Goal: Contribute content: Contribute content

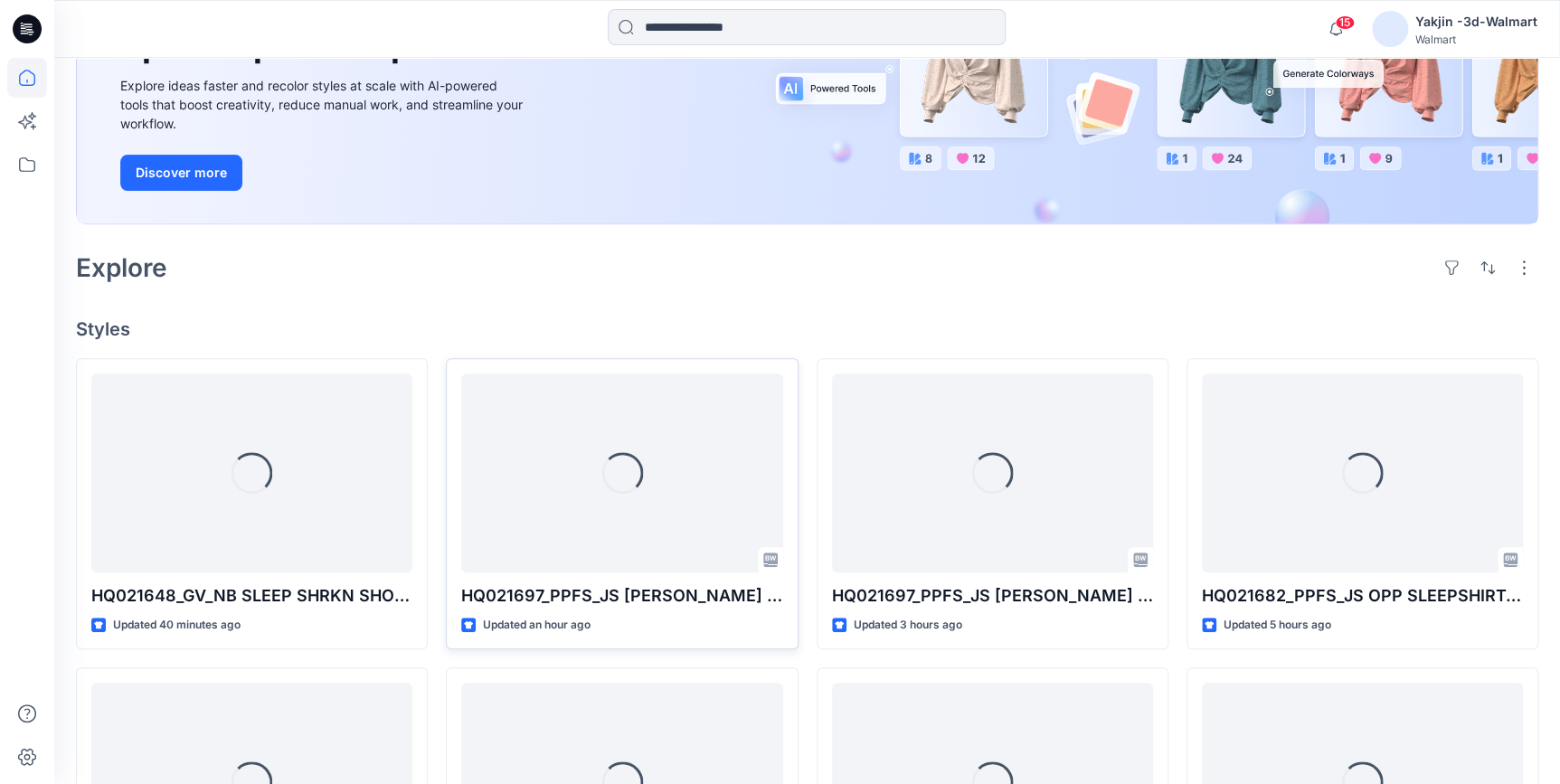
scroll to position [246, 0]
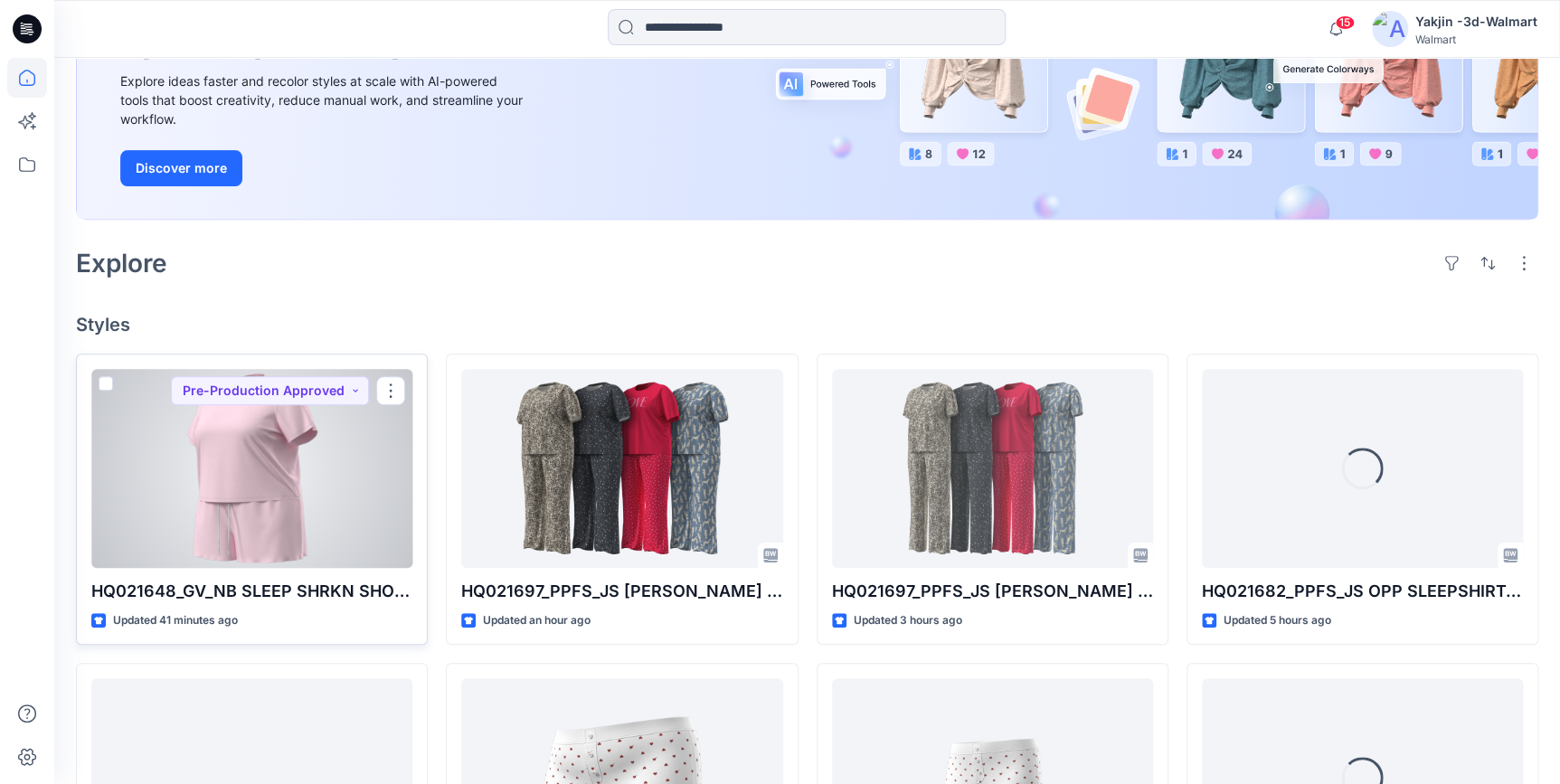
click at [208, 493] on div at bounding box center [251, 468] width 321 height 199
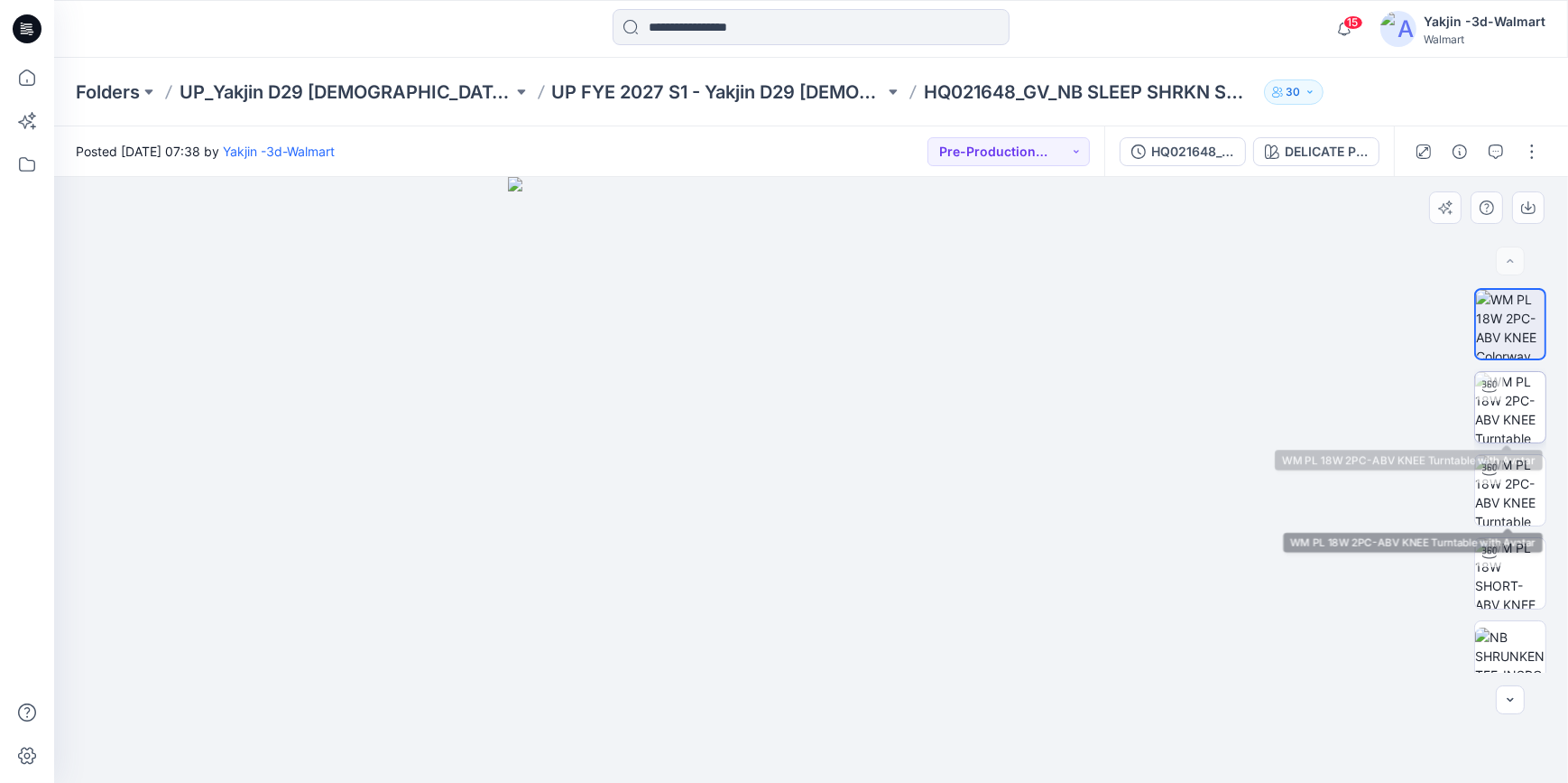
click at [1416, 411] on img at bounding box center [1509, 407] width 70 height 70
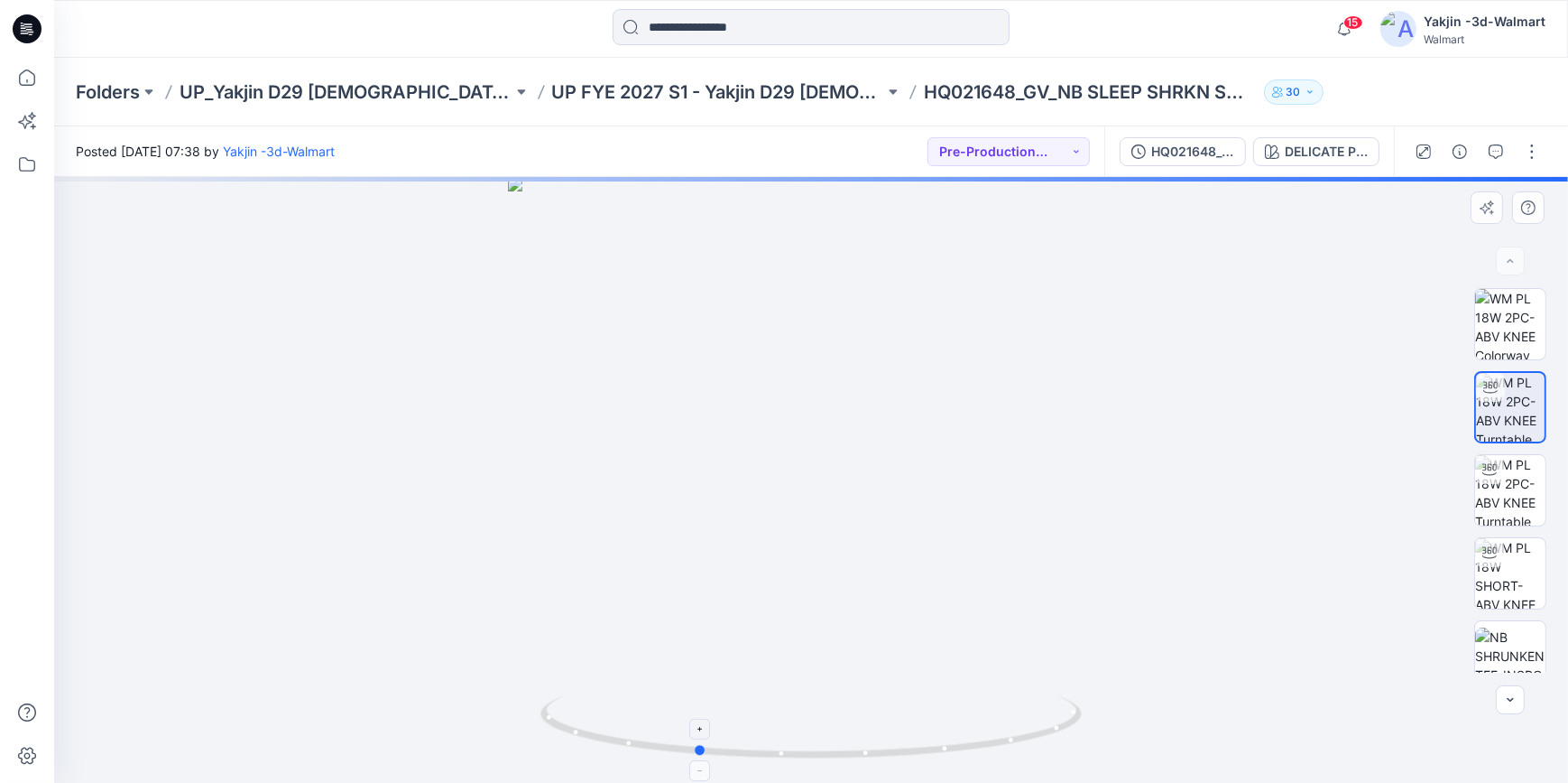
drag, startPoint x: 989, startPoint y: 750, endPoint x: 874, endPoint y: 751, distance: 115.0
click at [874, 704] on icon at bounding box center [812, 729] width 546 height 68
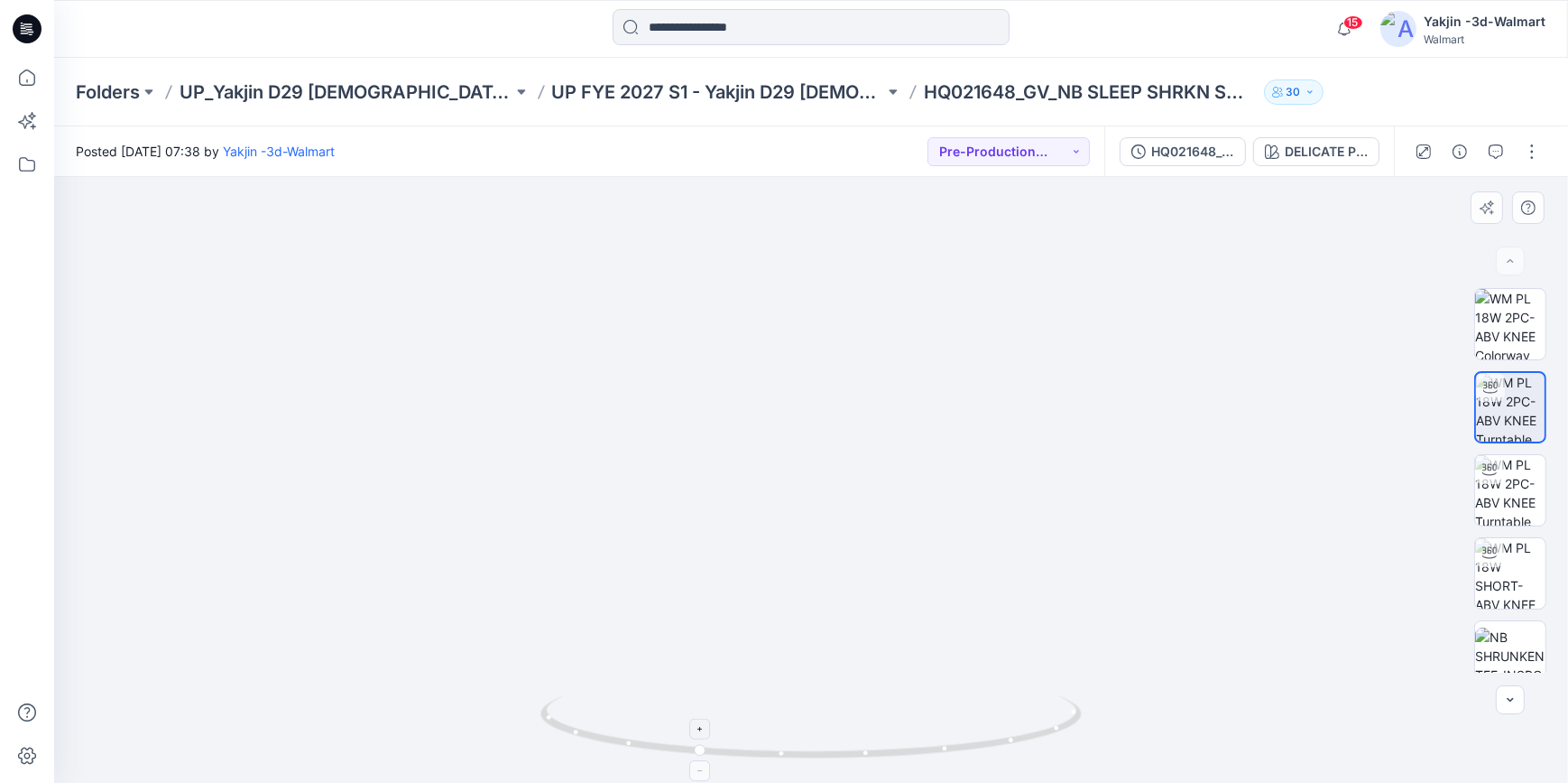
drag, startPoint x: 936, startPoint y: 622, endPoint x: 937, endPoint y: 700, distance: 78.0
click at [937, 700] on div at bounding box center [811, 480] width 1514 height 606
drag, startPoint x: 1005, startPoint y: 740, endPoint x: 1126, endPoint y: 749, distance: 121.3
click at [1126, 704] on div at bounding box center [811, 480] width 1514 height 606
click at [1416, 514] on img at bounding box center [1509, 489] width 70 height 70
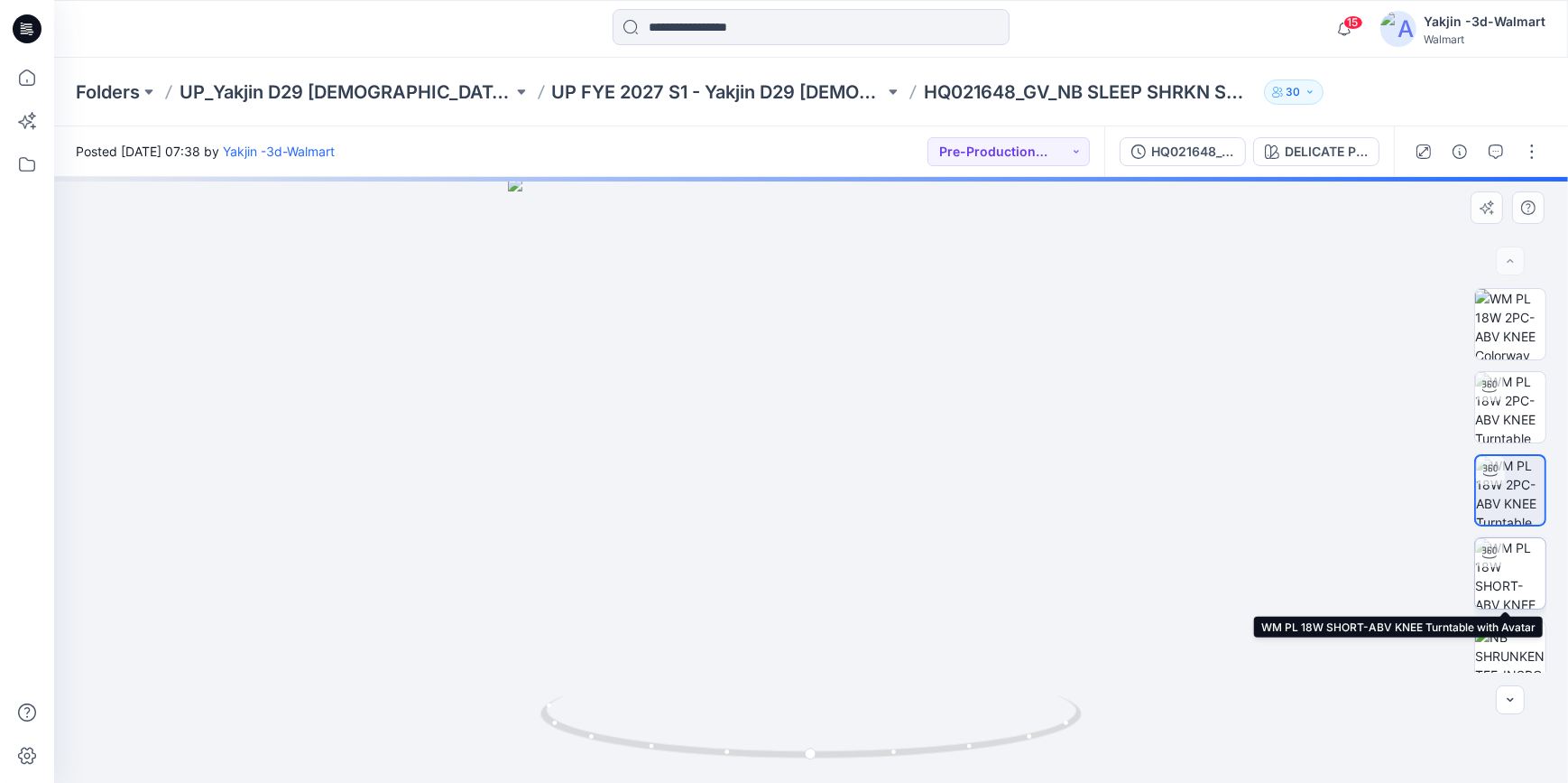
click at [1416, 578] on img at bounding box center [1509, 572] width 70 height 70
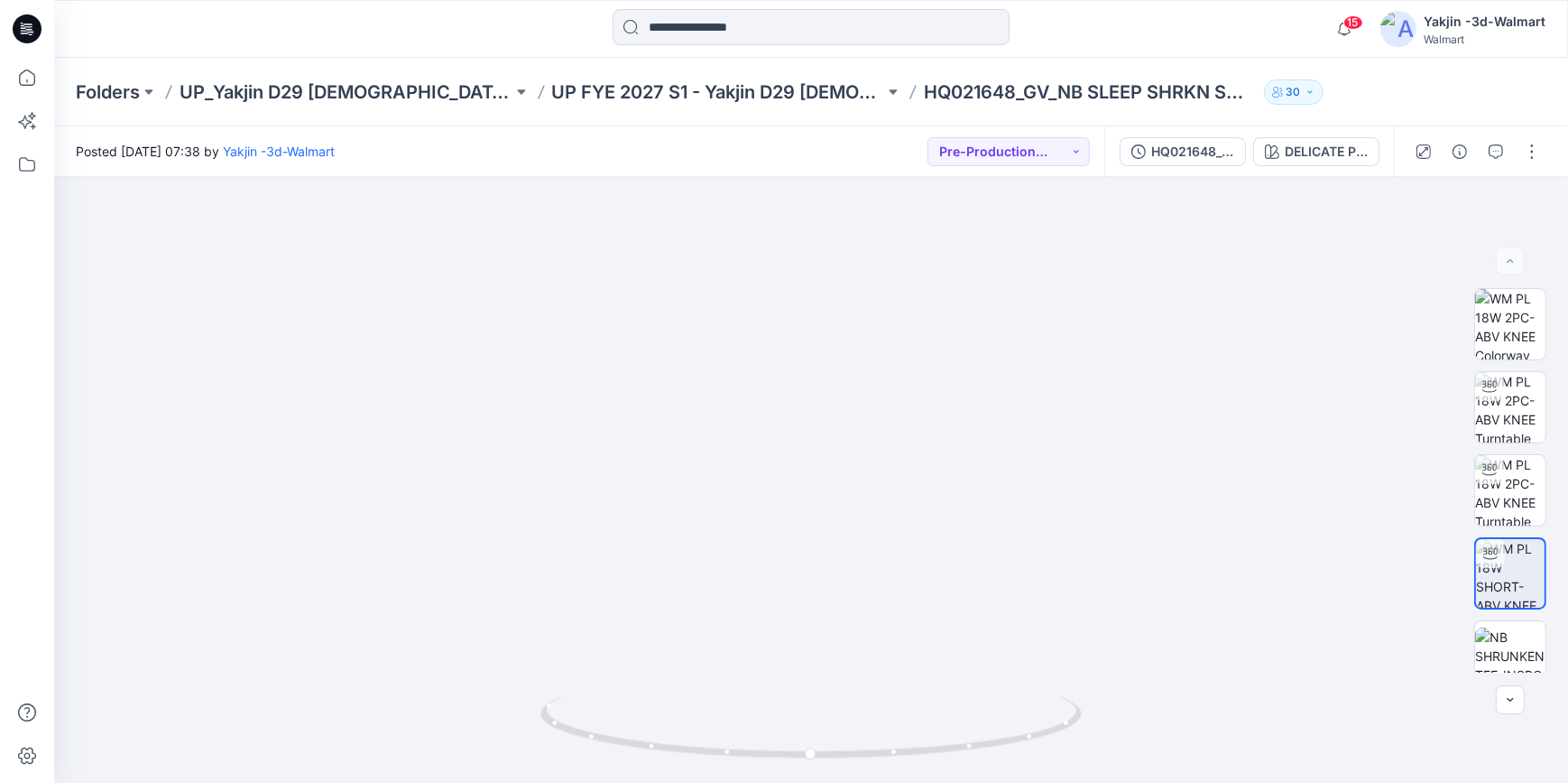
drag, startPoint x: 32, startPoint y: 34, endPoint x: 81, endPoint y: 57, distance: 54.1
click at [32, 34] on icon at bounding box center [27, 28] width 29 height 29
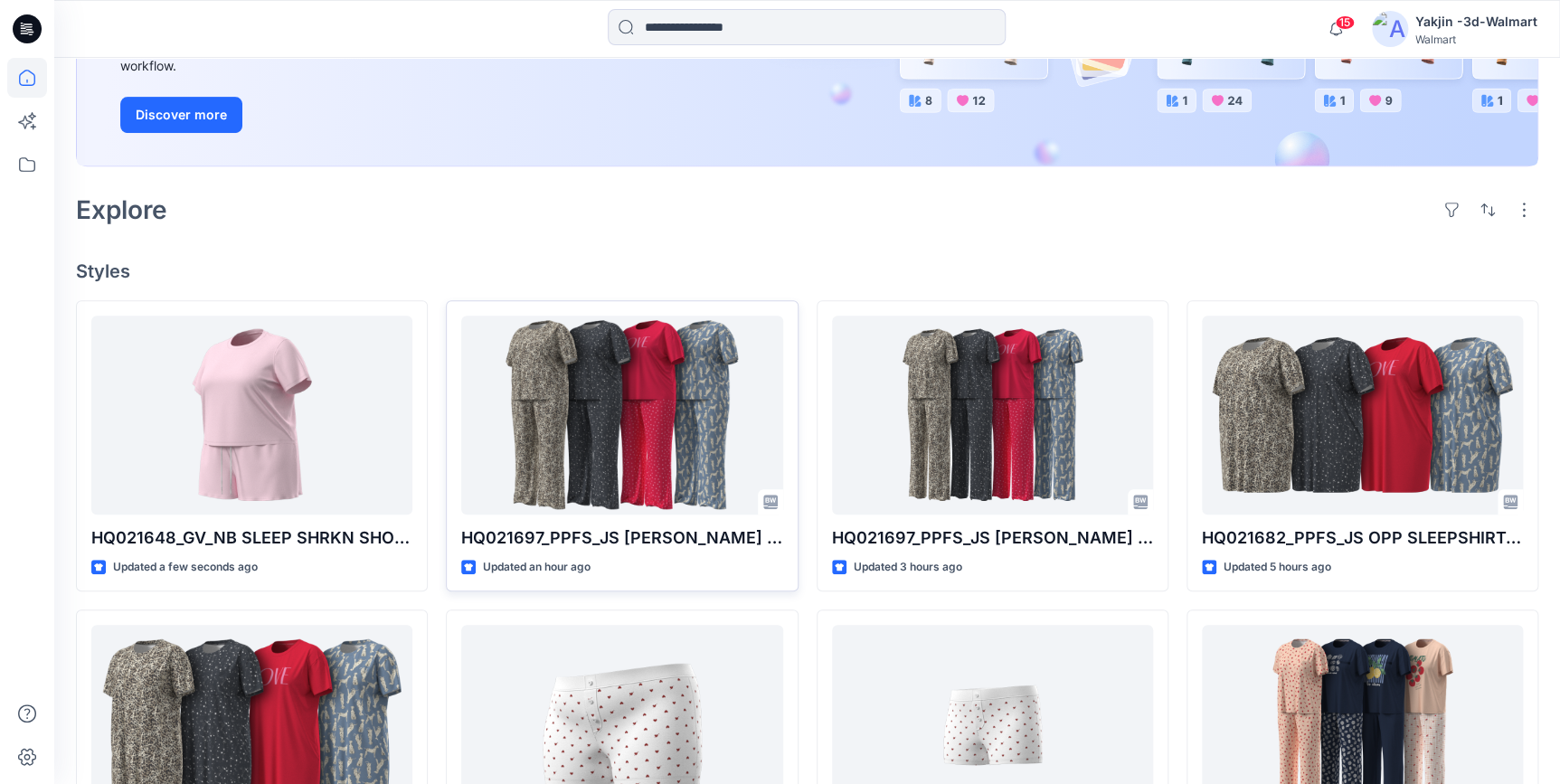
scroll to position [328, 0]
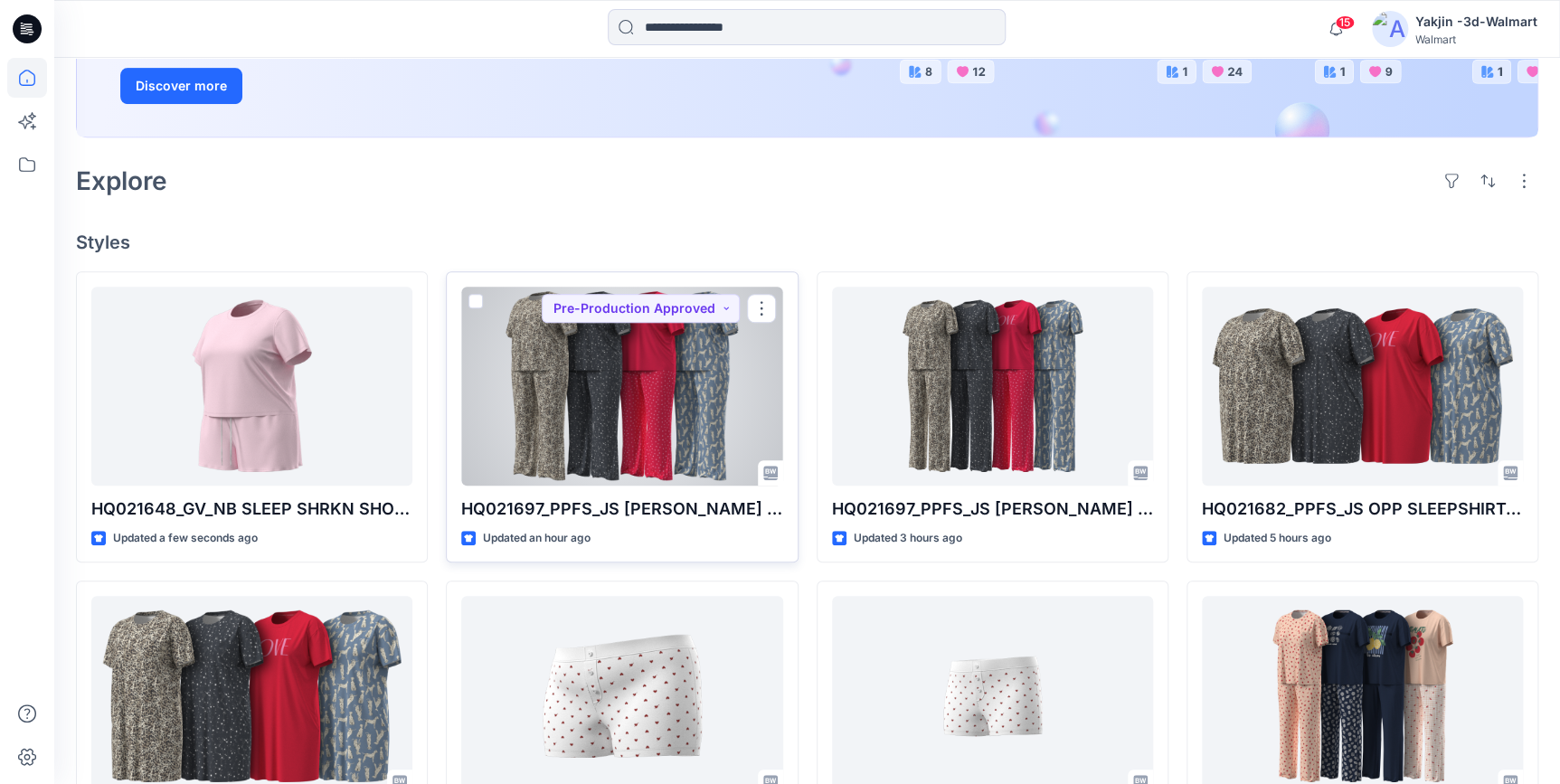
click at [626, 439] on div at bounding box center [621, 386] width 321 height 199
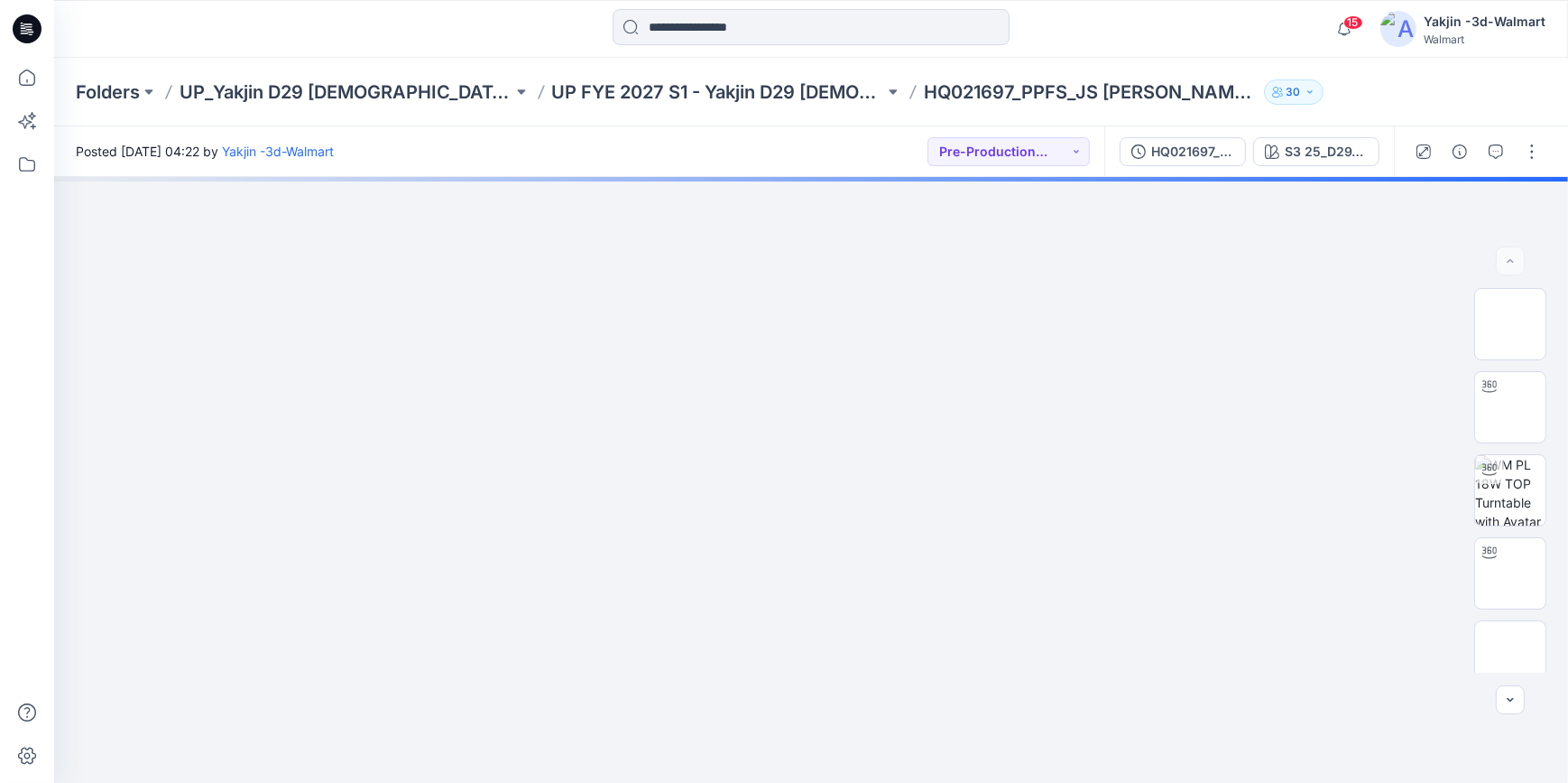
click at [18, 26] on icon at bounding box center [27, 28] width 29 height 29
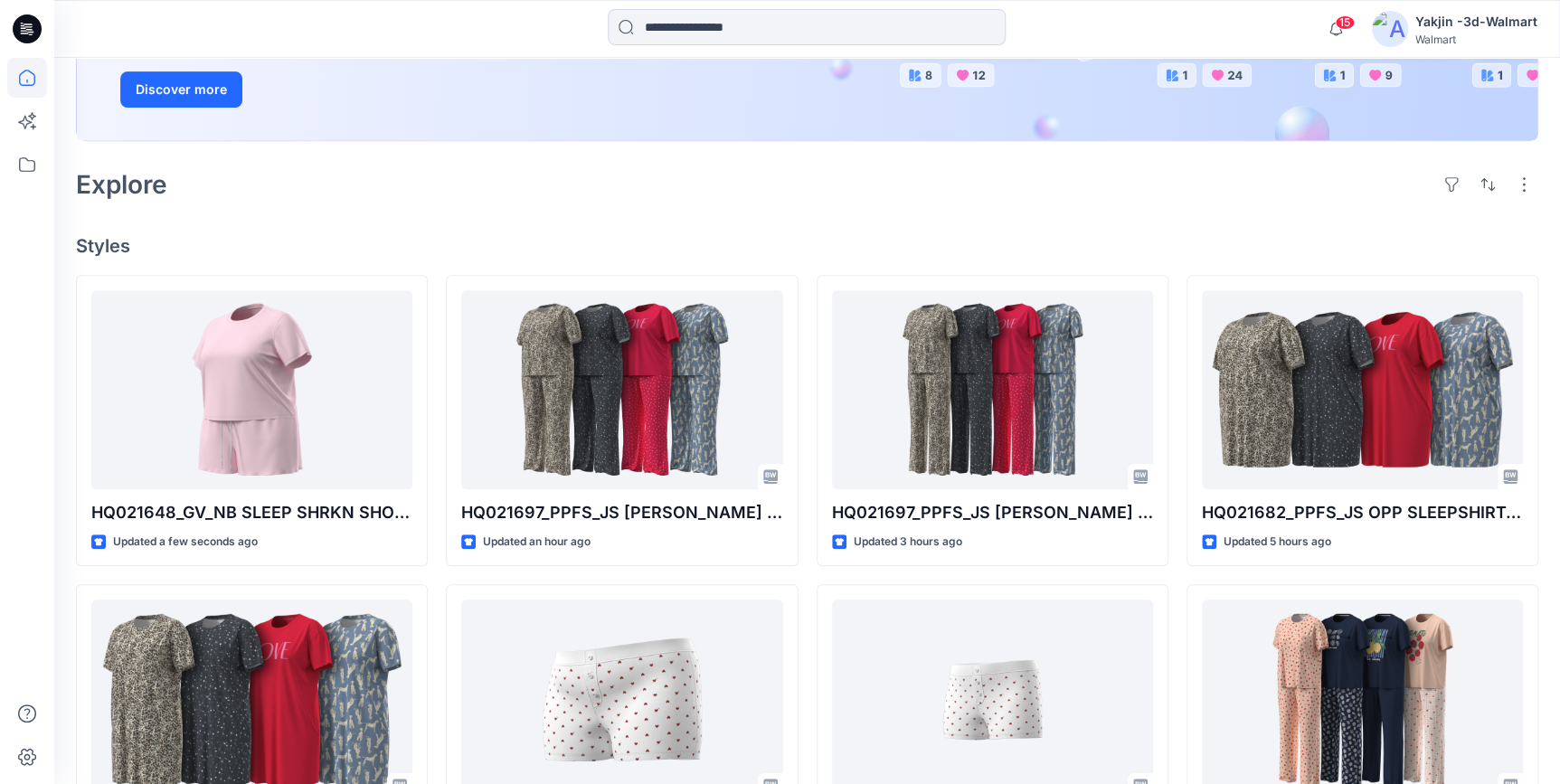
scroll to position [328, 0]
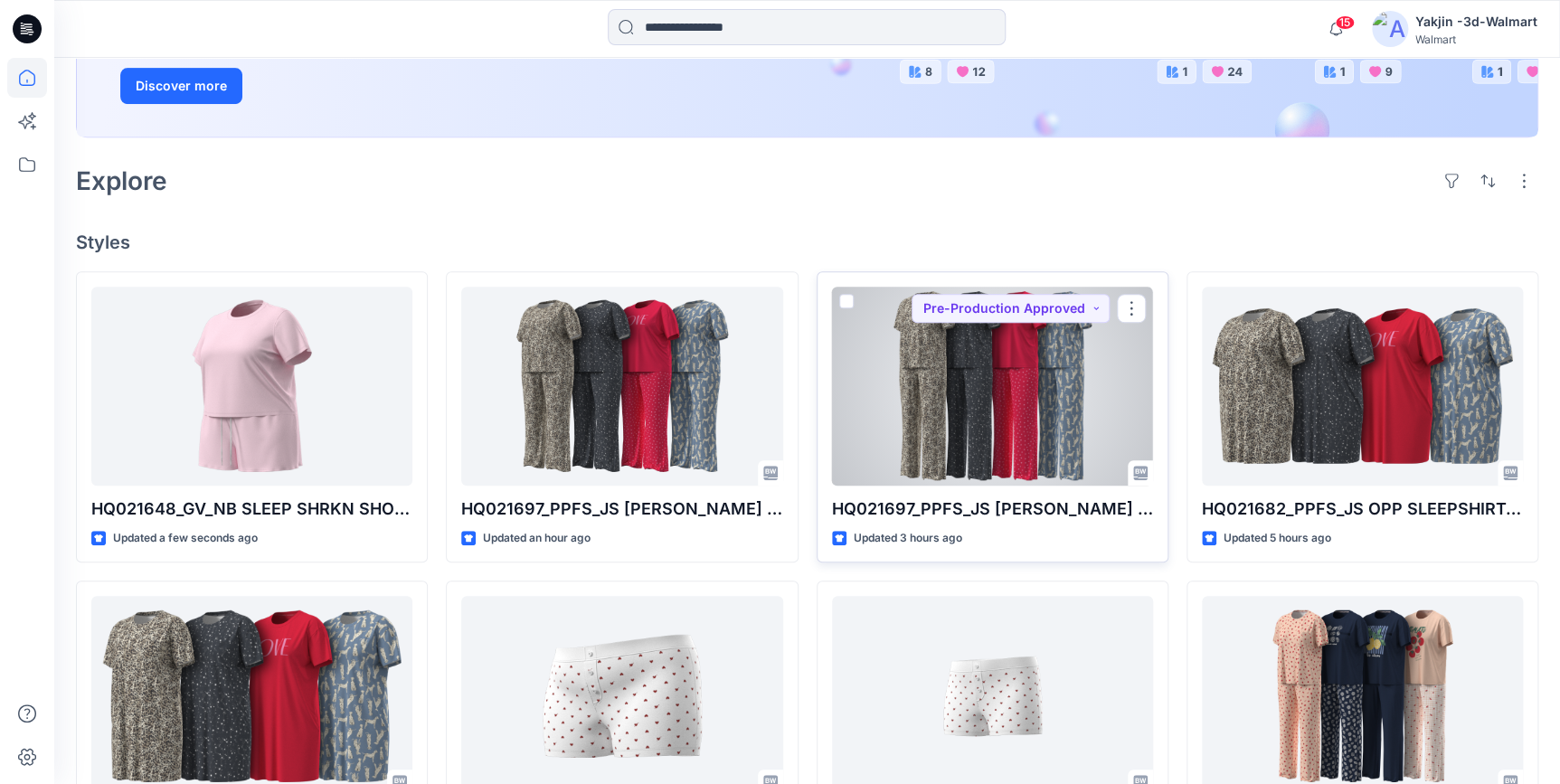
click at [1025, 403] on div at bounding box center [992, 386] width 321 height 199
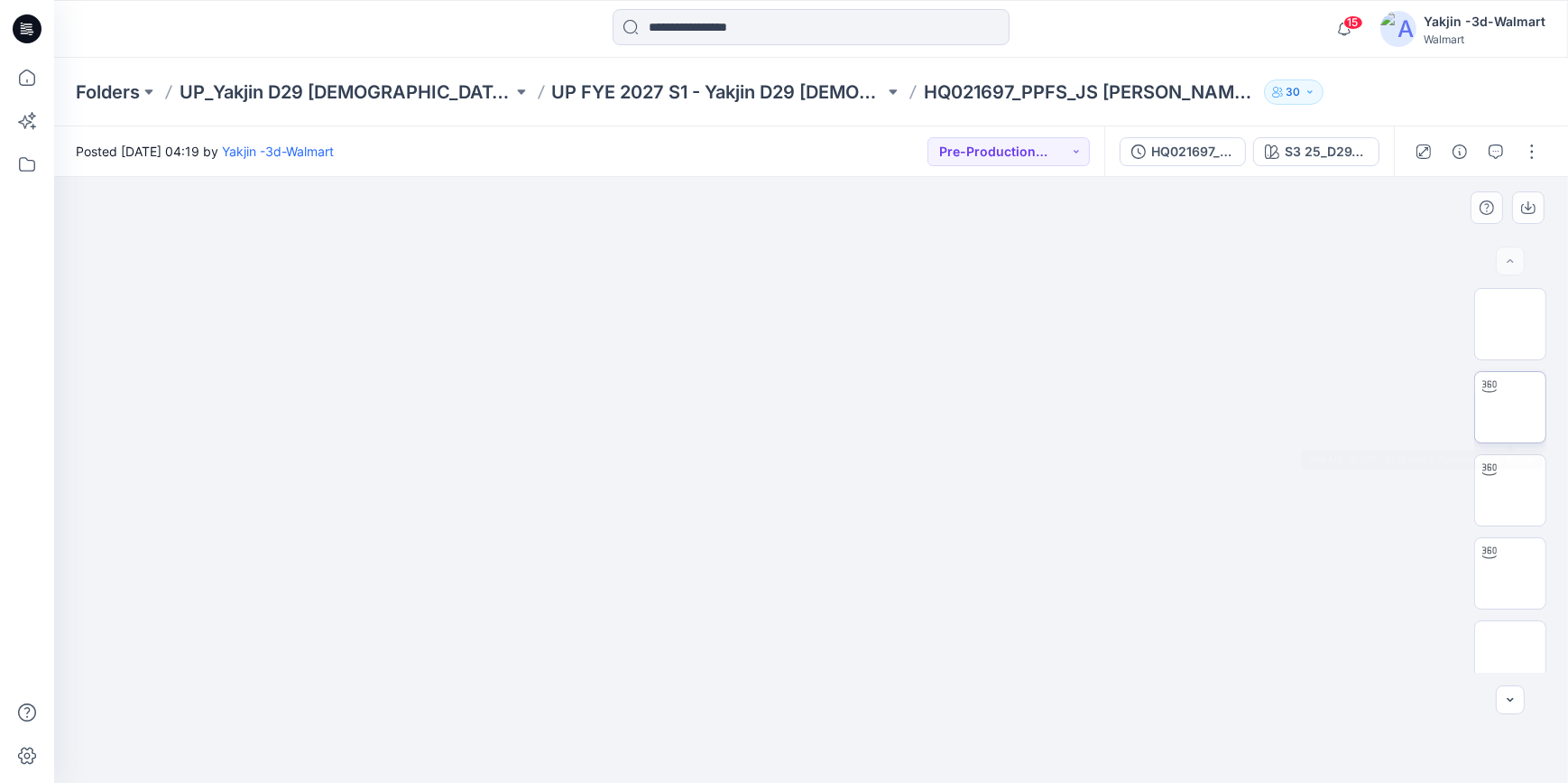
click at [1416, 407] on img at bounding box center [1510, 407] width 0 height 0
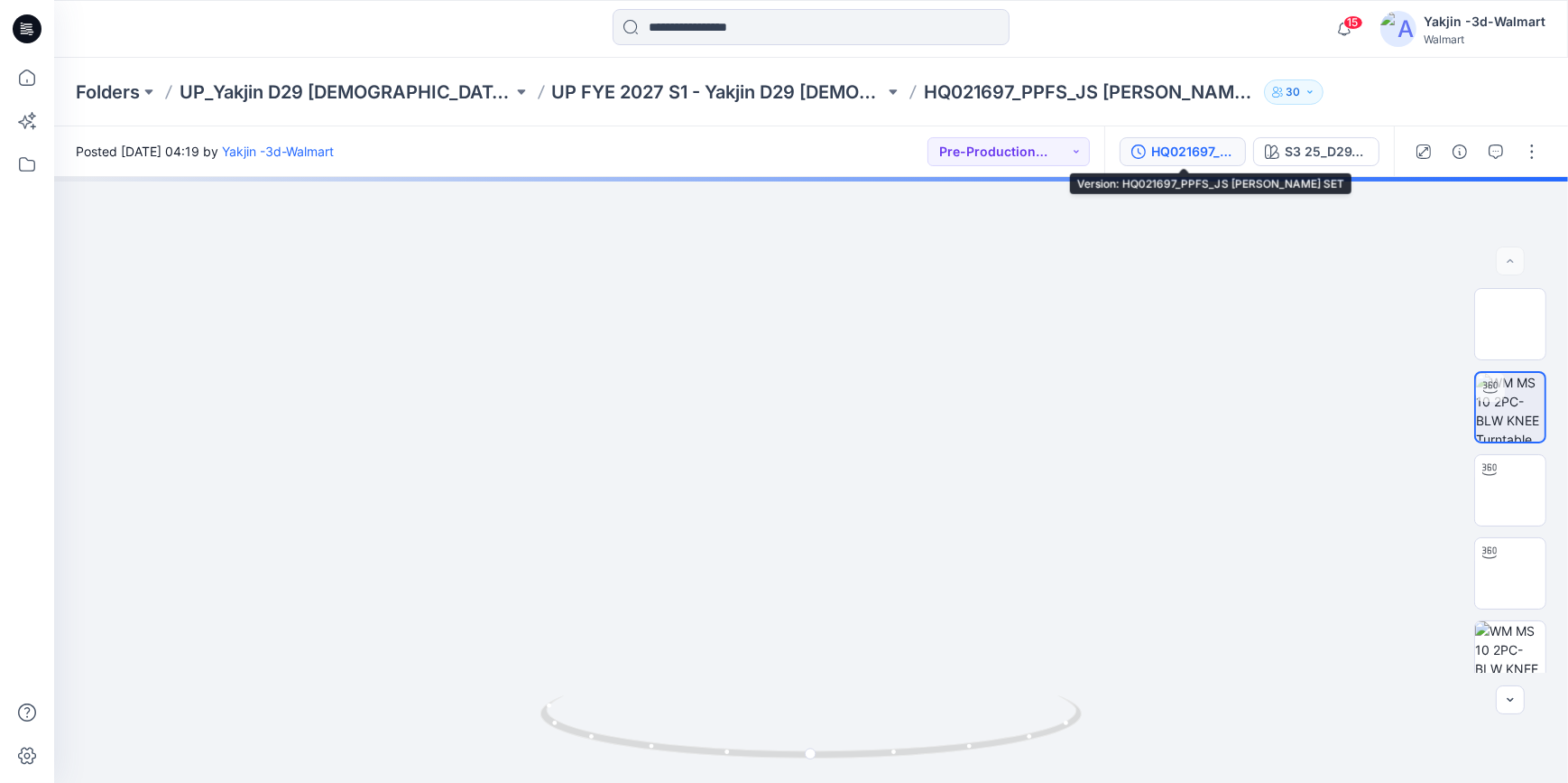
click at [1221, 153] on div "HQ021697_PPFS_JS [PERSON_NAME] SET" at bounding box center [1192, 151] width 83 height 20
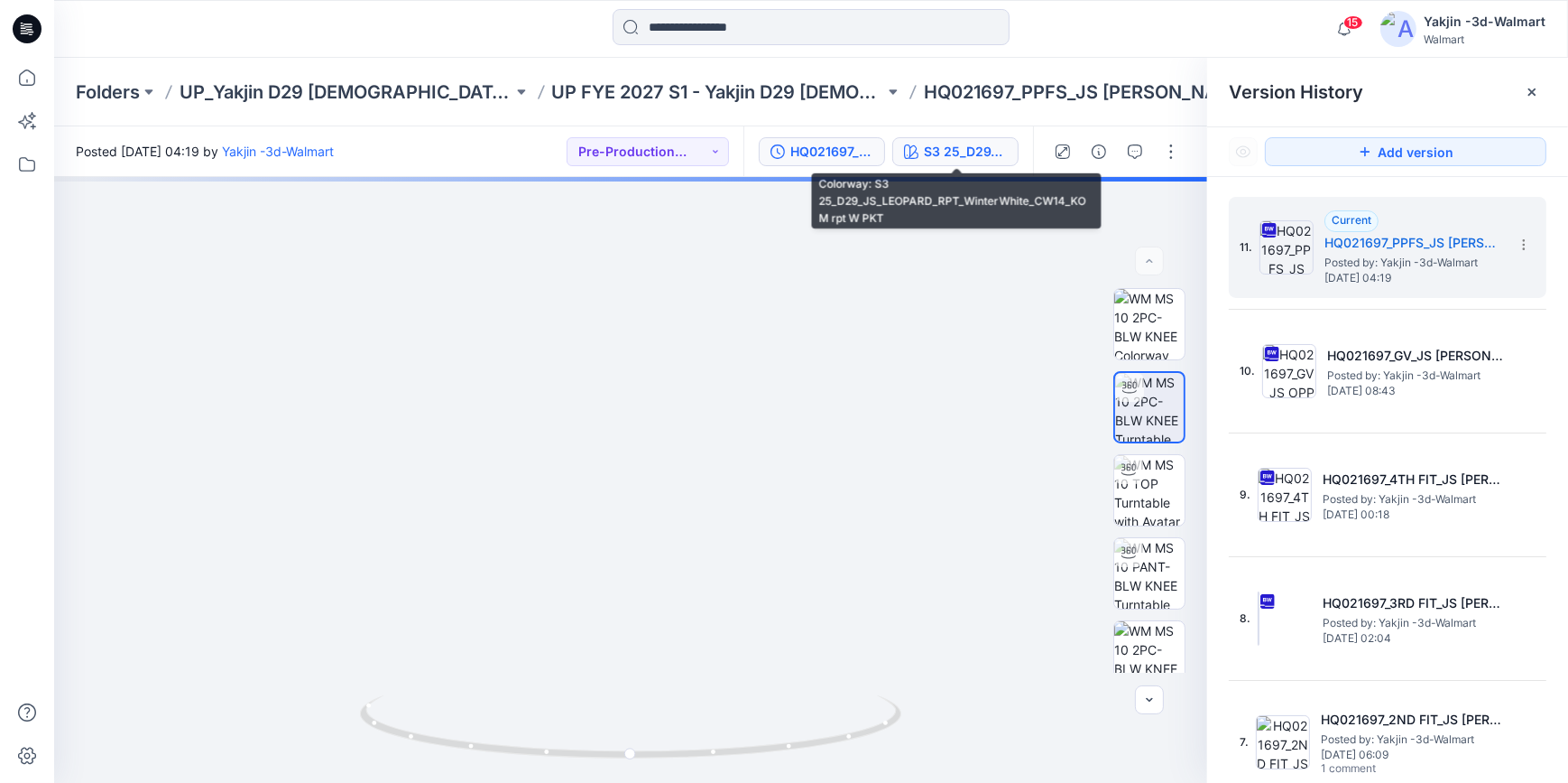
click at [962, 155] on div "S3 25_D29_JS_LEOPARD_RPT_WinterWhite_CW14_KOM rpt W PKT" at bounding box center [964, 151] width 83 height 20
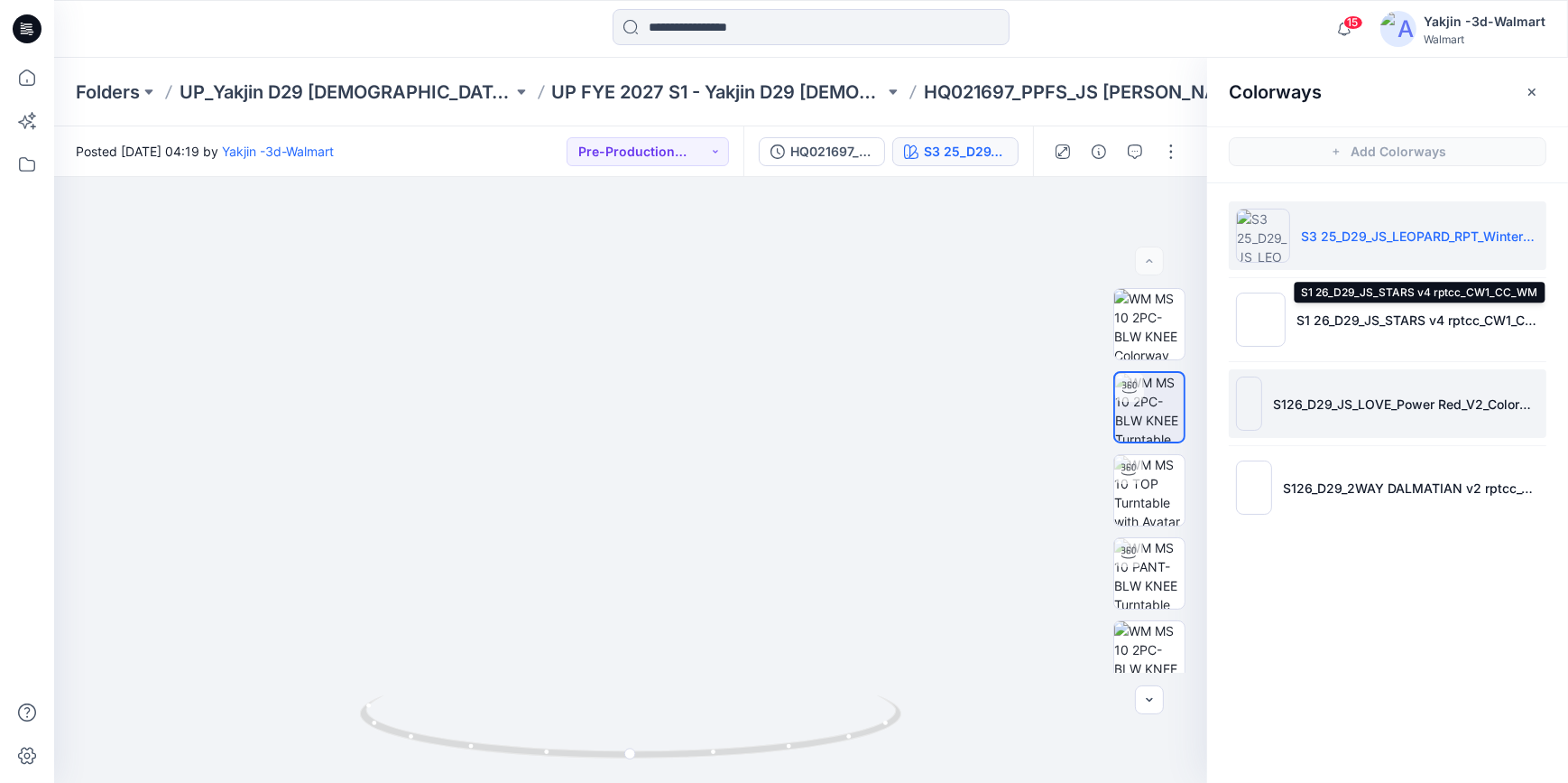
click at [1412, 388] on li "S126_D29_JS_LOVE_Power Red_V2_Colorway 1_YJ_ S1 25_D29_JS_HEARTS V2_Colorway 3" at bounding box center [1387, 404] width 317 height 69
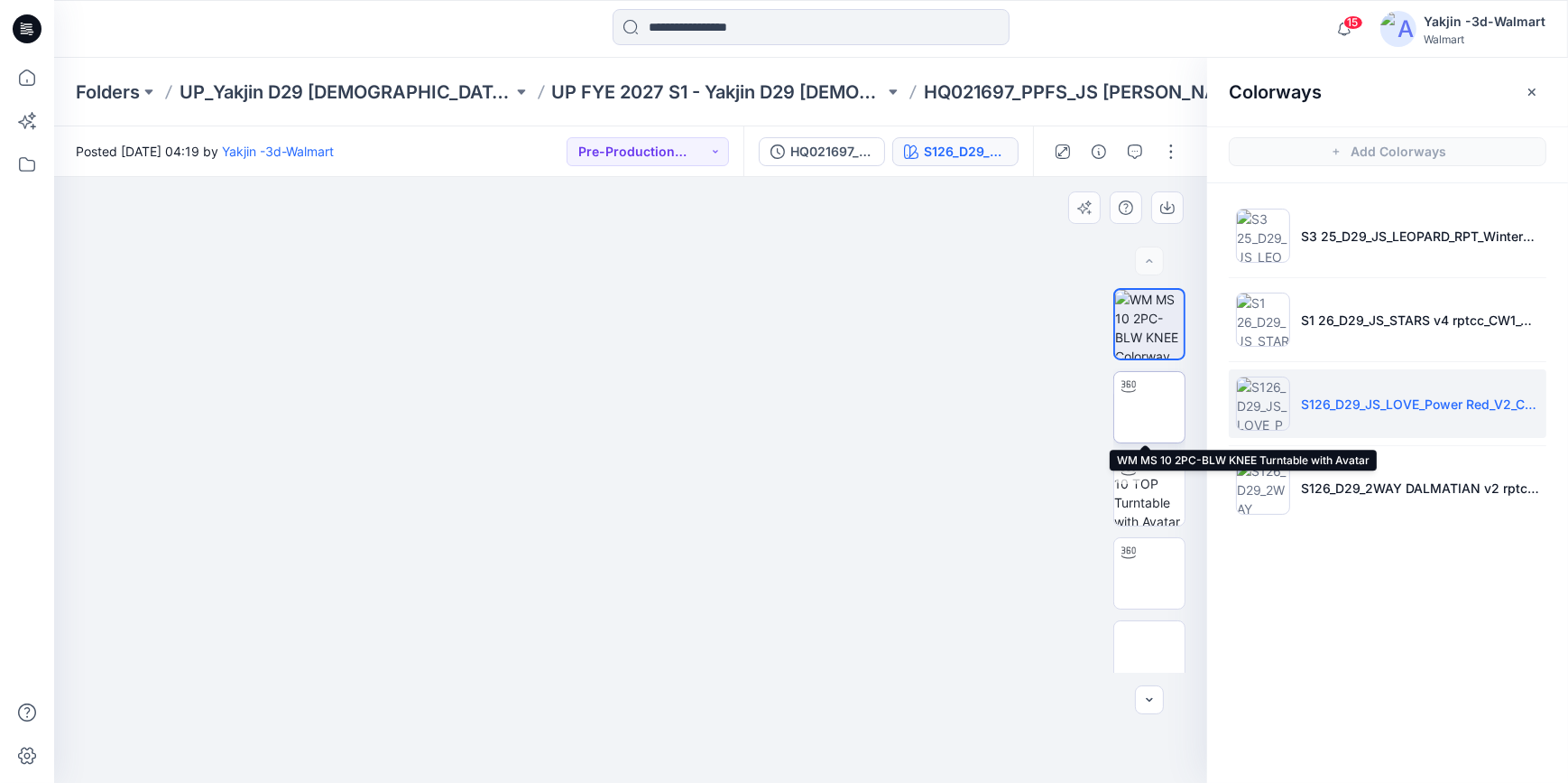
click at [1149, 407] on img at bounding box center [1149, 407] width 0 height 0
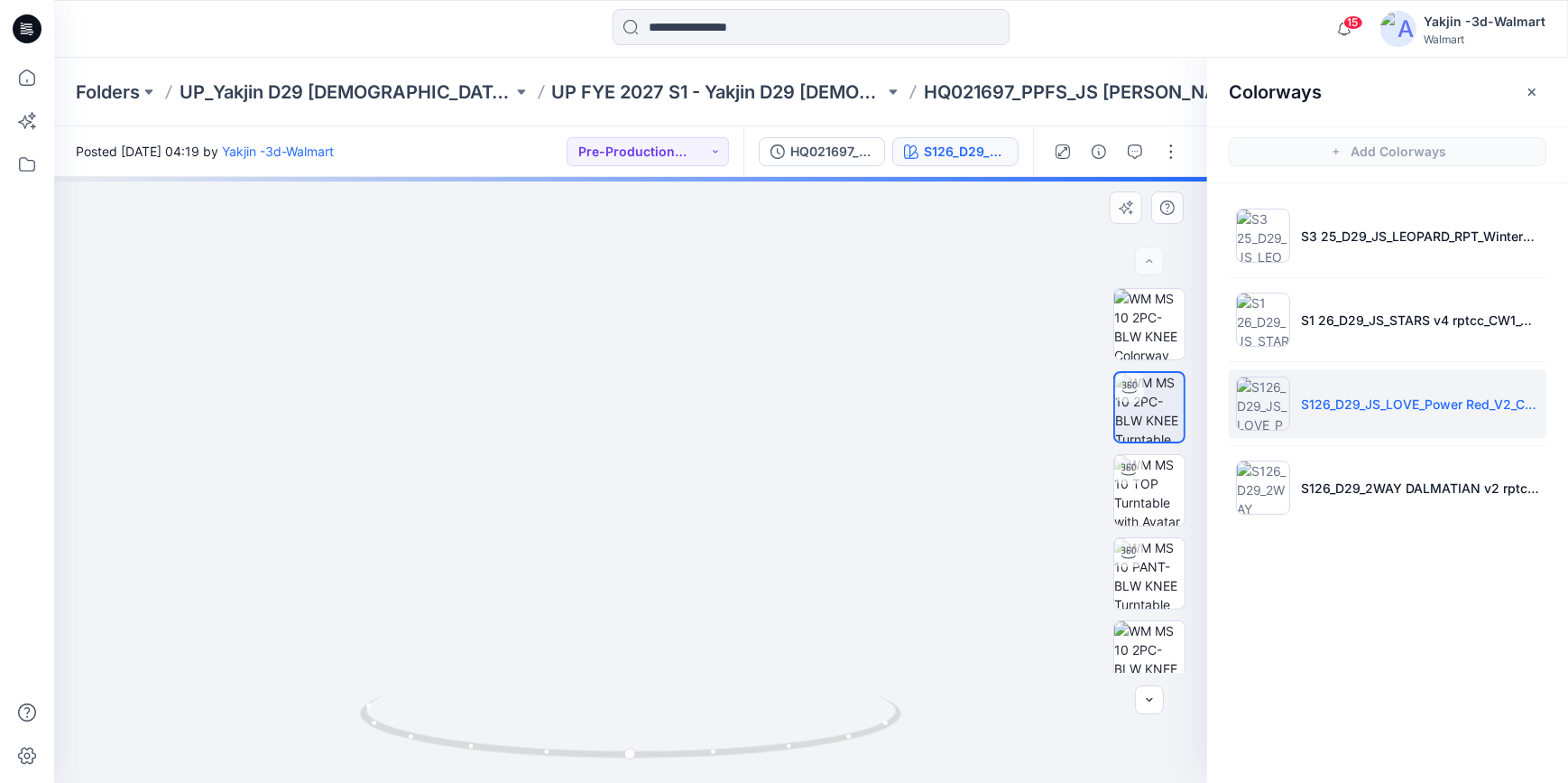
drag, startPoint x: 813, startPoint y: 301, endPoint x: 840, endPoint y: 649, distance: 349.0
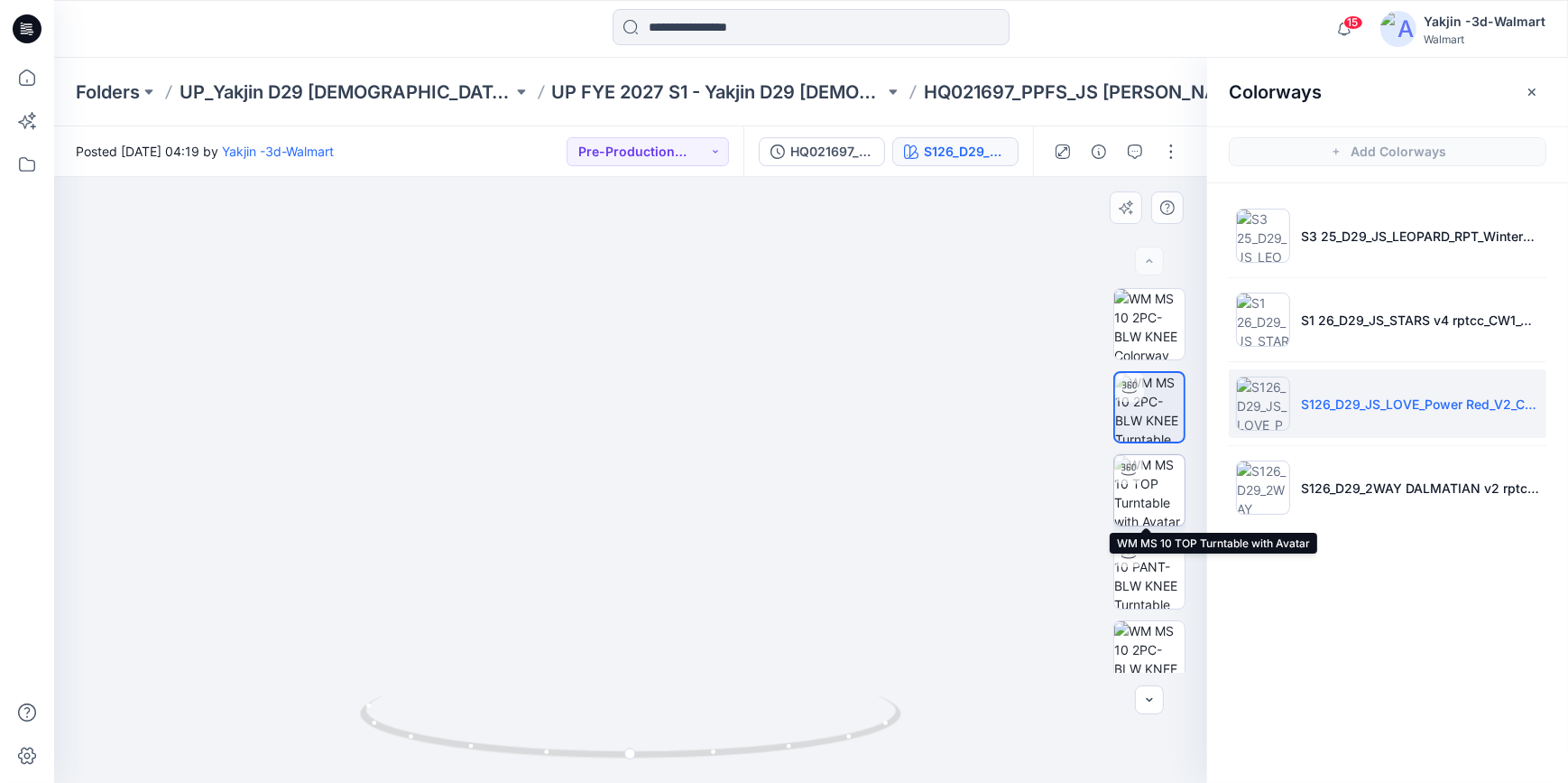
click at [1122, 522] on img at bounding box center [1149, 489] width 70 height 70
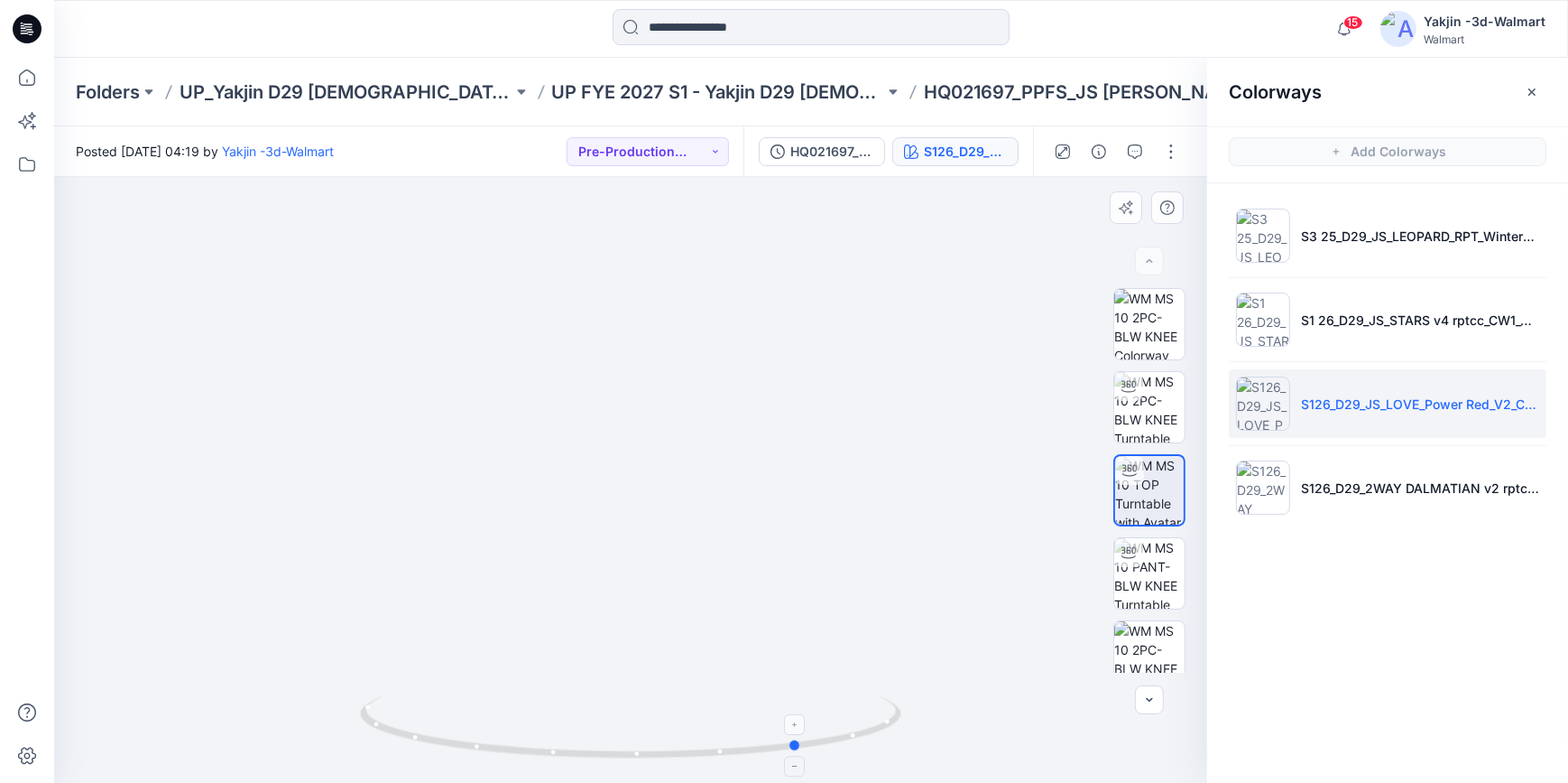
drag, startPoint x: 803, startPoint y: 745, endPoint x: 494, endPoint y: 734, distance: 309.2
click at [494, 704] on icon at bounding box center [632, 729] width 546 height 68
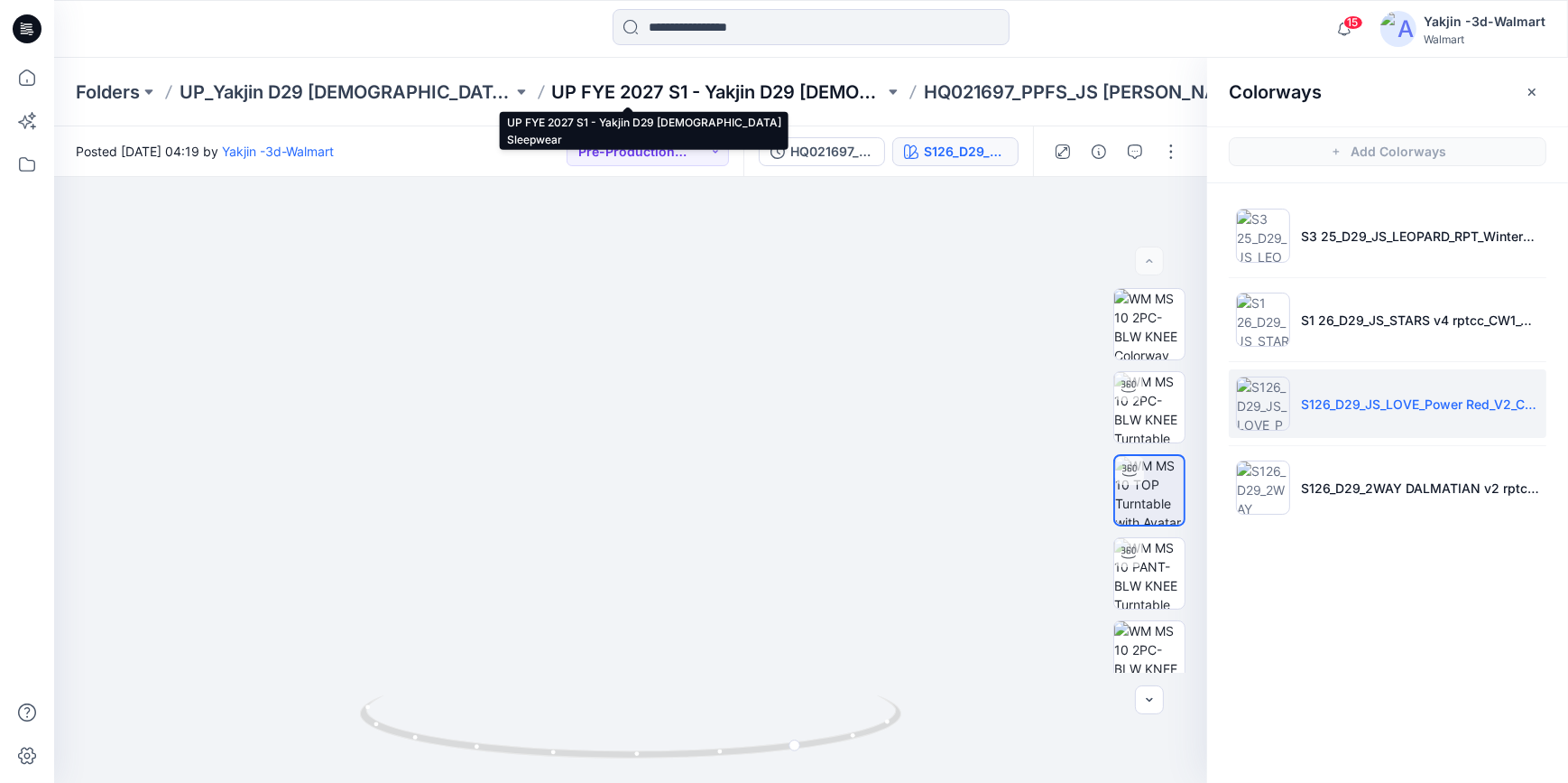
click at [552, 86] on p "UP FYE 2027 S1 - Yakjin D29 [DEMOGRAPHIC_DATA] Sleepwear" at bounding box center [718, 91] width 333 height 25
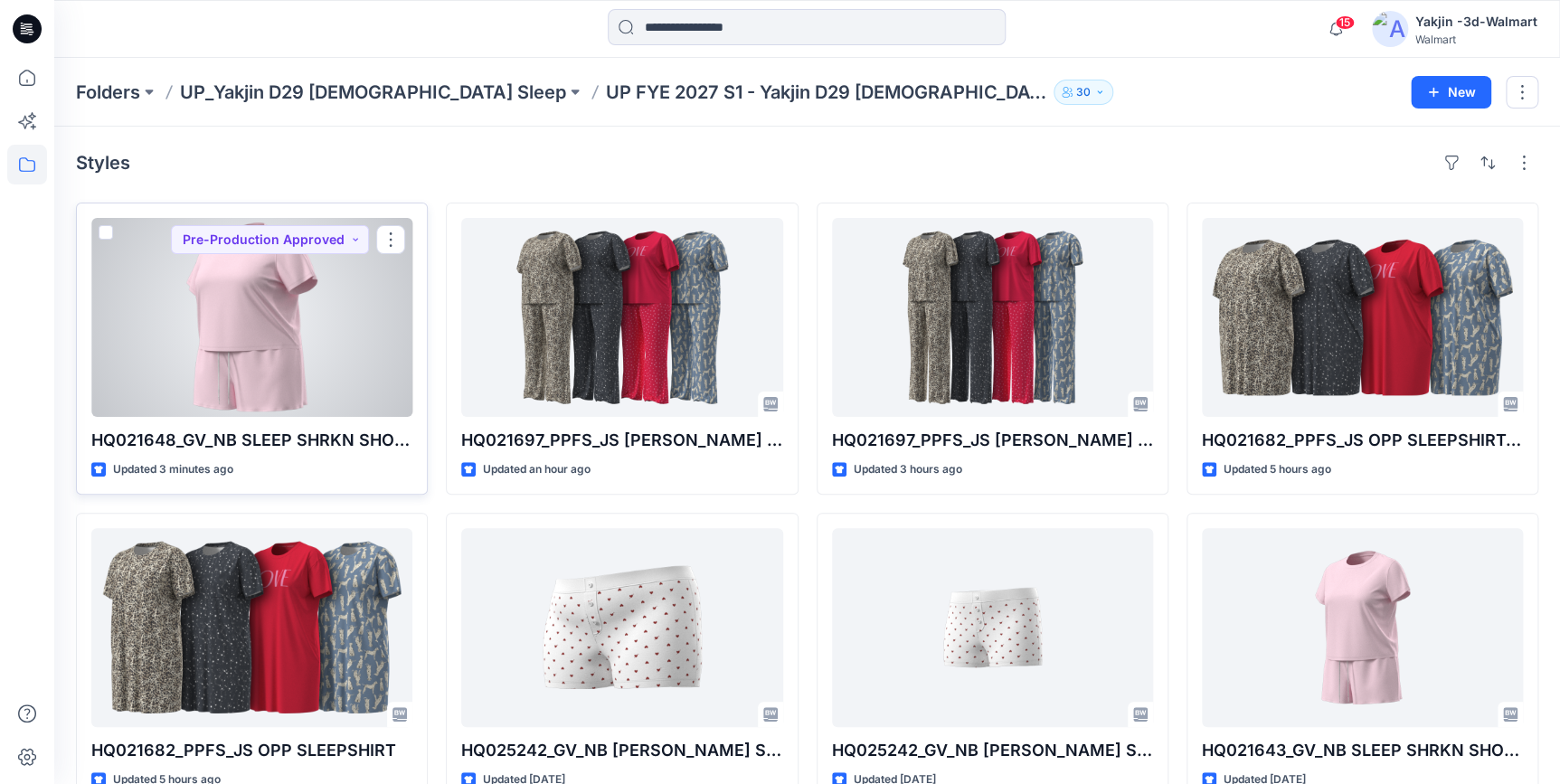
click at [290, 361] on div at bounding box center [251, 317] width 321 height 199
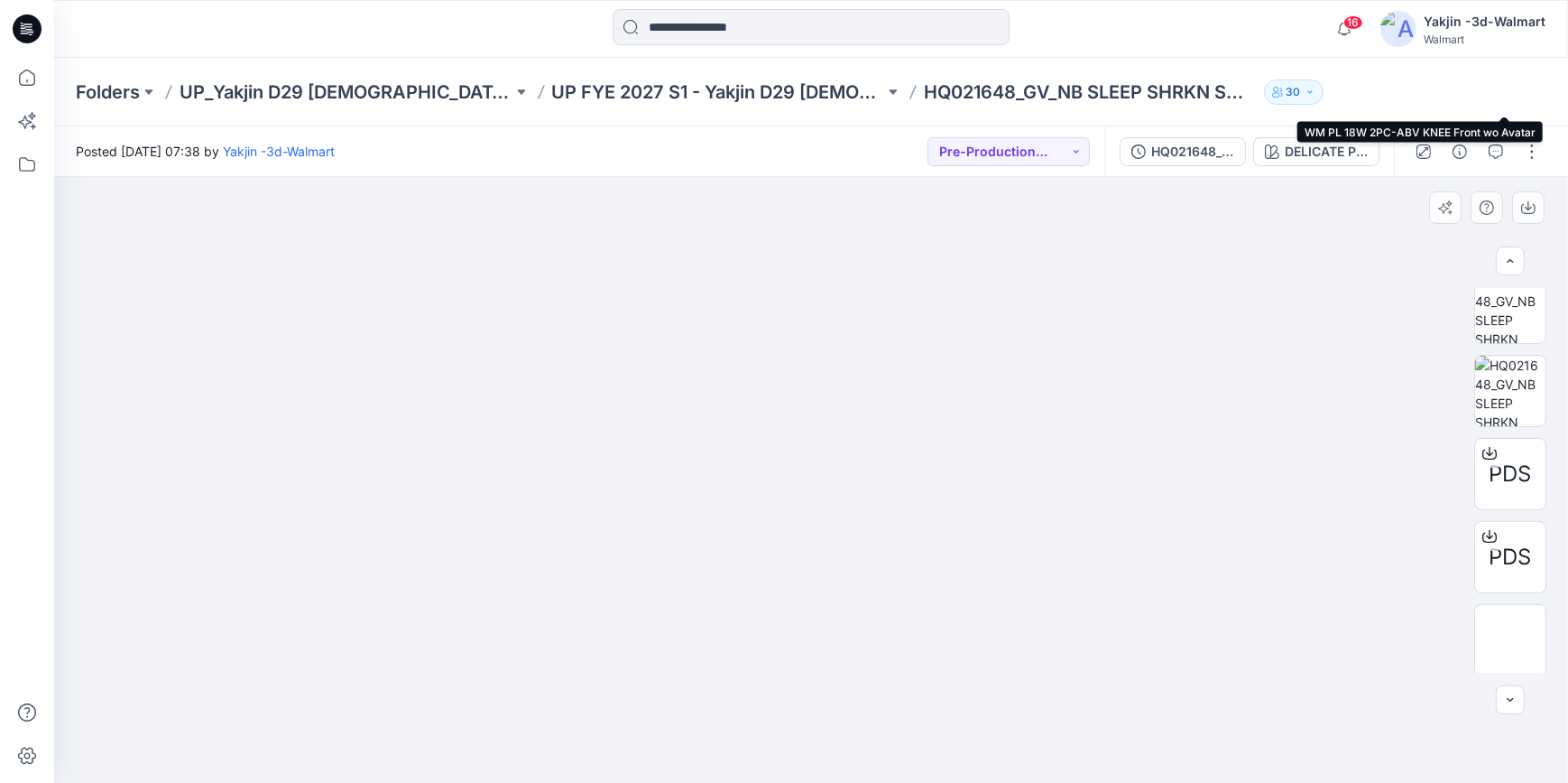
scroll to position [766, 0]
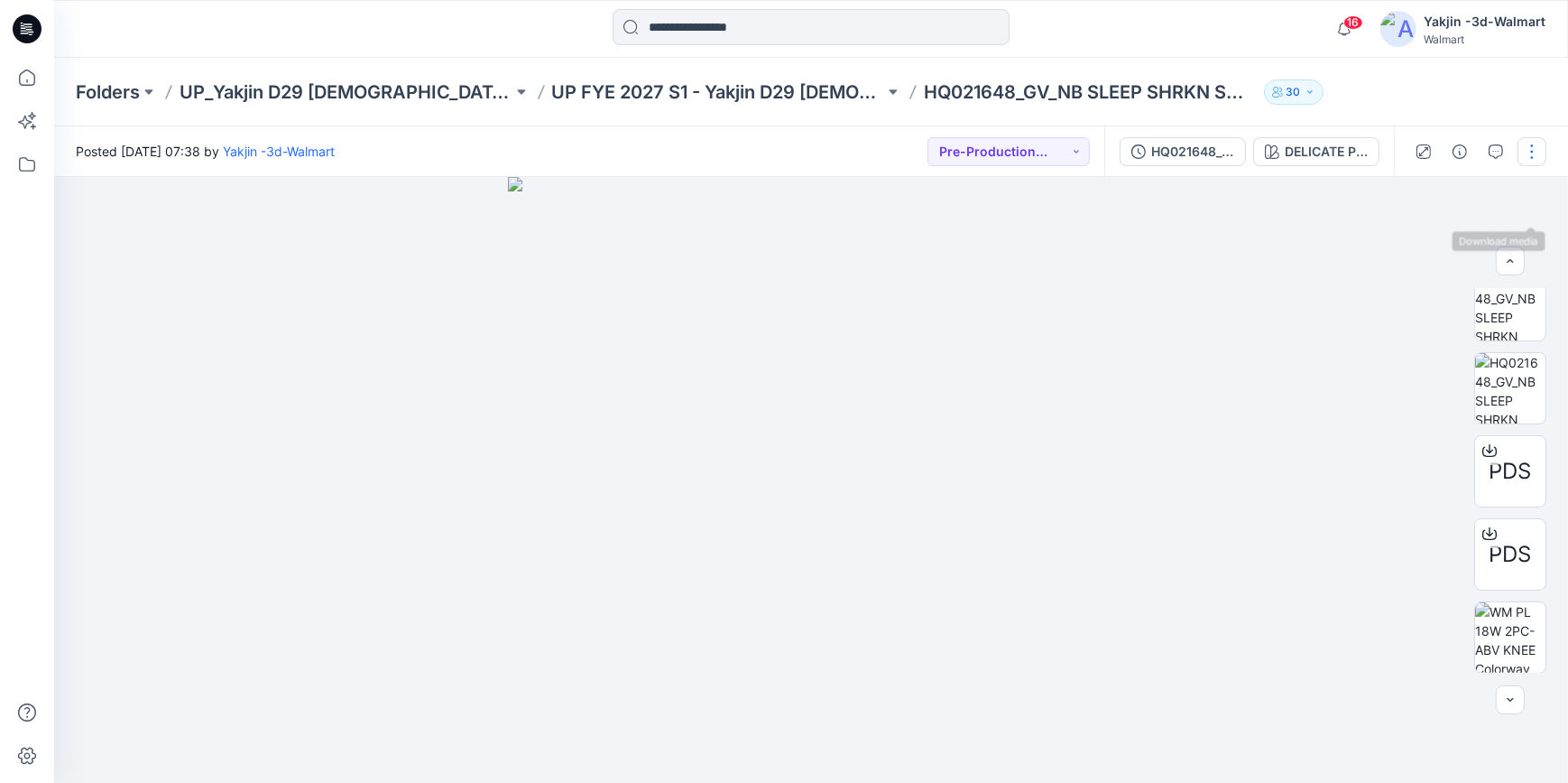
click at [1416, 152] on button "button" at bounding box center [1532, 151] width 29 height 29
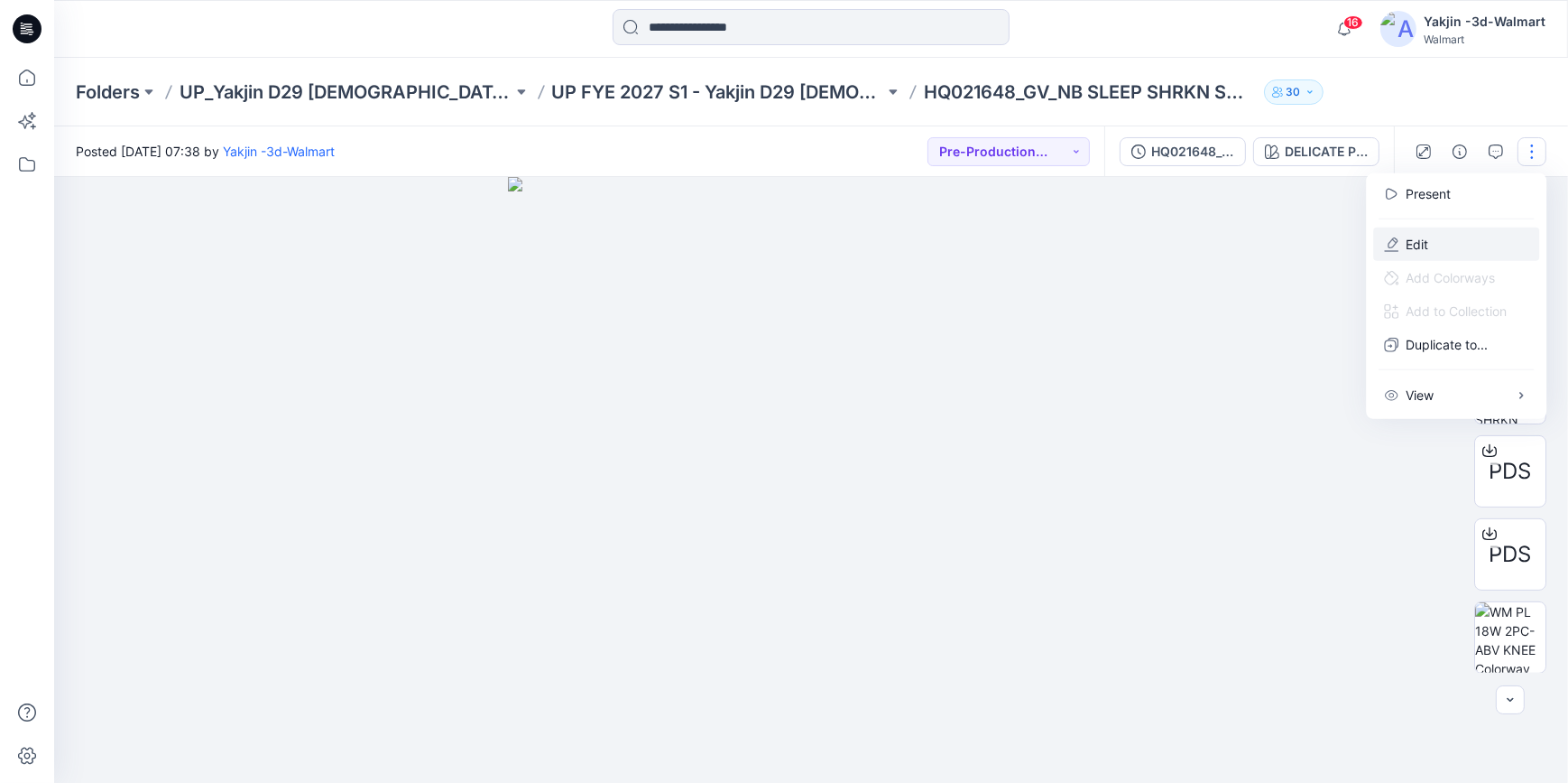
click at [1416, 246] on button "Edit" at bounding box center [1456, 245] width 166 height 34
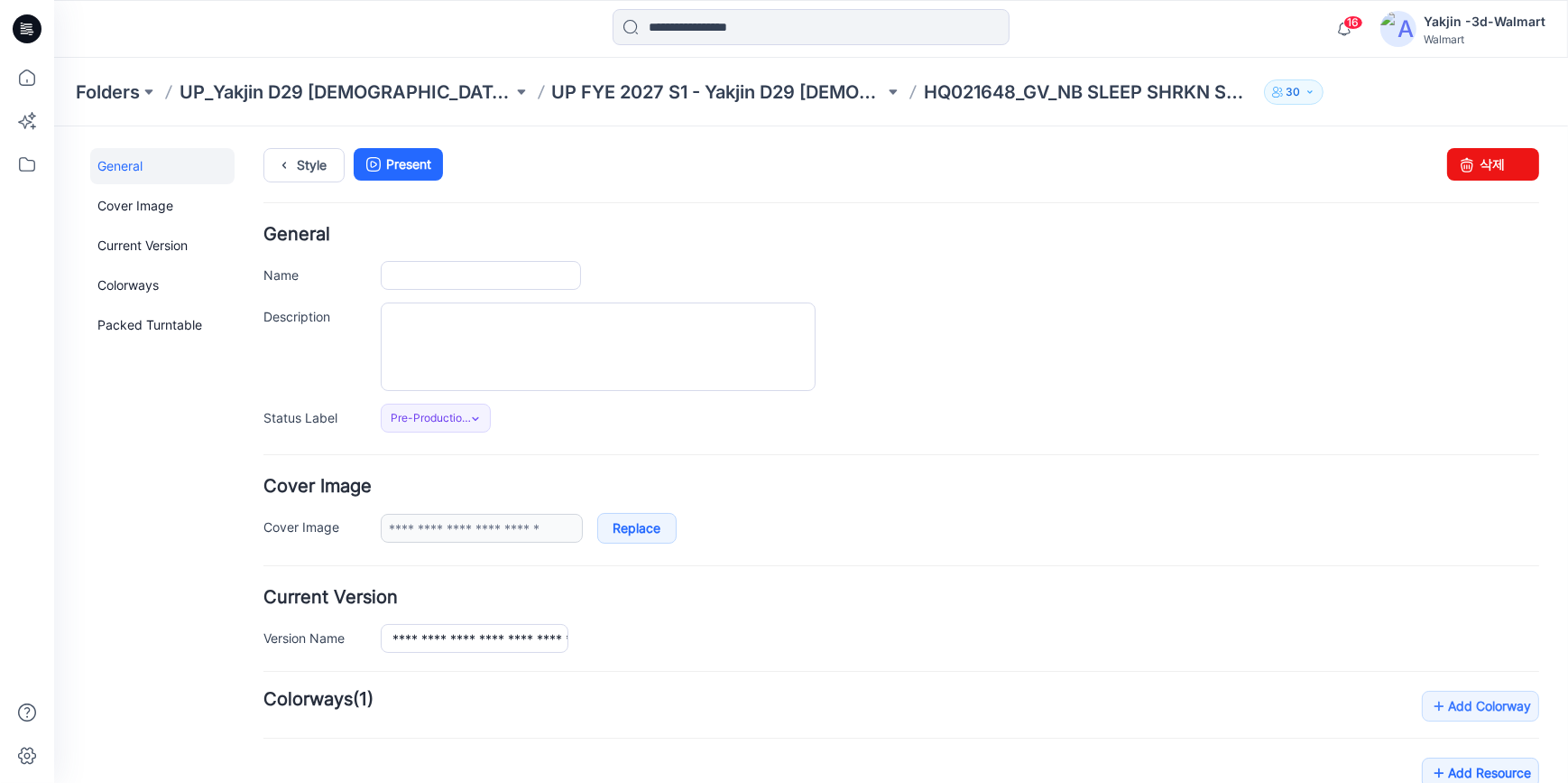
type input "**********"
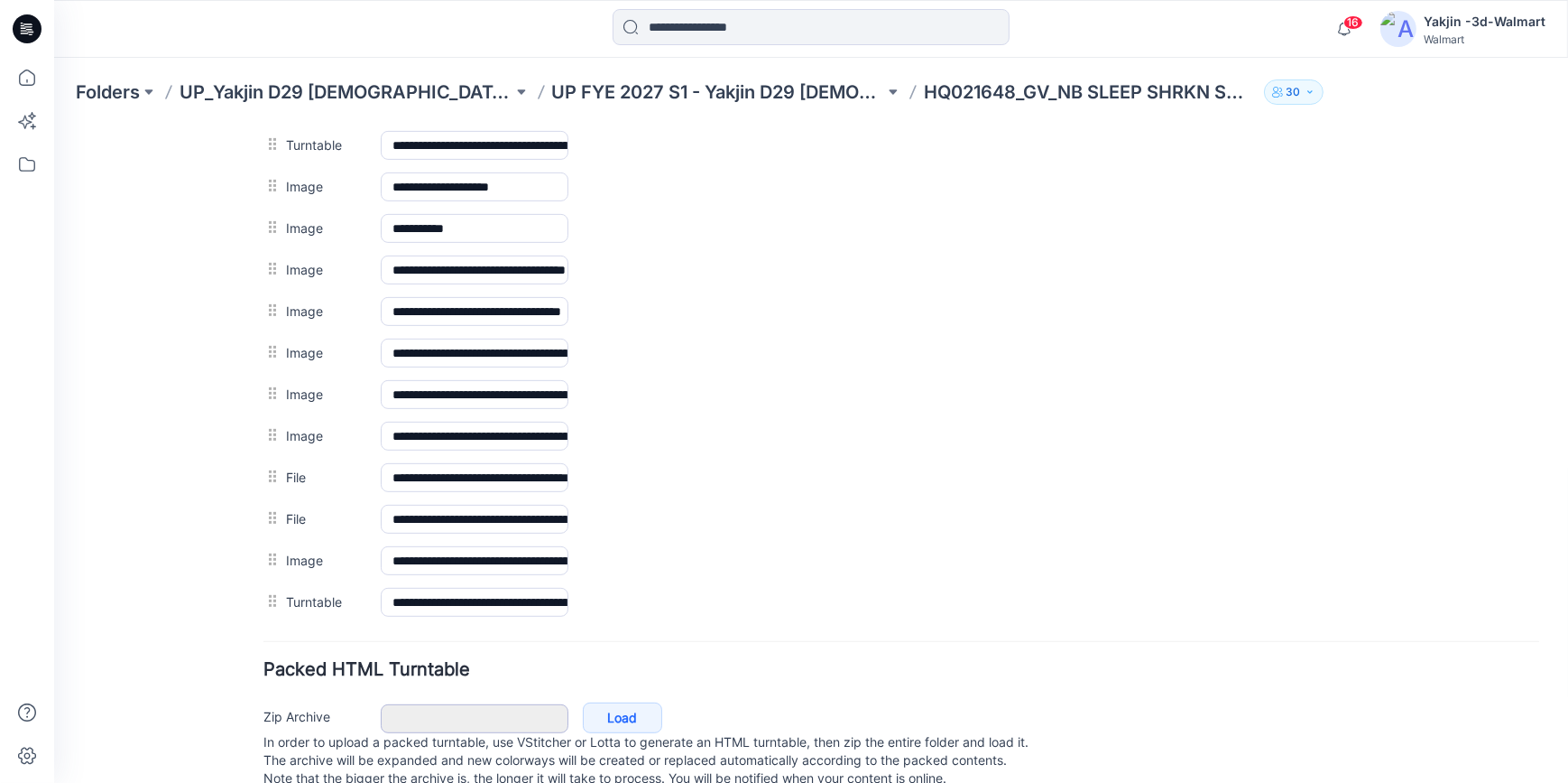
scroll to position [1079, 0]
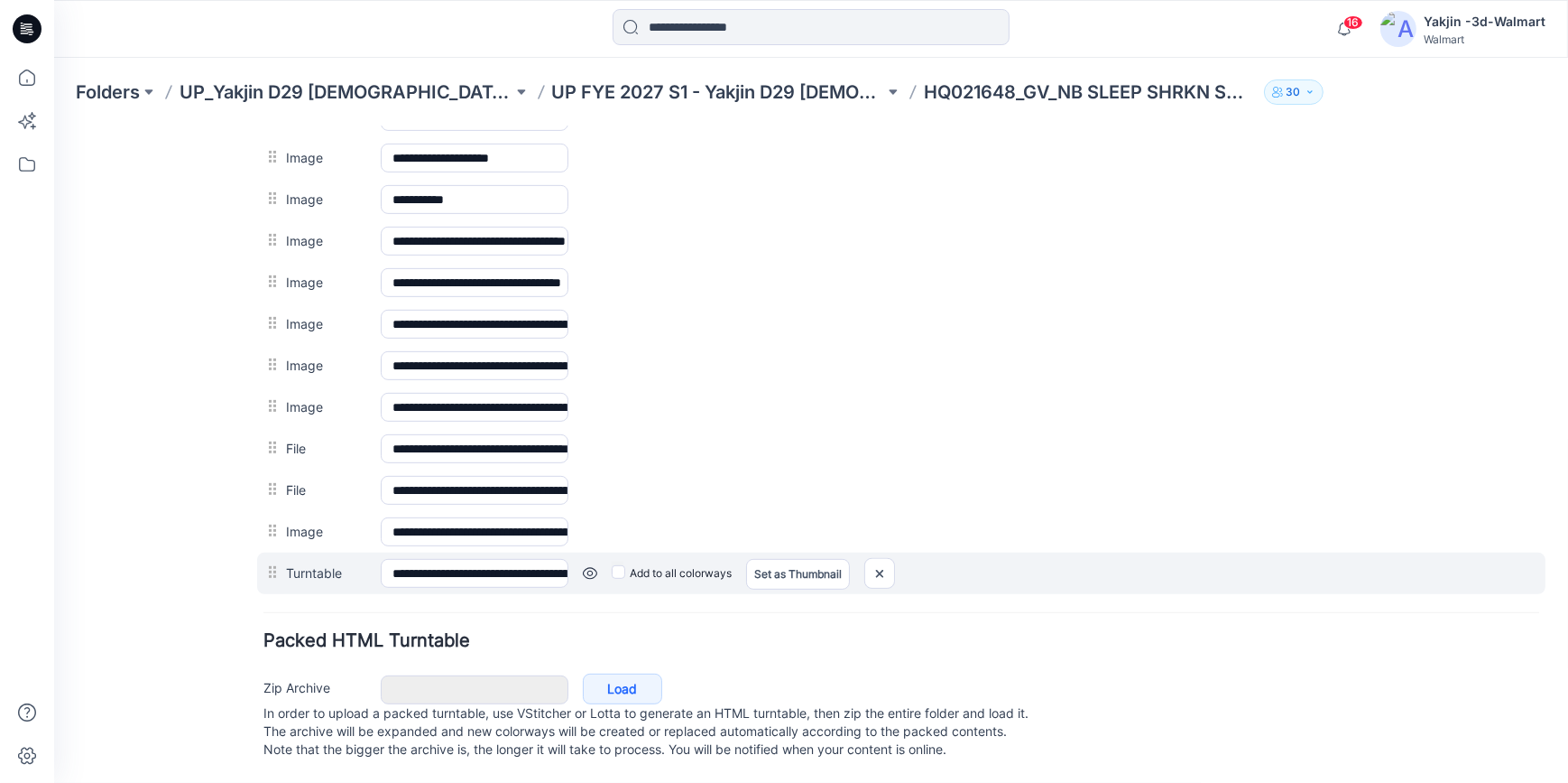
click at [54, 125] on link at bounding box center [54, 125] width 0 height 0
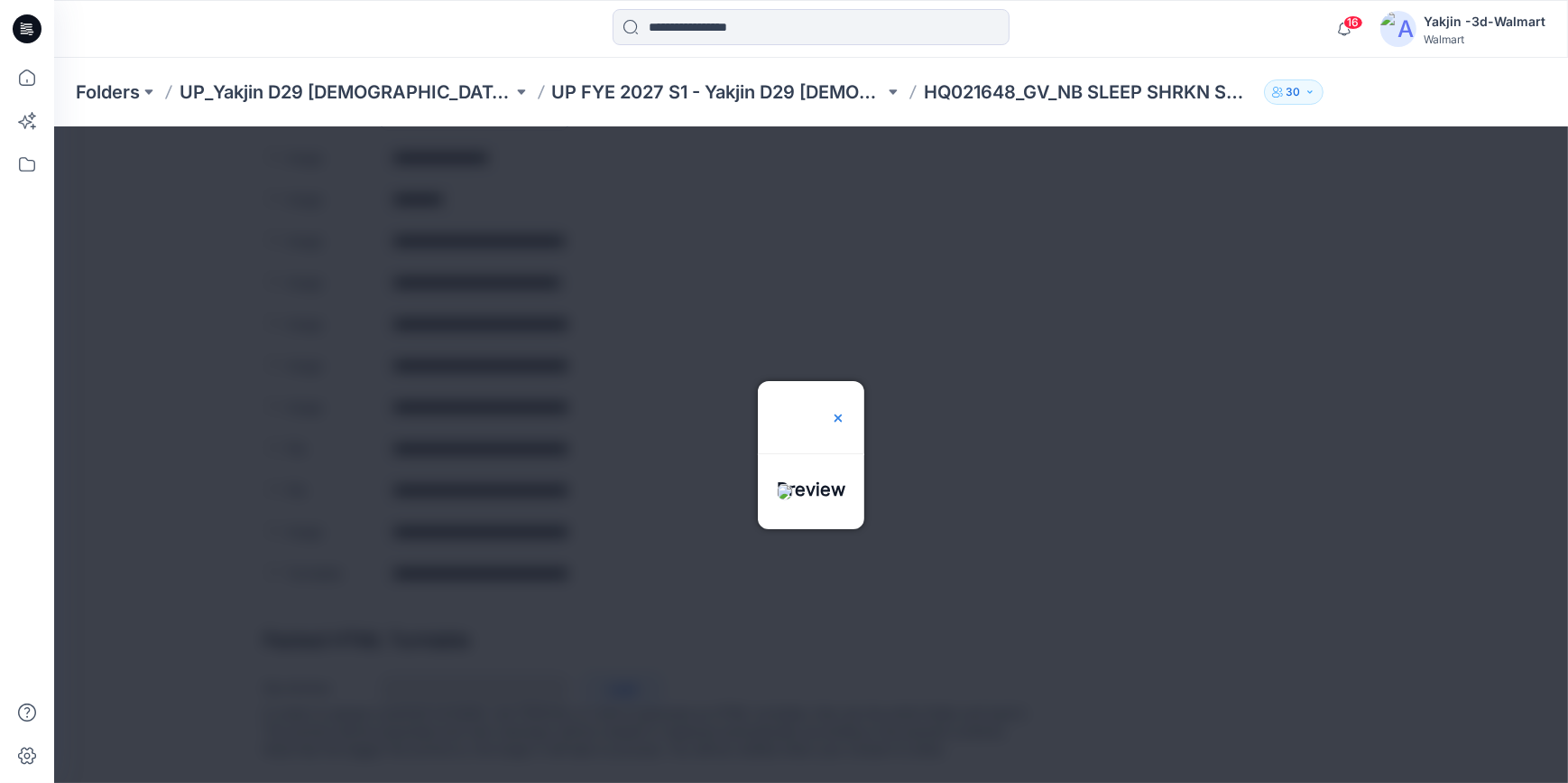
click at [845, 410] on img at bounding box center [838, 416] width 14 height 14
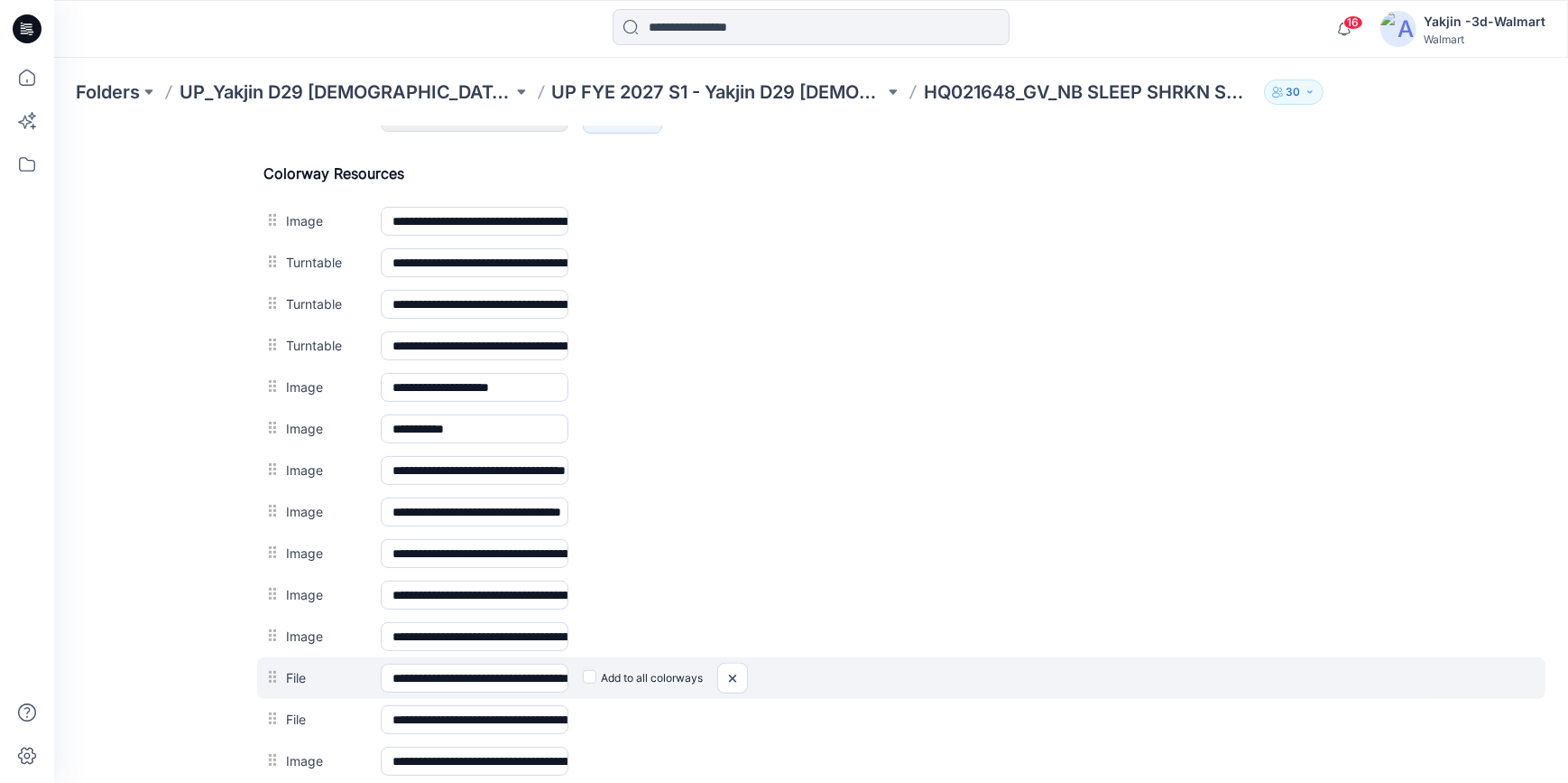
scroll to position [997, 0]
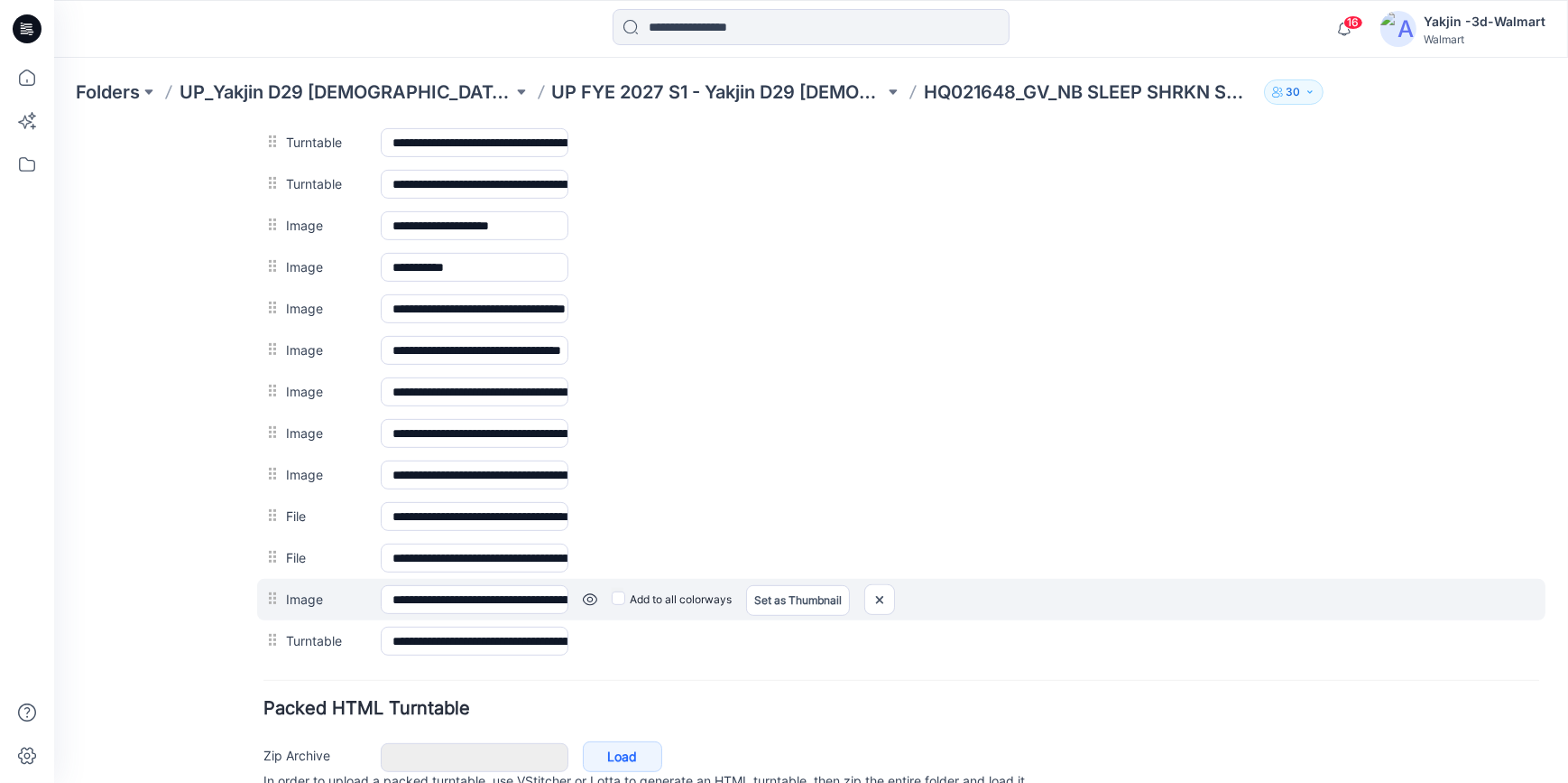
click at [54, 125] on link at bounding box center [54, 125] width 0 height 0
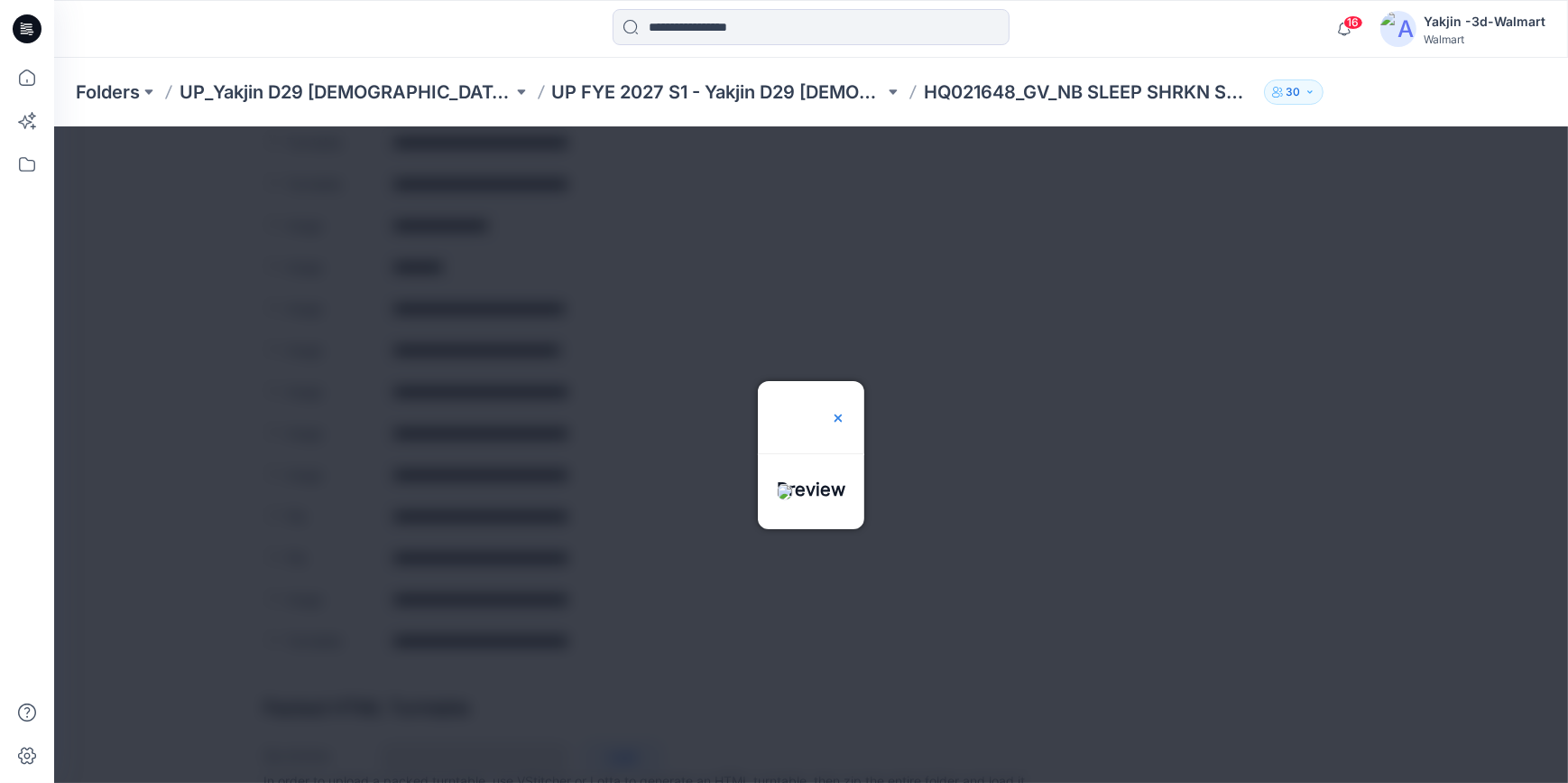
click at [845, 410] on img at bounding box center [838, 416] width 14 height 14
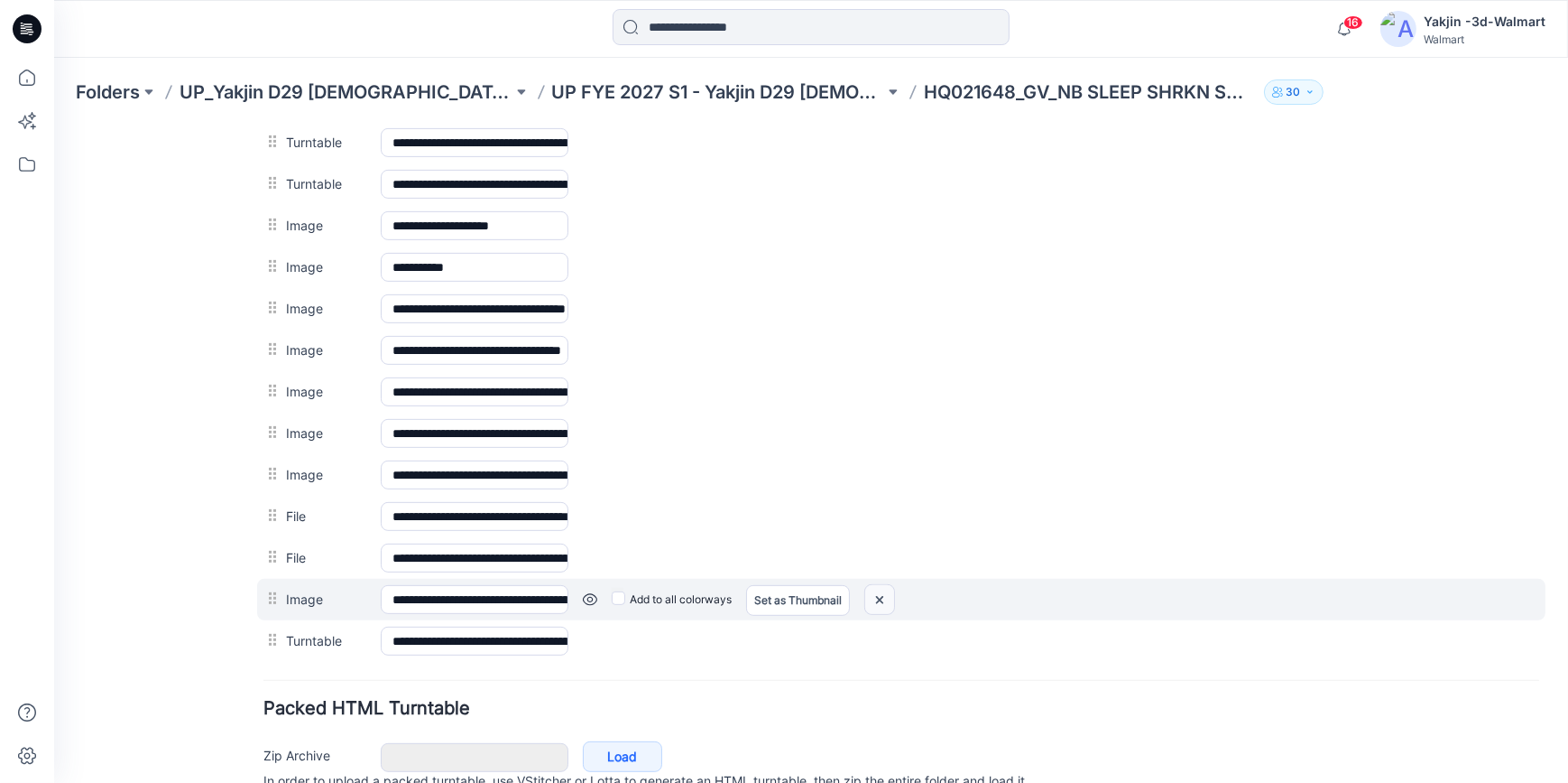
click at [54, 125] on img at bounding box center [54, 125] width 0 height 0
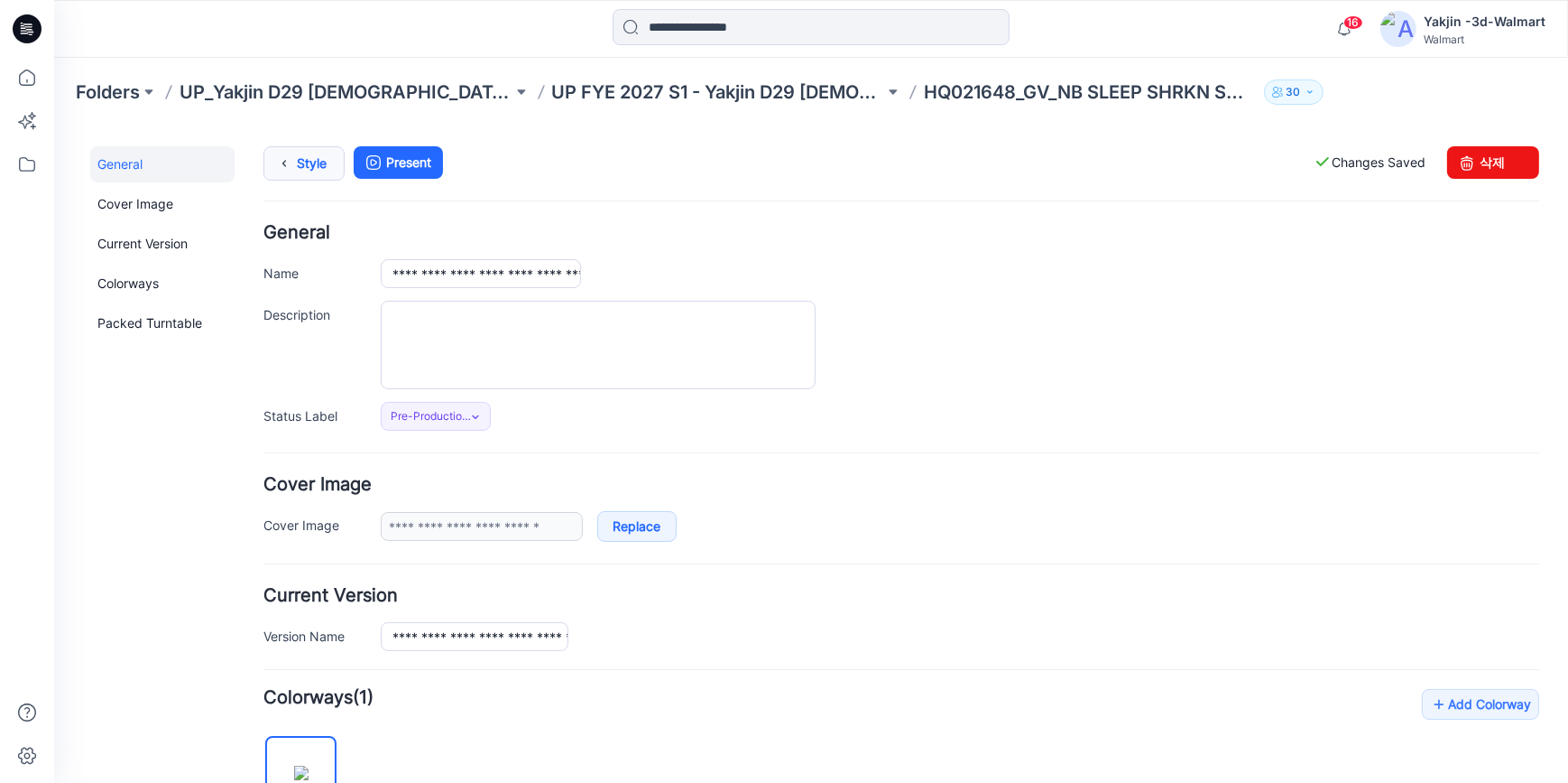
scroll to position [0, 0]
click at [305, 154] on link "Style" at bounding box center [303, 164] width 81 height 35
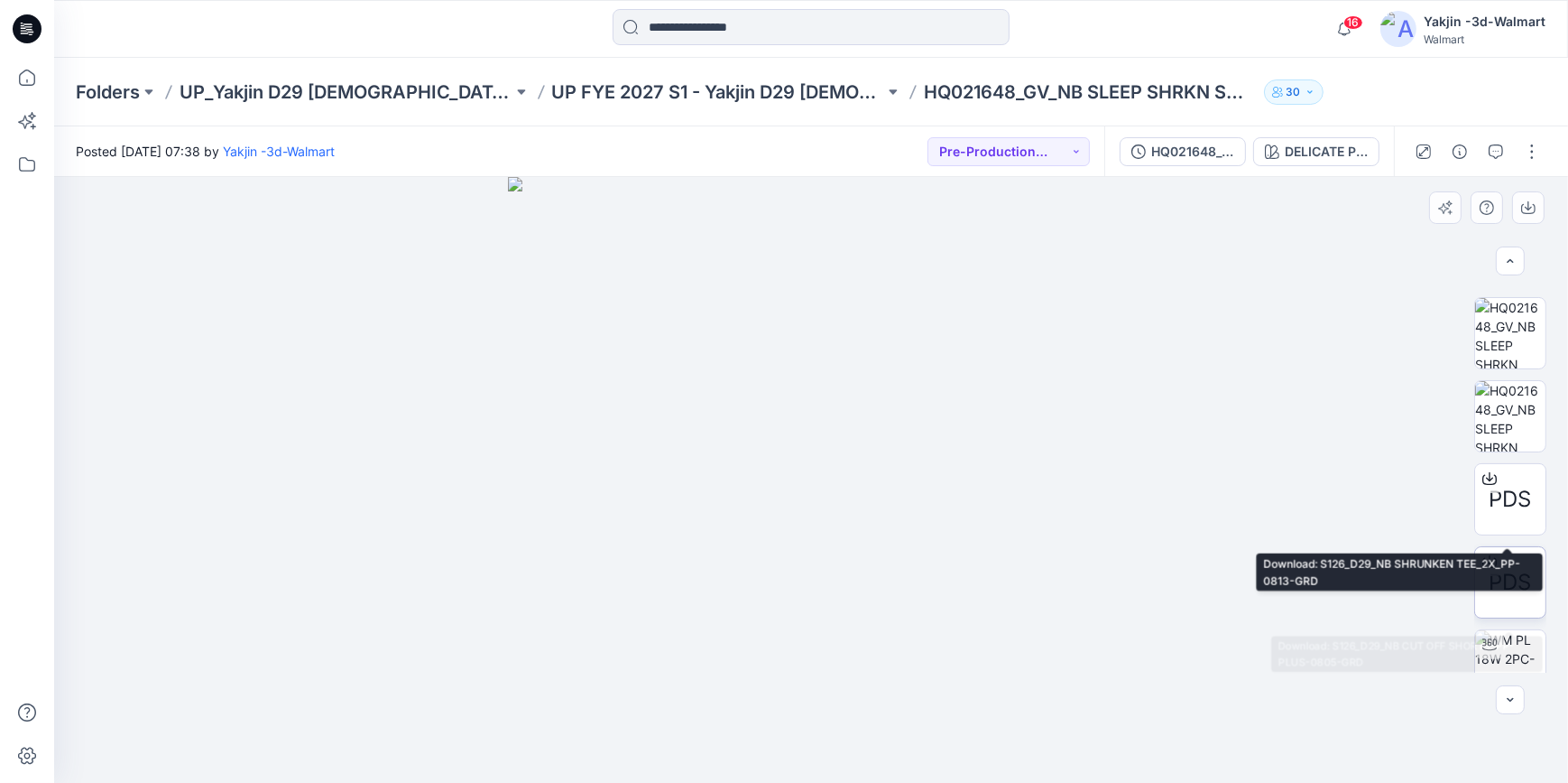
scroll to position [766, 0]
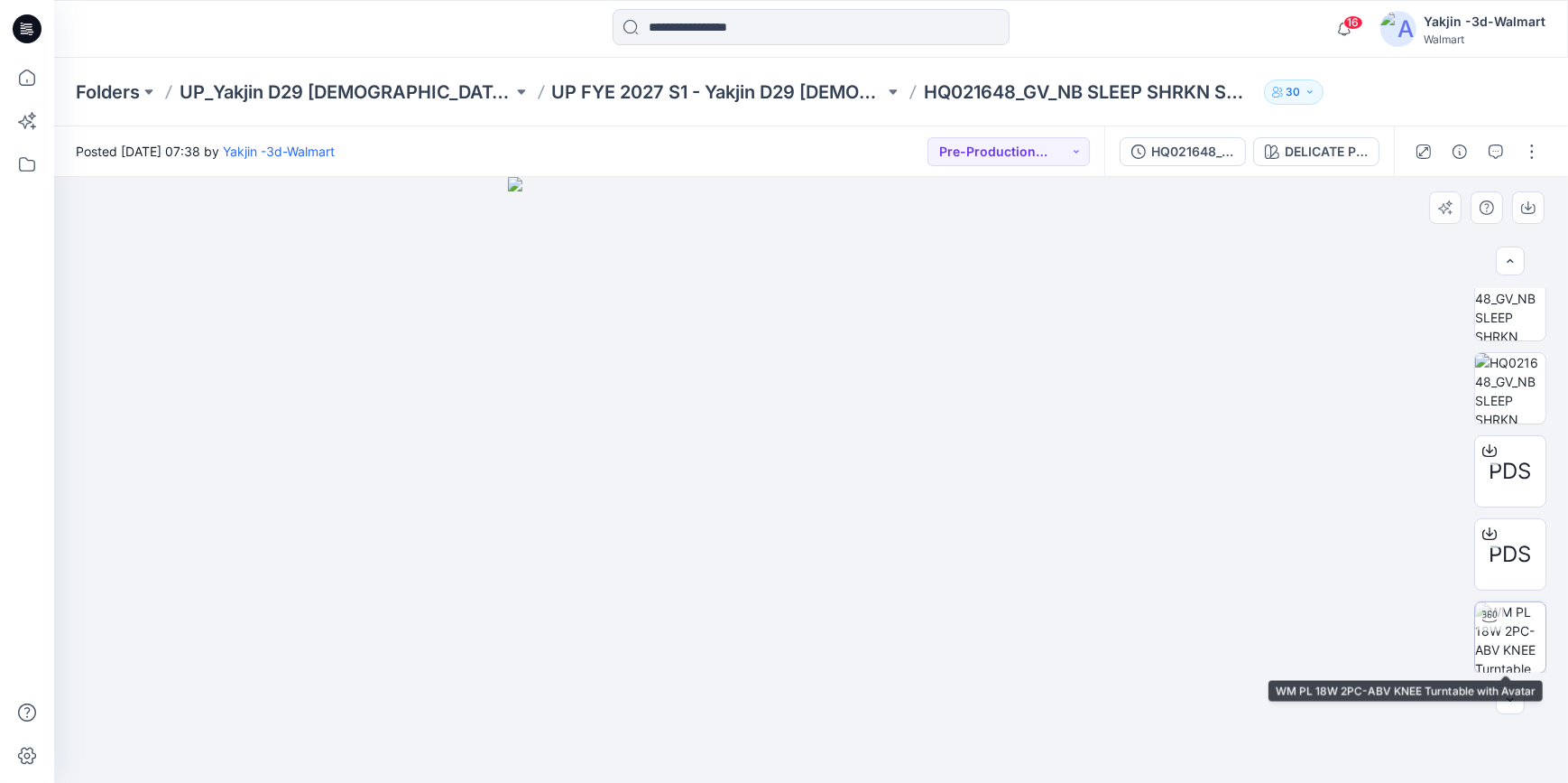
click at [1523, 635] on img at bounding box center [1509, 636] width 70 height 70
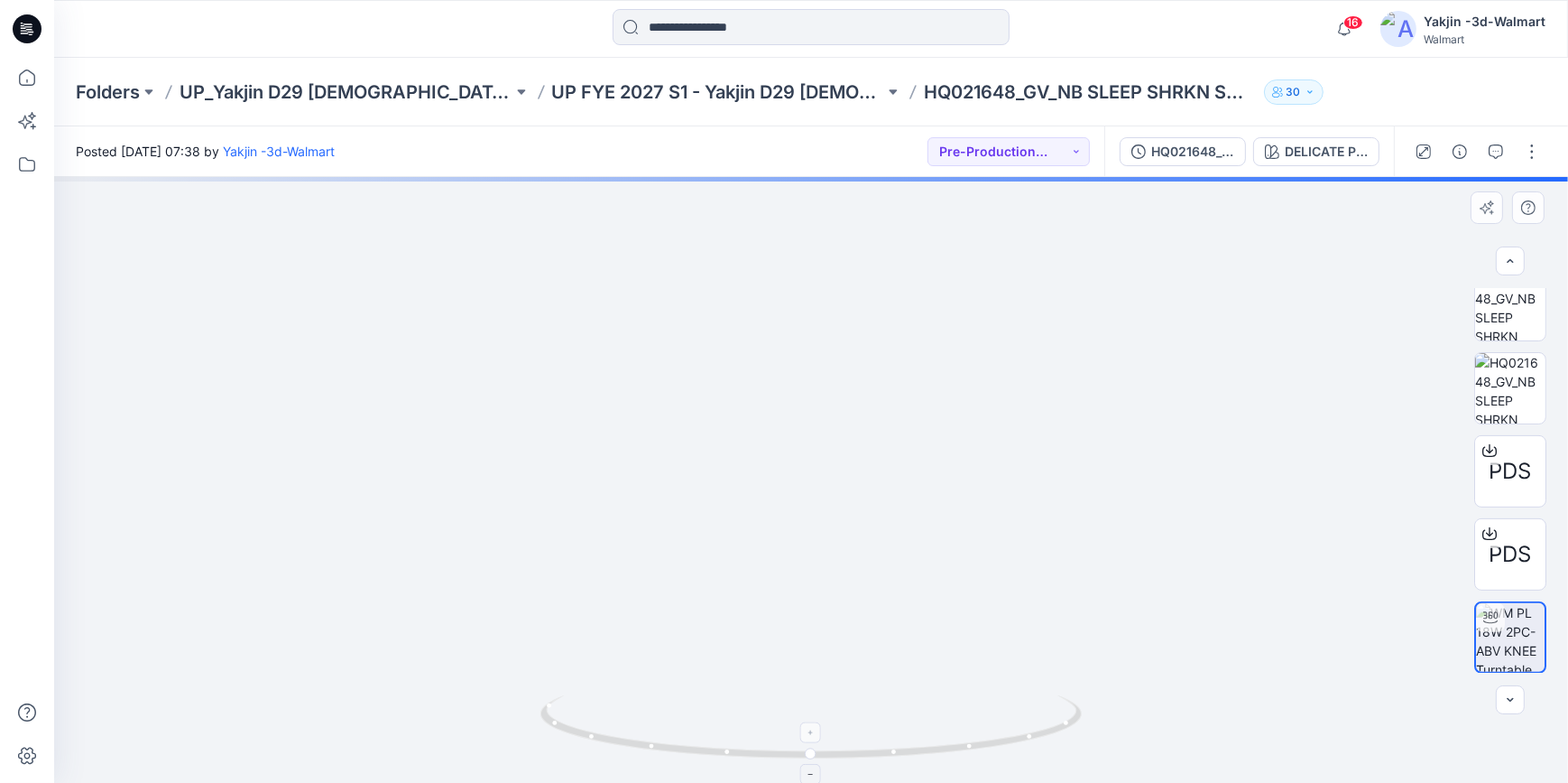
drag, startPoint x: 1062, startPoint y: 342, endPoint x: 1071, endPoint y: 725, distance: 383.1
click at [1071, 725] on div at bounding box center [811, 480] width 1514 height 606
drag, startPoint x: 1111, startPoint y: 502, endPoint x: 1091, endPoint y: 657, distance: 156.3
click at [1091, 657] on img at bounding box center [806, 213] width 2763 height 1142
drag, startPoint x: 1037, startPoint y: 731, endPoint x: 944, endPoint y: 731, distance: 93.0
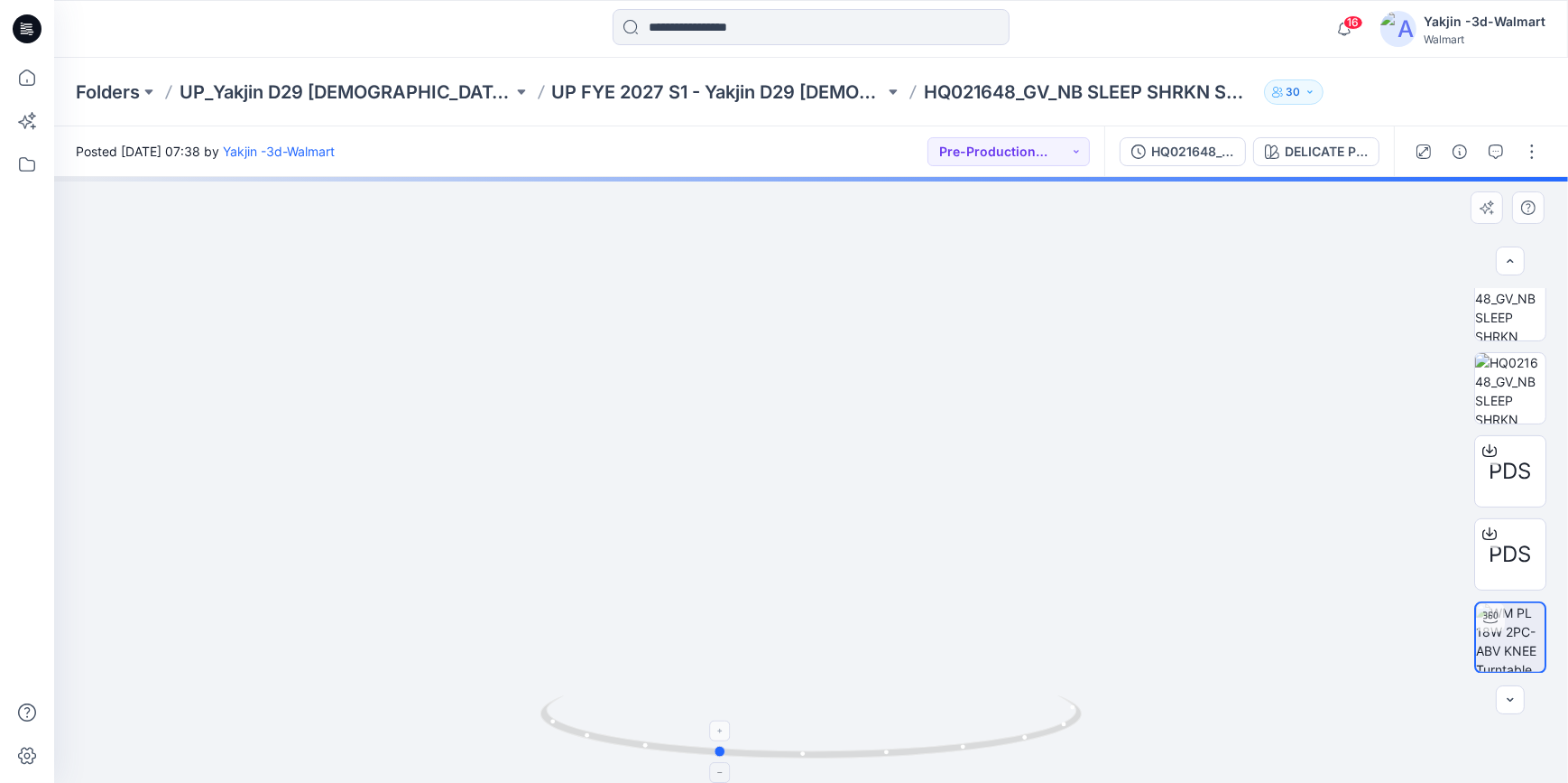
click at [944, 731] on icon at bounding box center [812, 729] width 546 height 68
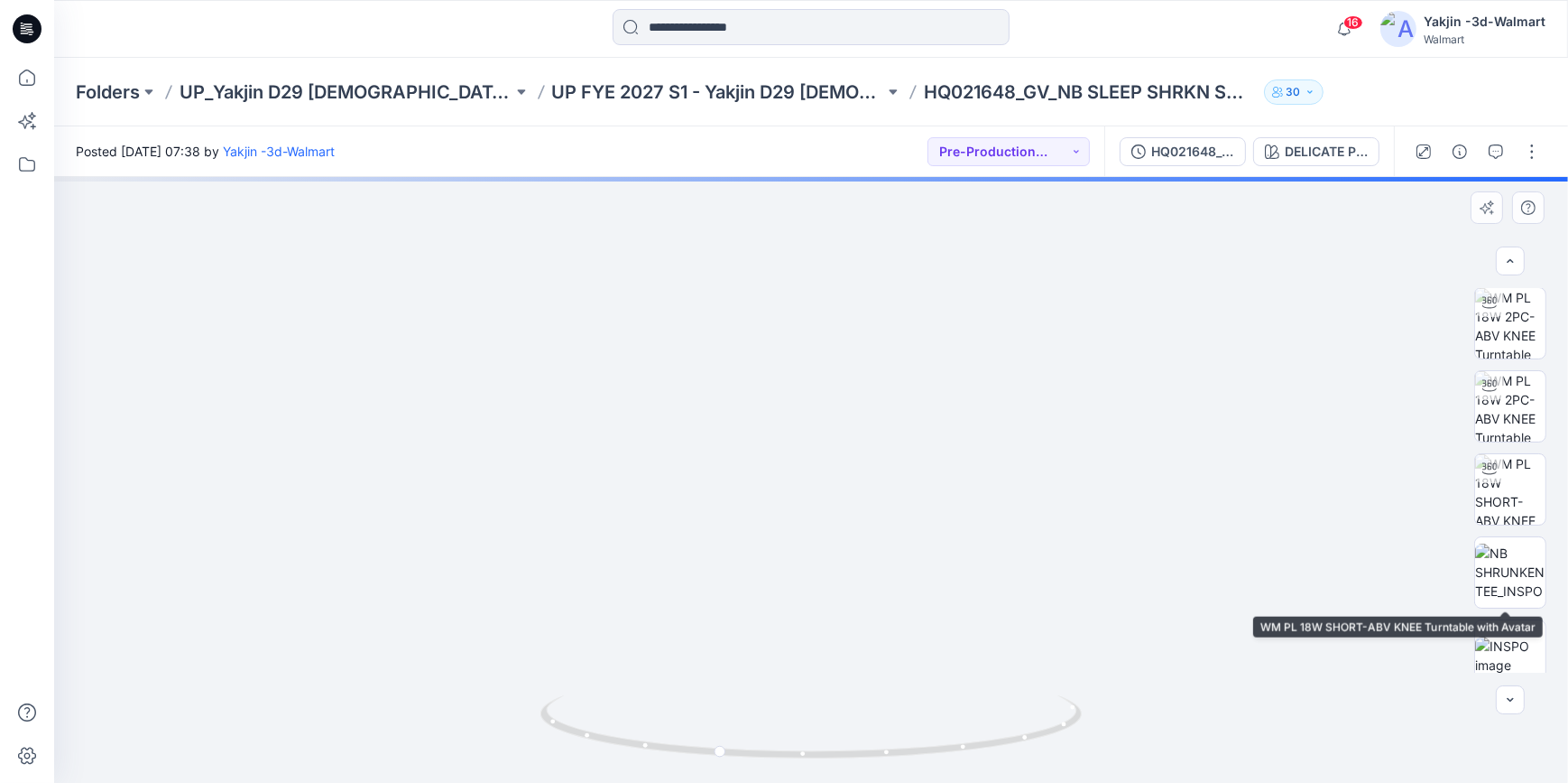
scroll to position [0, 0]
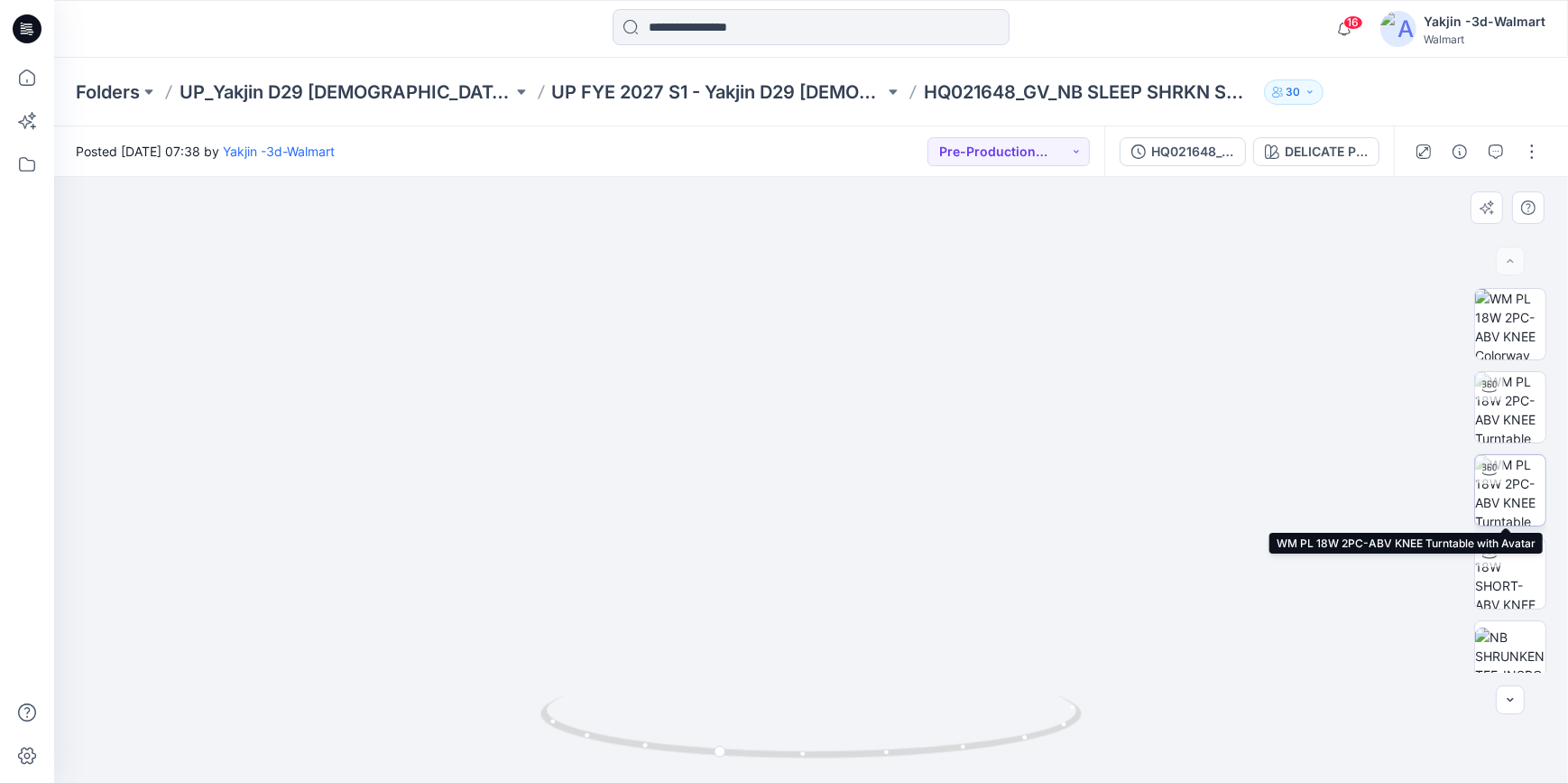
click at [1507, 490] on img at bounding box center [1509, 489] width 70 height 70
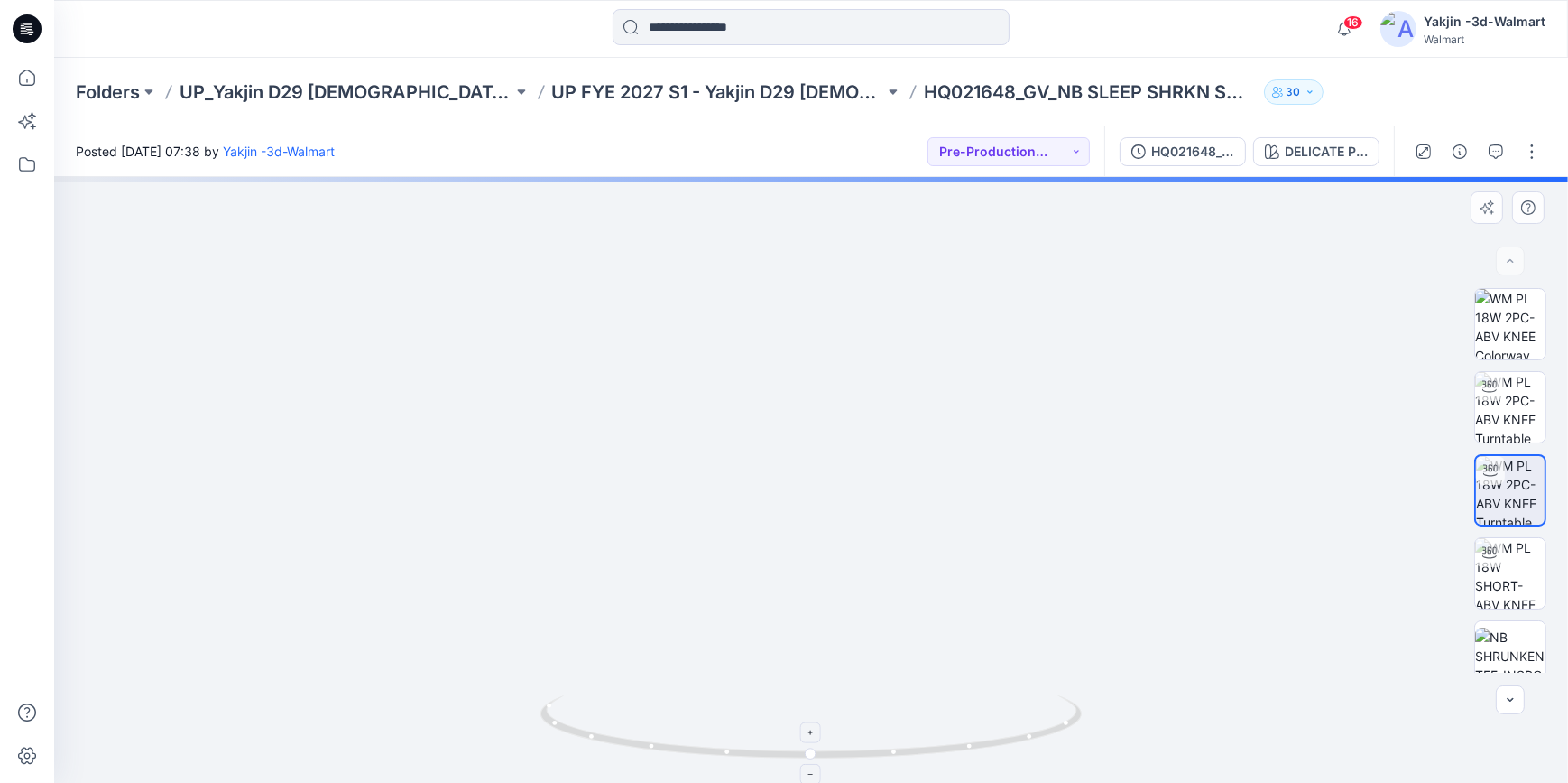
drag, startPoint x: 1006, startPoint y: 340, endPoint x: 987, endPoint y: 749, distance: 409.4
click at [987, 749] on div at bounding box center [811, 480] width 1514 height 606
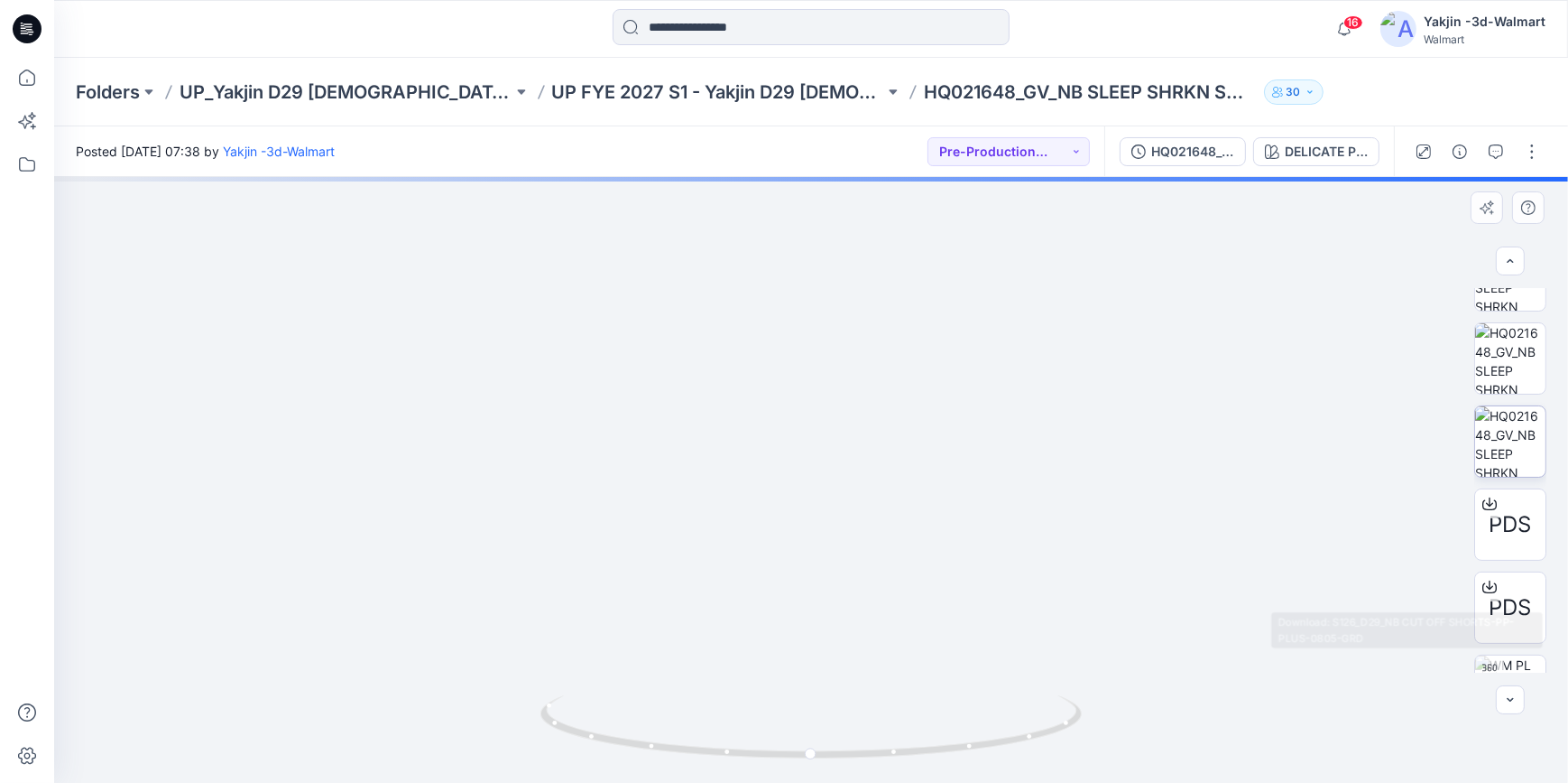
scroll to position [766, 0]
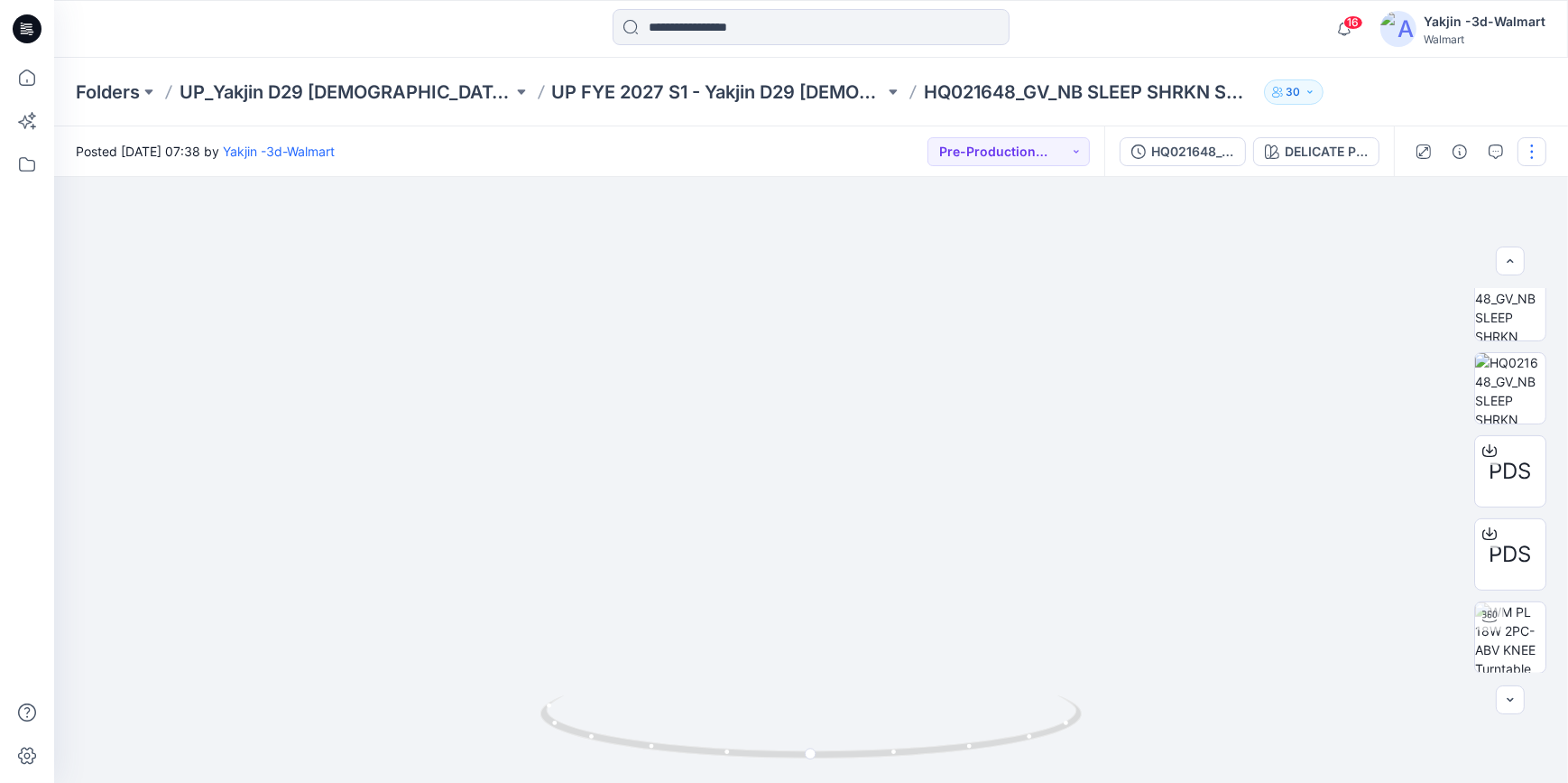
click at [1531, 144] on button "button" at bounding box center [1532, 151] width 29 height 29
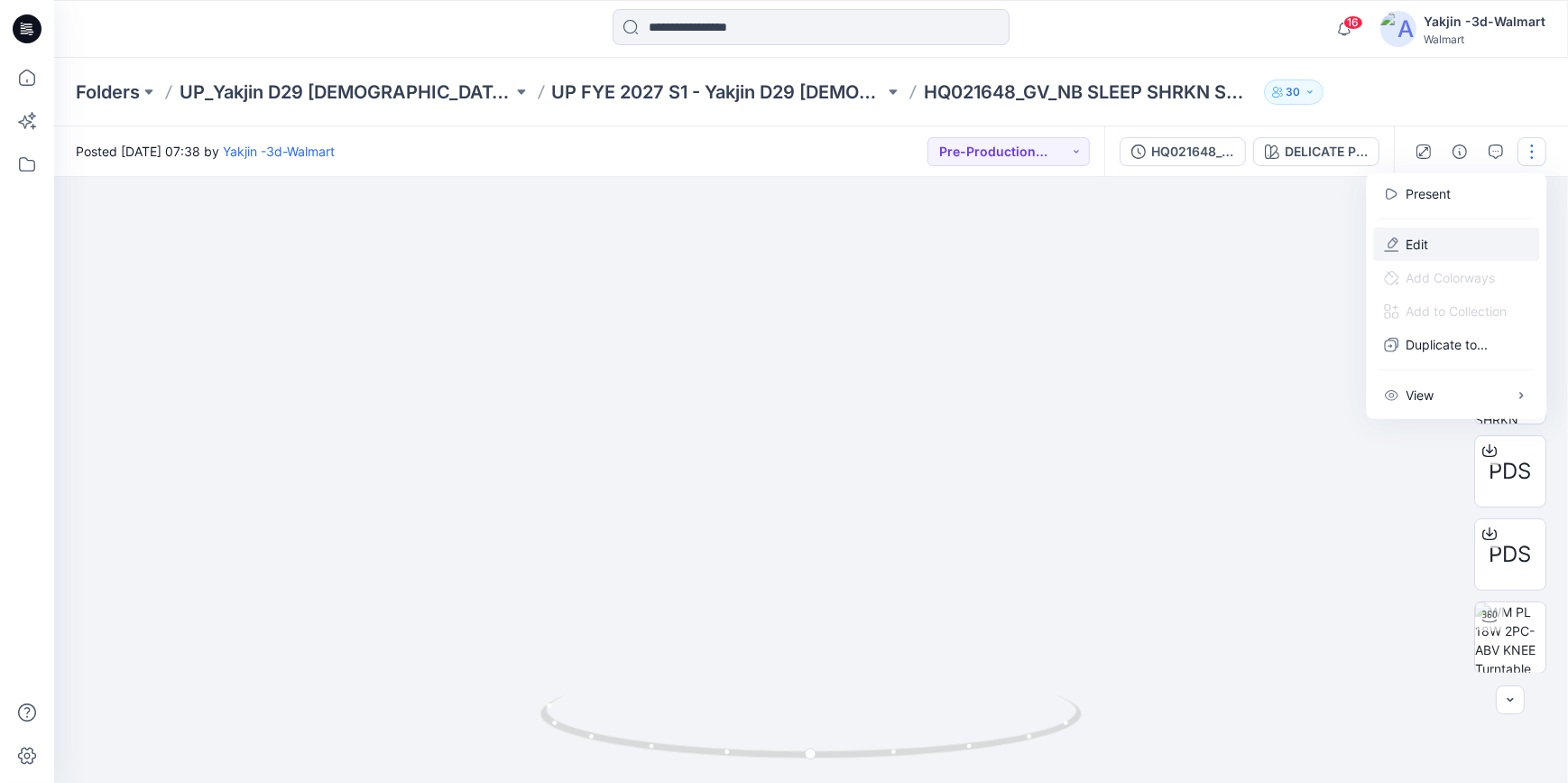
click at [1443, 243] on button "Edit" at bounding box center [1456, 245] width 166 height 34
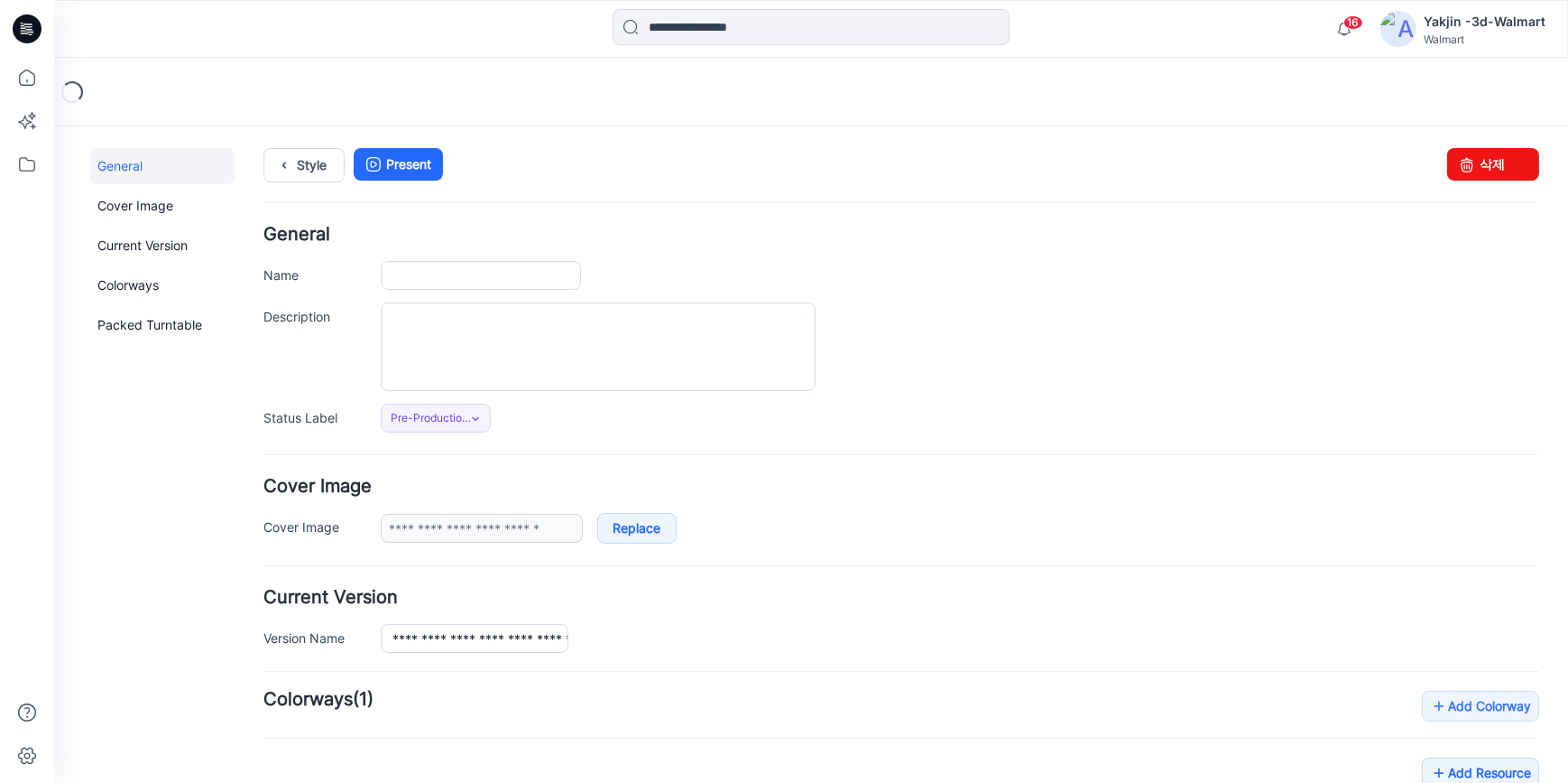
type input "**********"
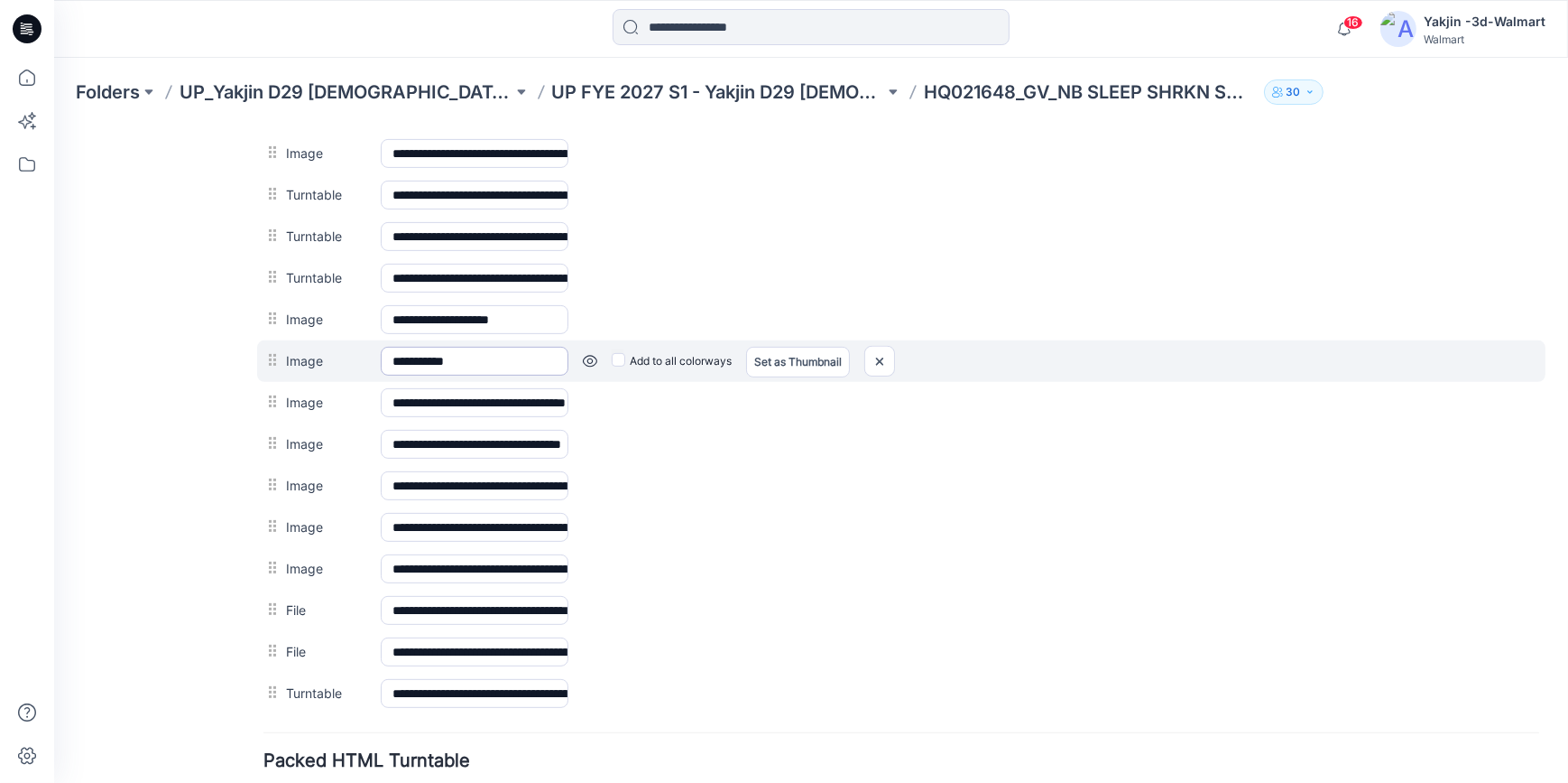
scroll to position [771, 0]
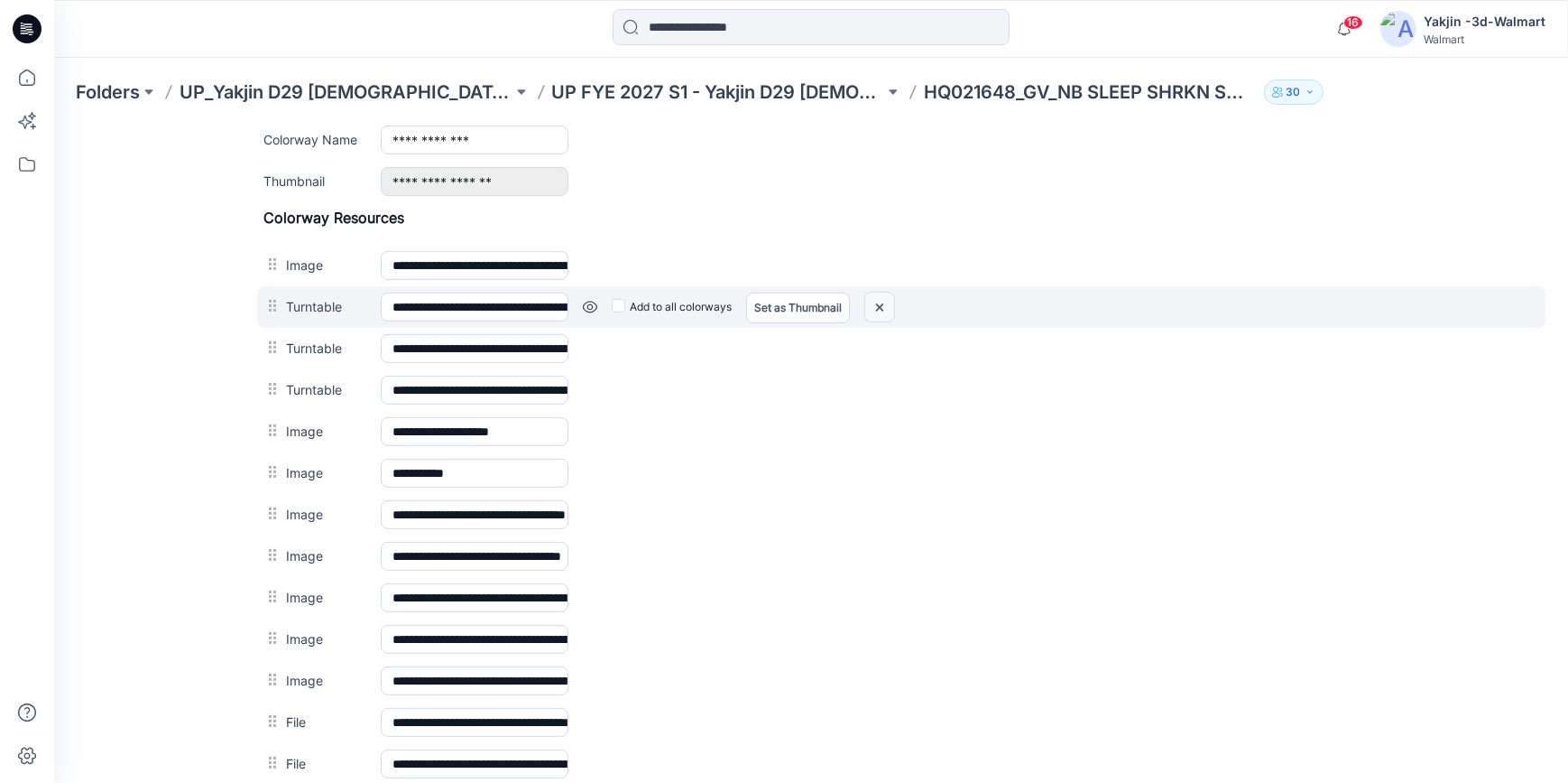
drag, startPoint x: 917, startPoint y: 218, endPoint x: 881, endPoint y: 316, distance: 104.4
click at [54, 125] on img at bounding box center [54, 125] width 0 height 0
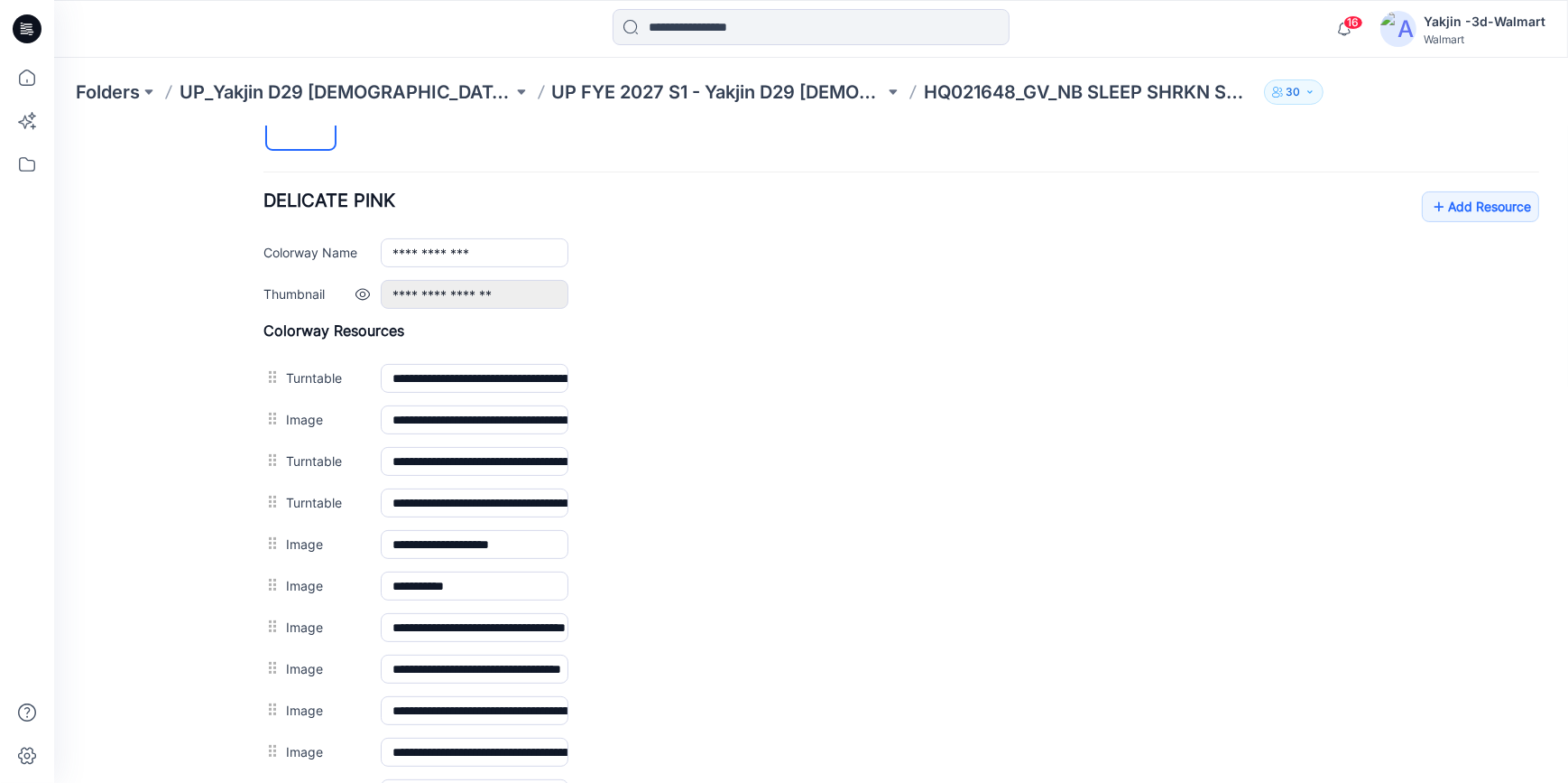
scroll to position [648, 0]
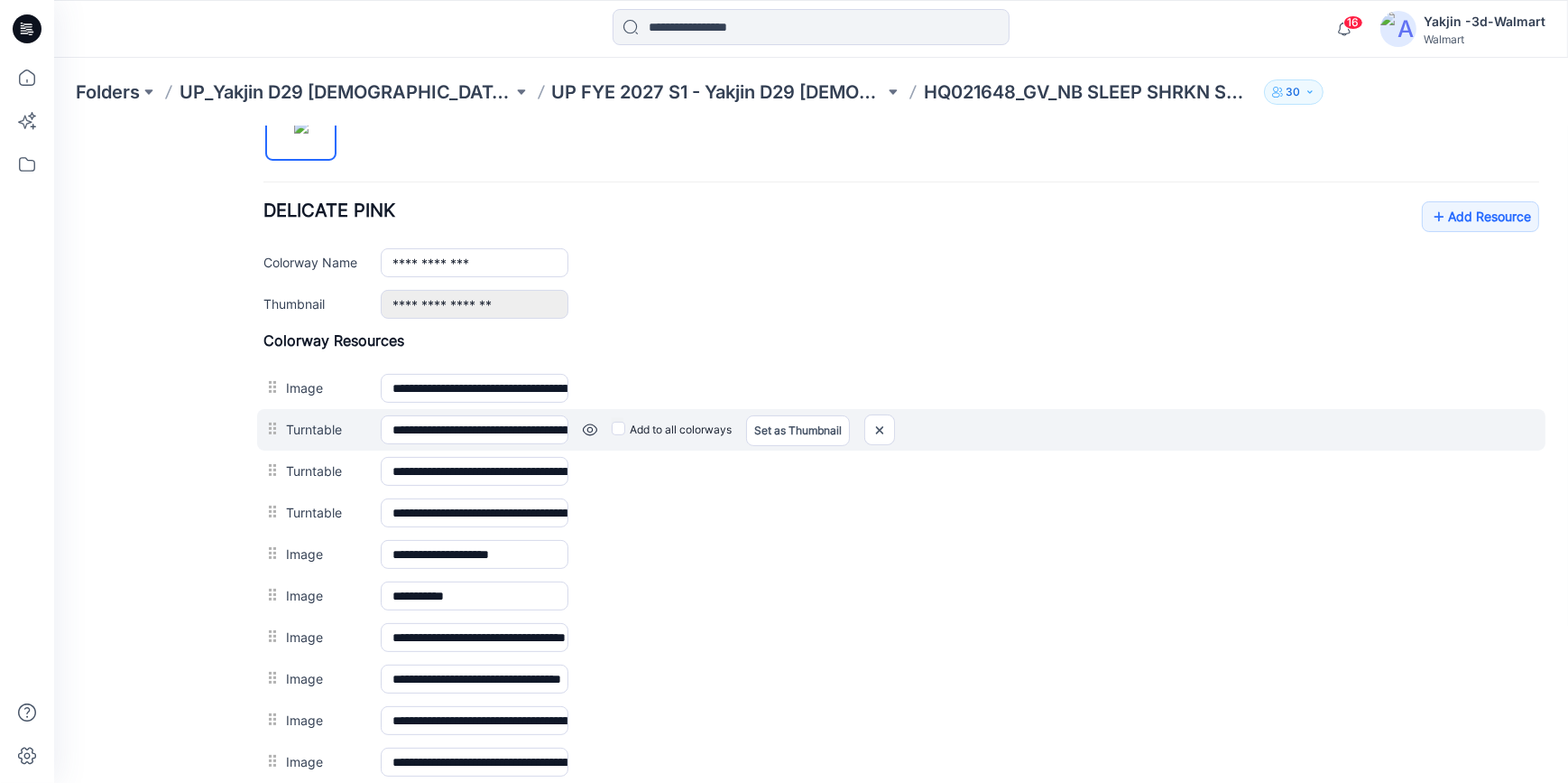
click at [54, 125] on link at bounding box center [54, 125] width 0 height 0
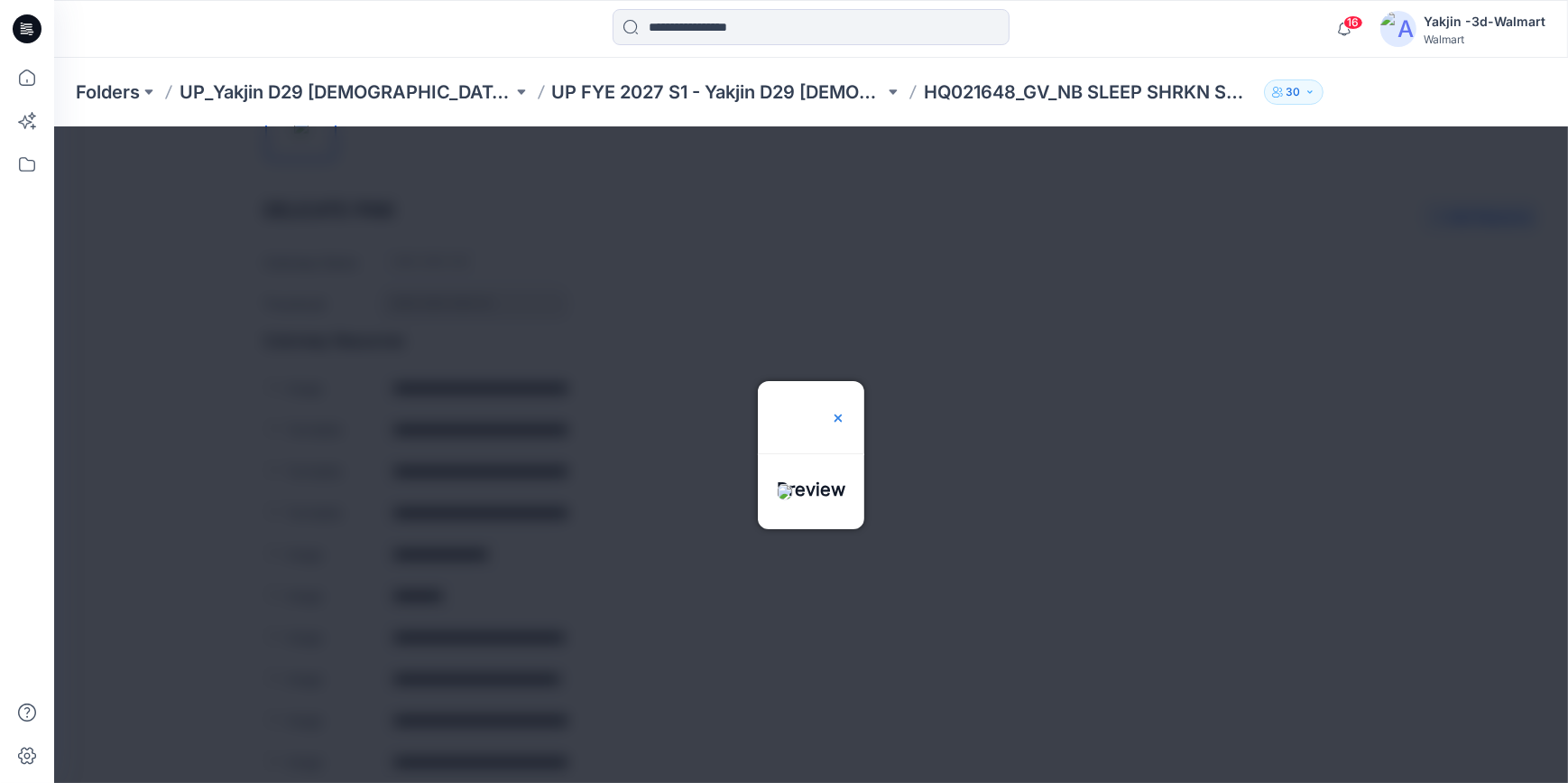
click at [845, 410] on img at bounding box center [838, 416] width 14 height 14
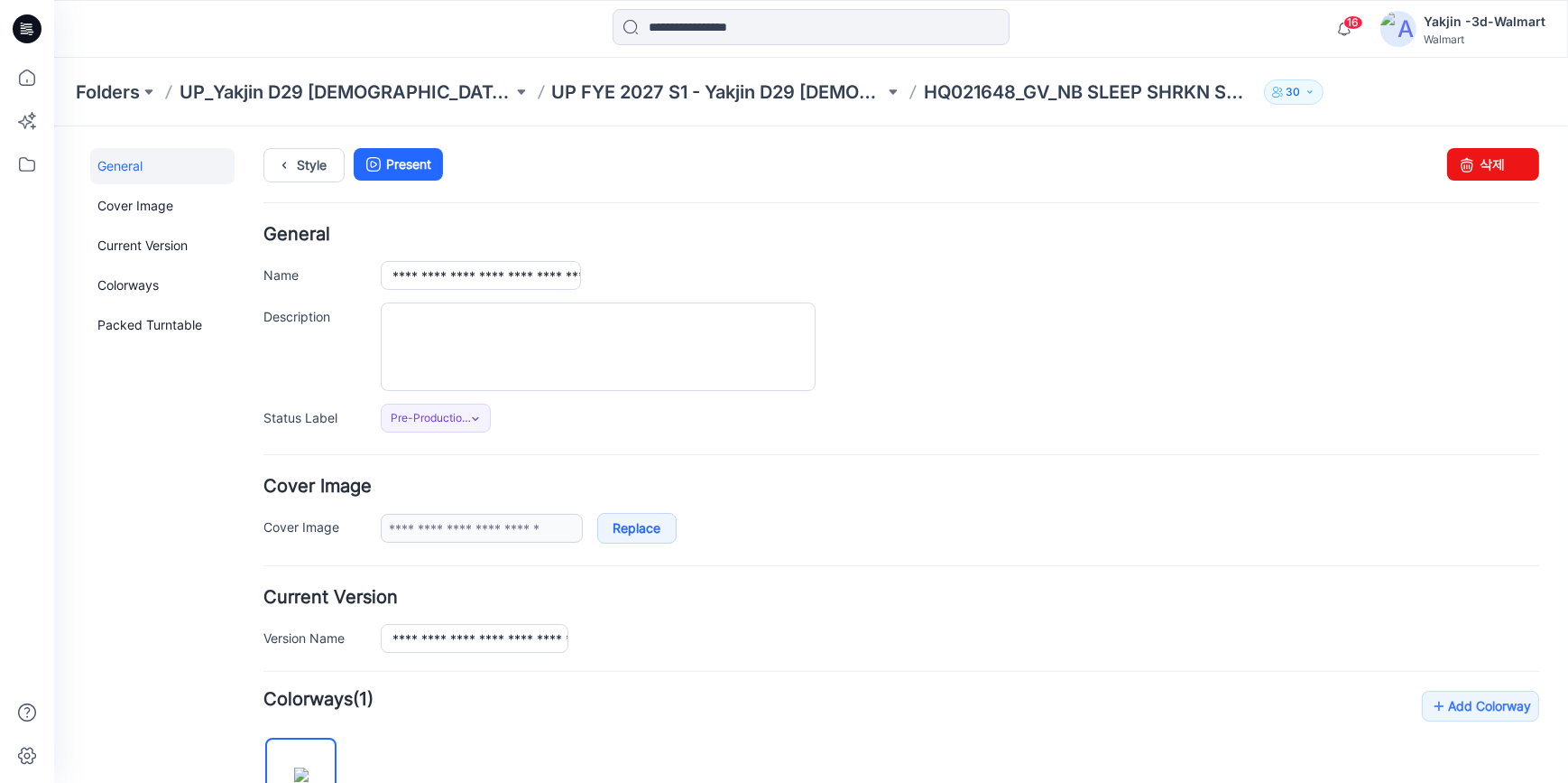
scroll to position [0, 0]
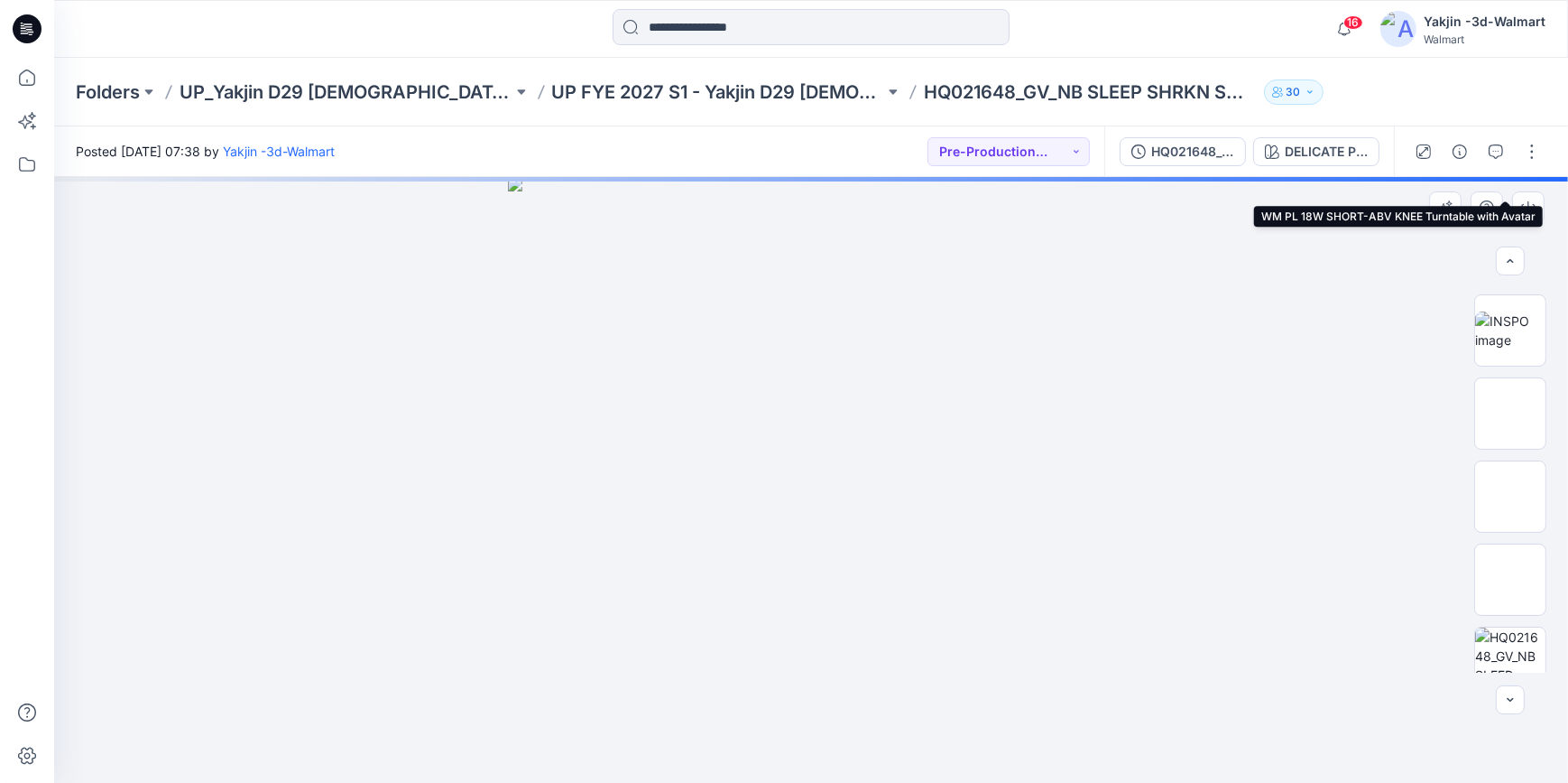
scroll to position [410, 0]
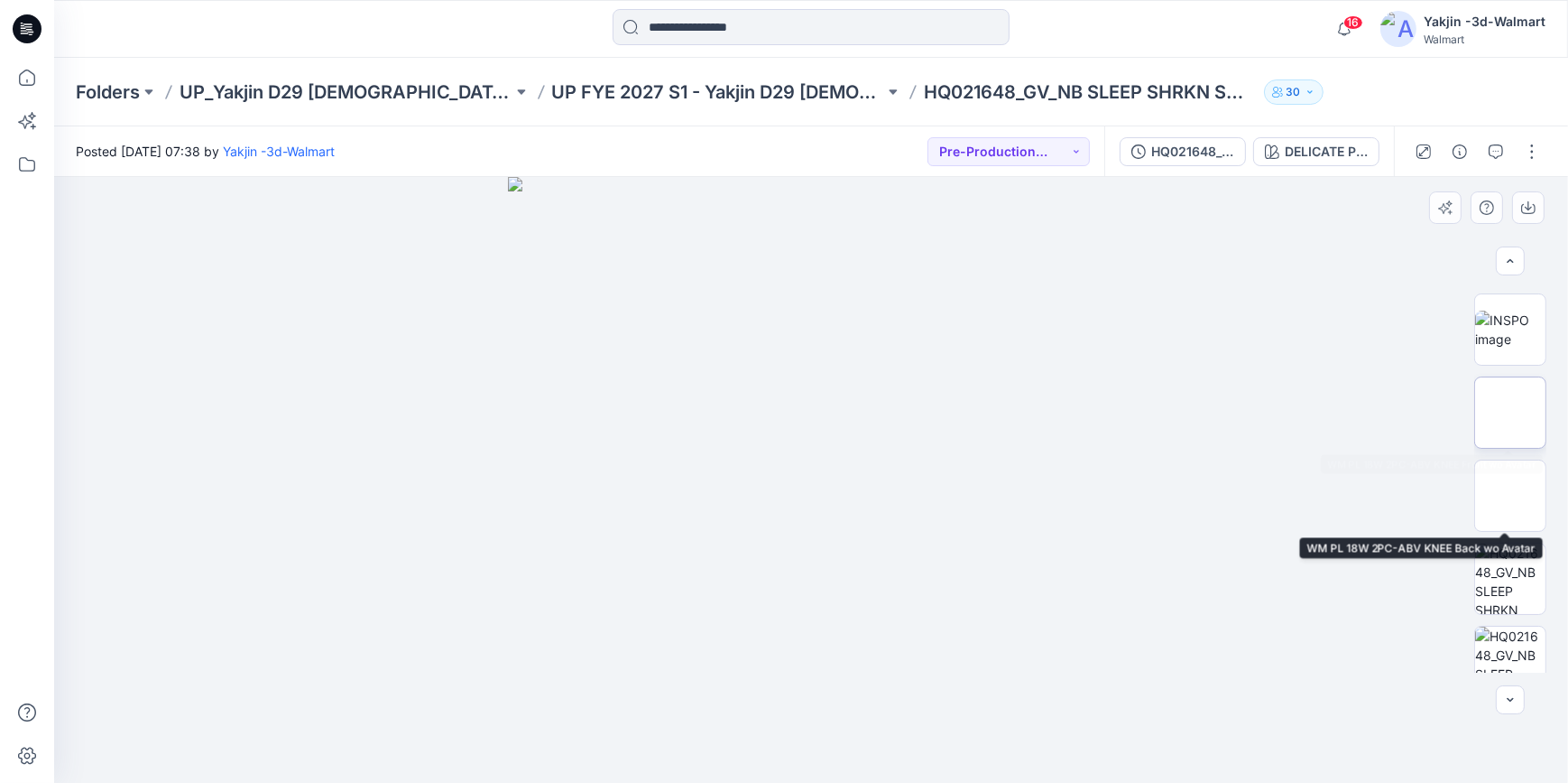
click at [1510, 412] on img at bounding box center [1510, 412] width 0 height 0
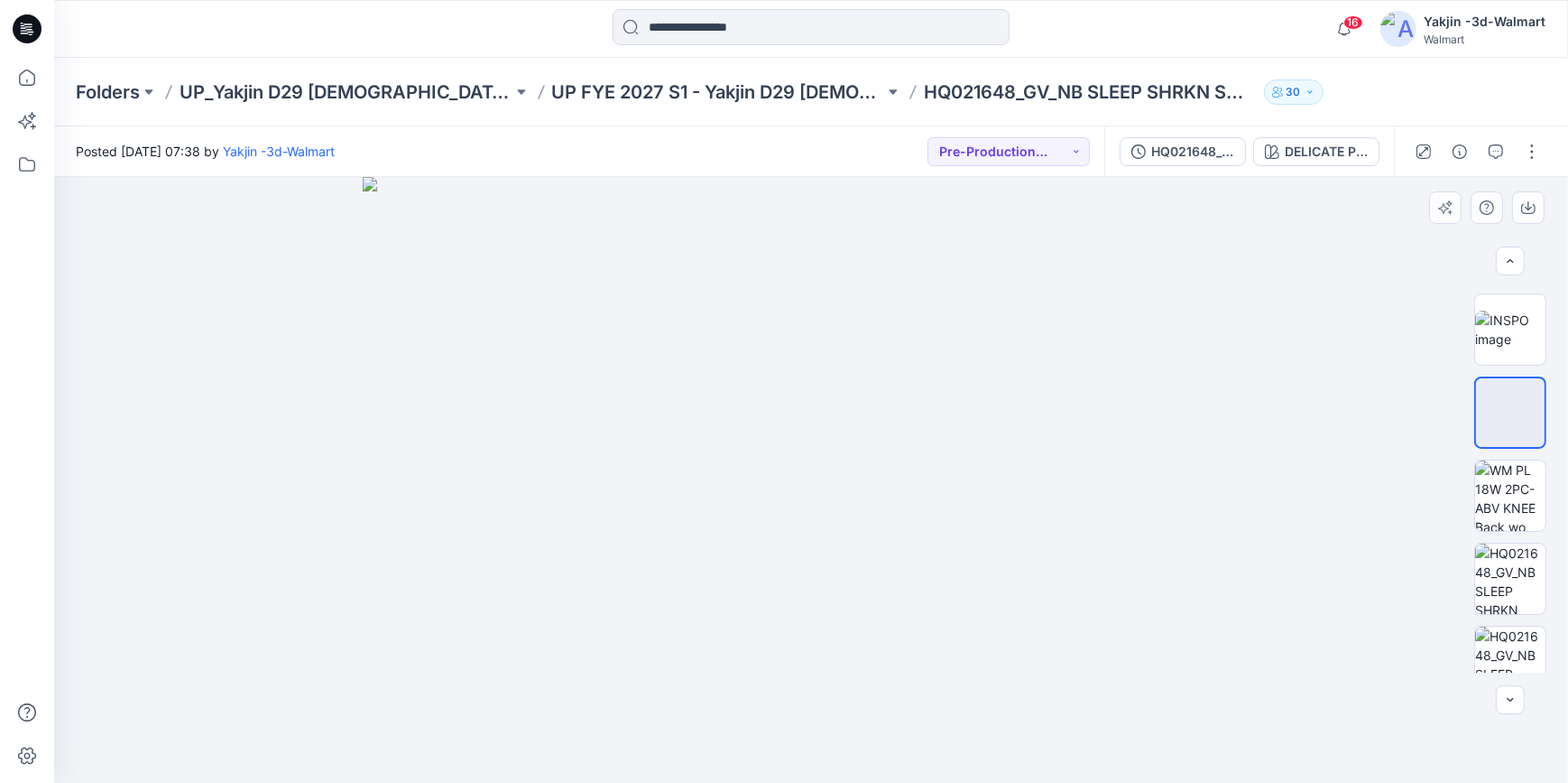
drag, startPoint x: 871, startPoint y: 356, endPoint x: 928, endPoint y: 621, distance: 271.1
click at [924, 648] on img at bounding box center [811, 480] width 895 height 606
click at [1516, 479] on img at bounding box center [1509, 495] width 70 height 70
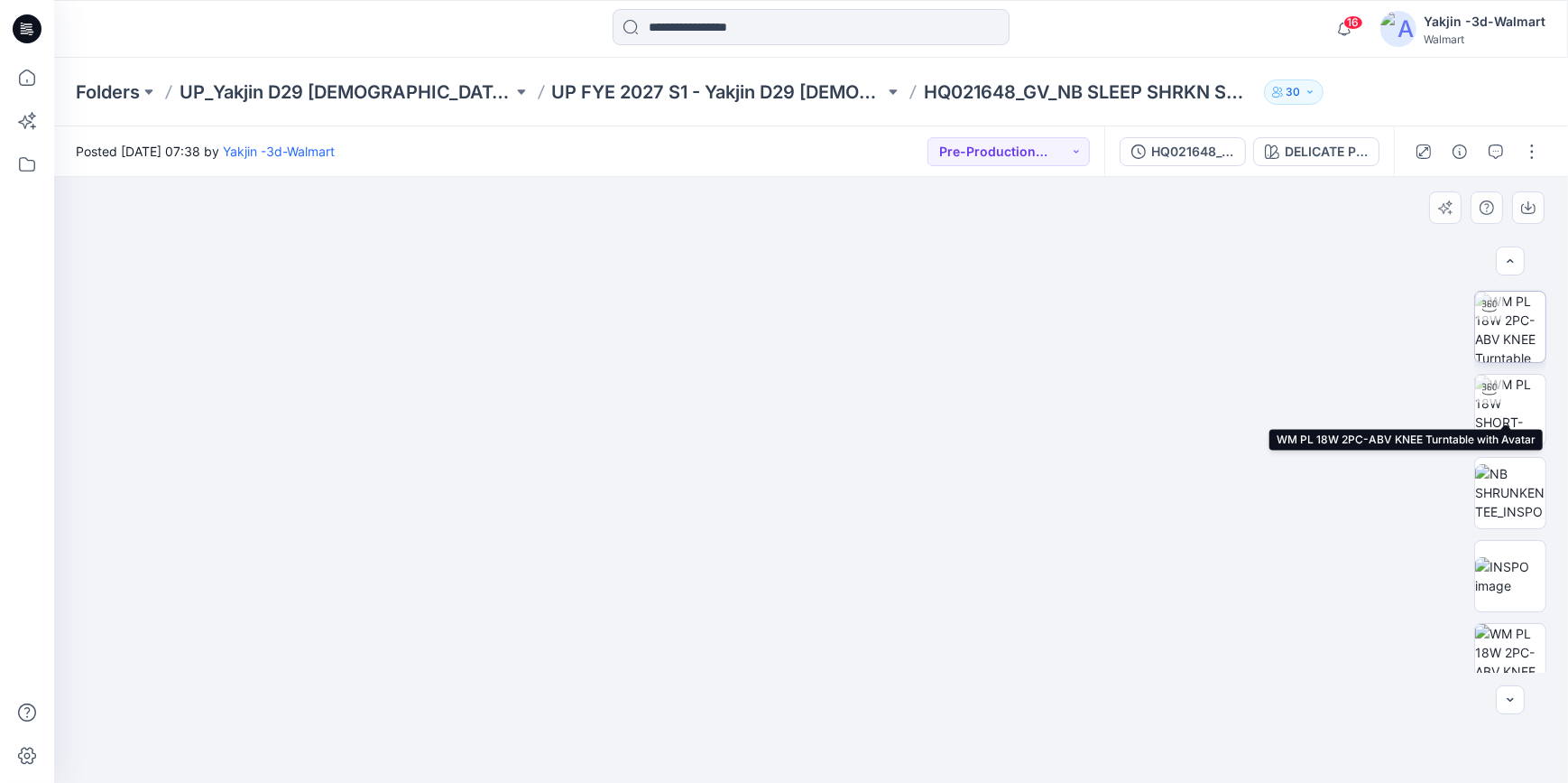
scroll to position [0, 0]
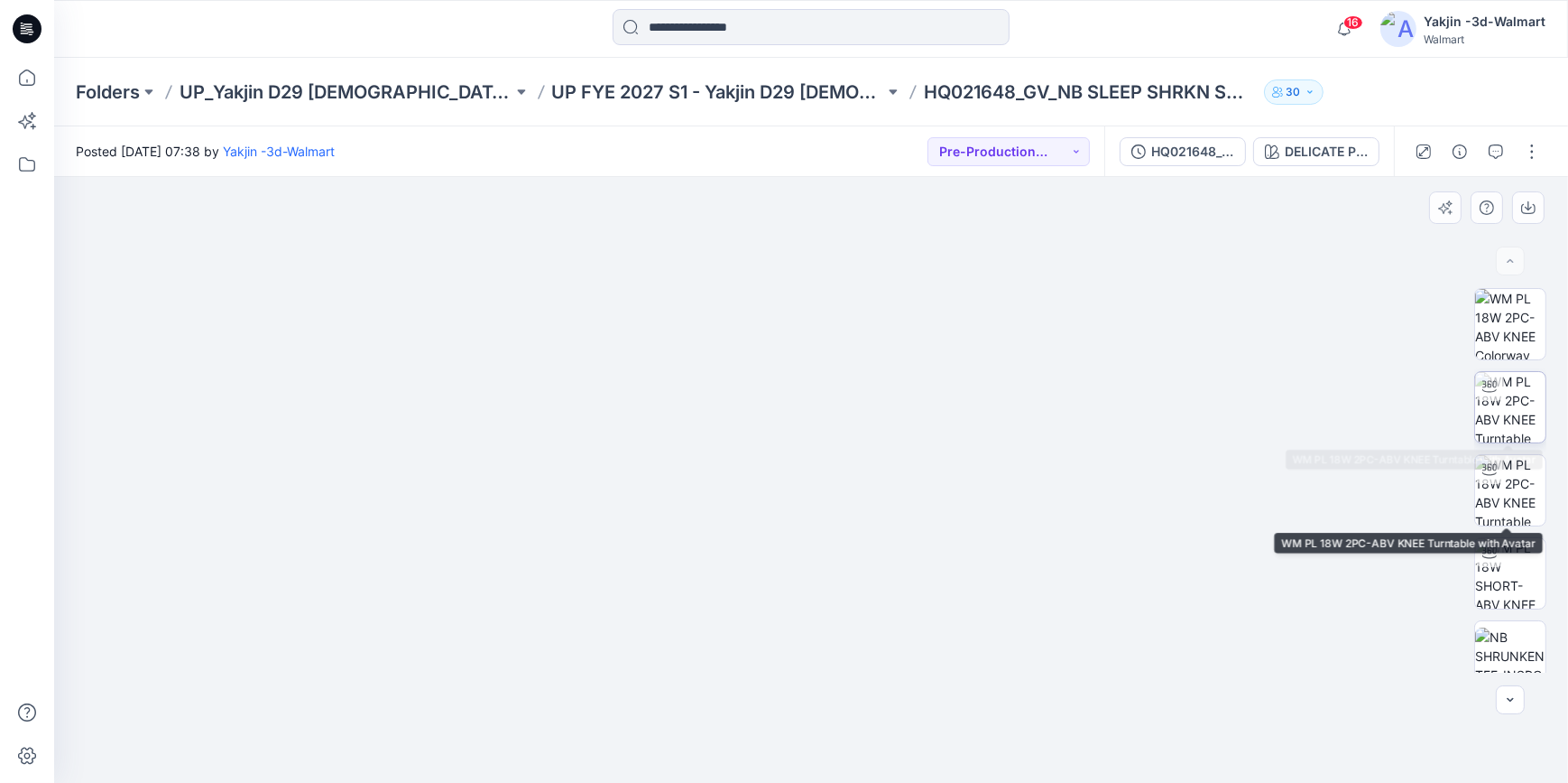
click at [1516, 408] on img at bounding box center [1509, 407] width 70 height 70
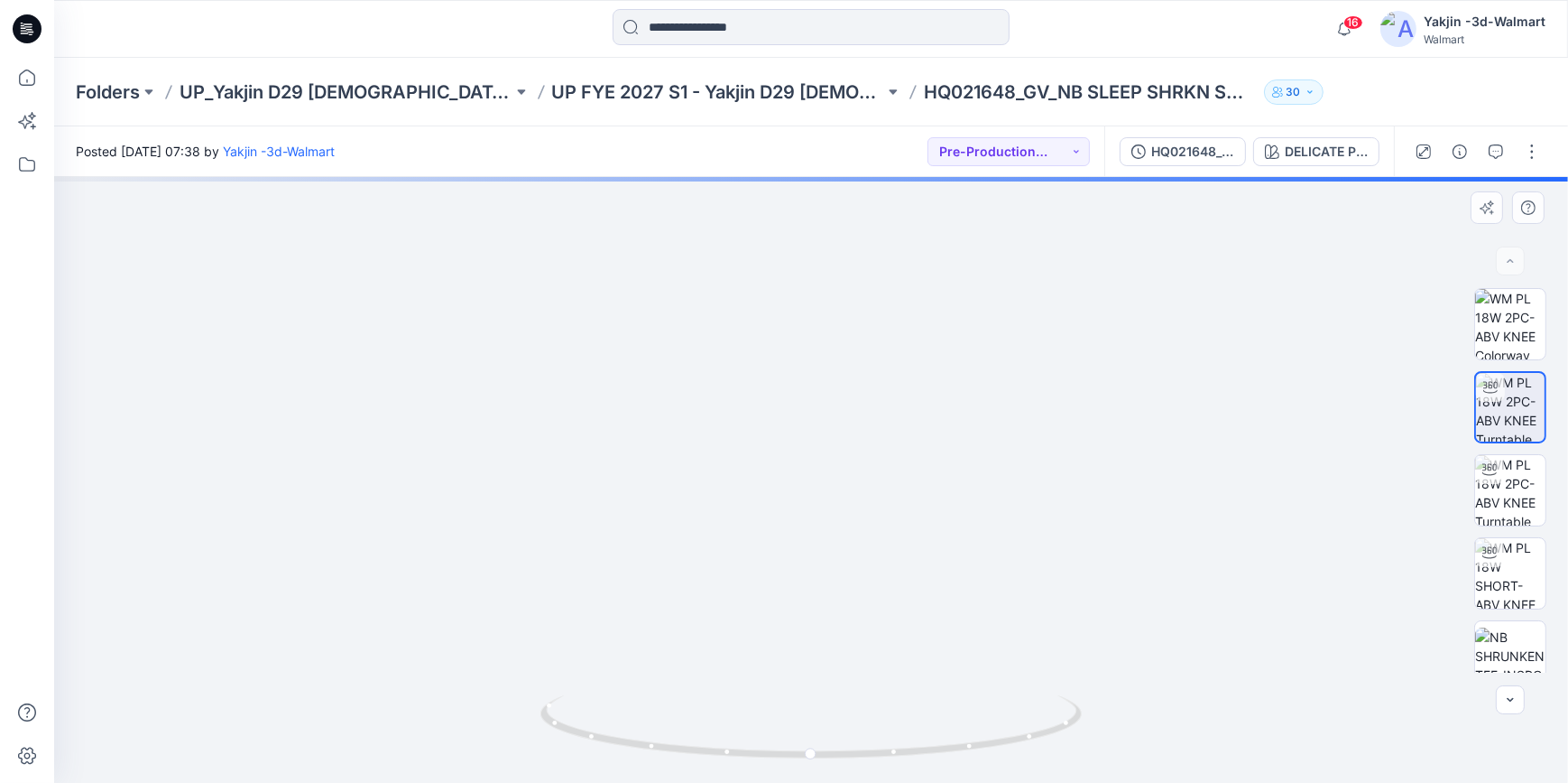
drag, startPoint x: 1094, startPoint y: 262, endPoint x: 1078, endPoint y: 615, distance: 353.4
click at [1065, 695] on div at bounding box center [811, 480] width 1514 height 606
drag, startPoint x: 1044, startPoint y: 739, endPoint x: 919, endPoint y: 758, distance: 126.4
click at [918, 758] on icon at bounding box center [812, 729] width 546 height 68
drag, startPoint x: 919, startPoint y: 758, endPoint x: 854, endPoint y: 698, distance: 88.5
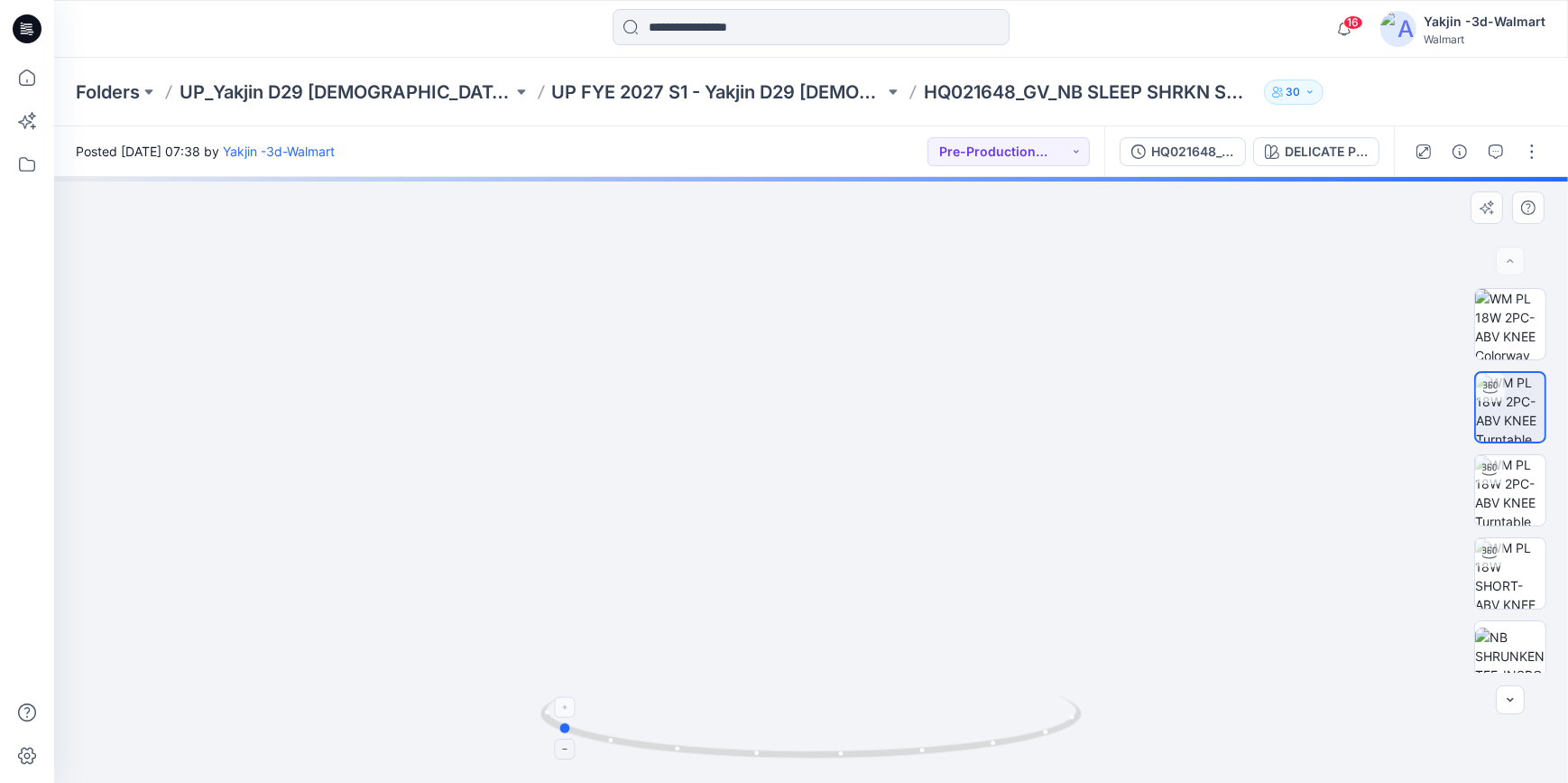
click at [798, 754] on icon at bounding box center [812, 729] width 546 height 68
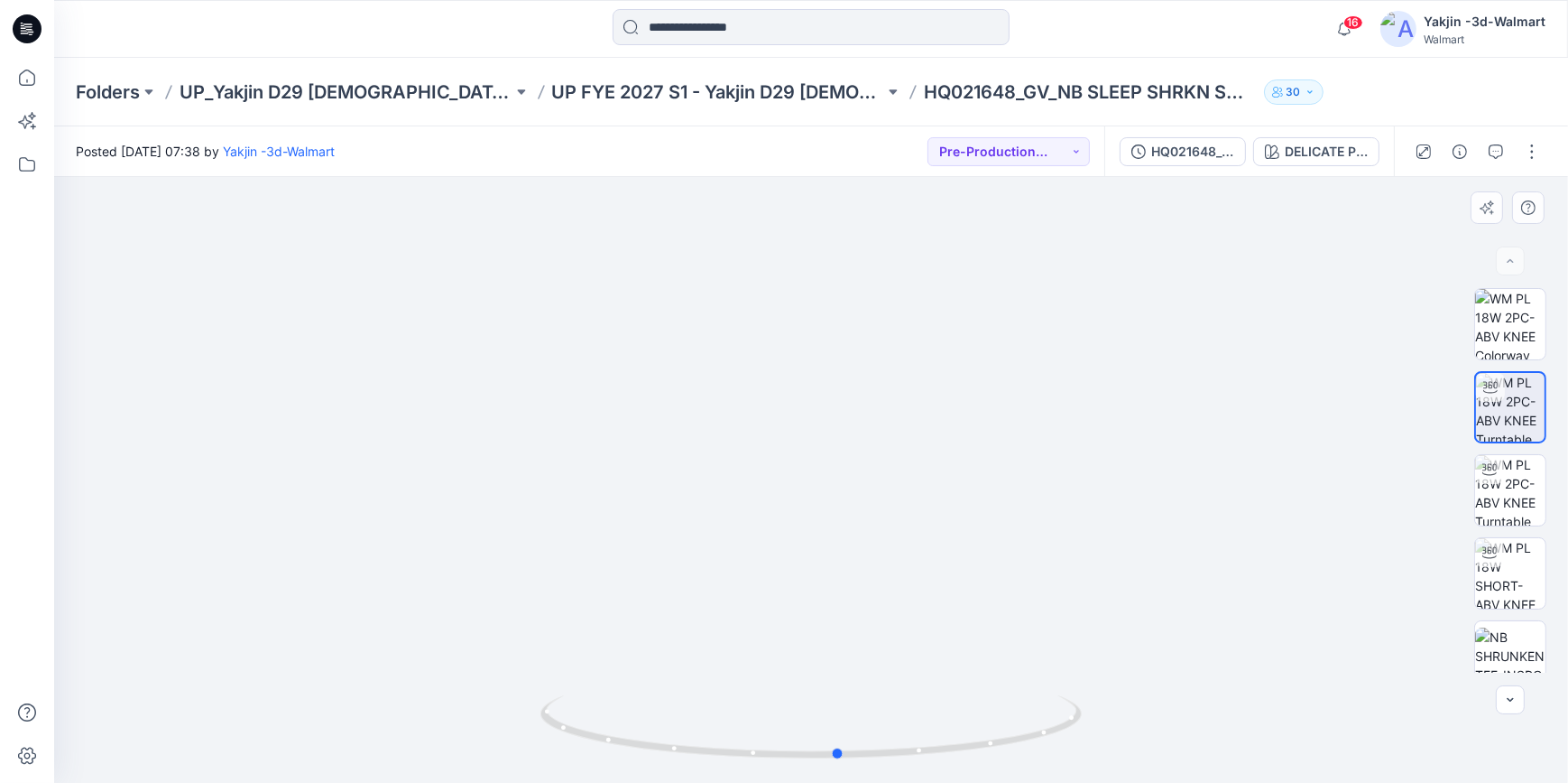
drag, startPoint x: 956, startPoint y: 754, endPoint x: 1240, endPoint y: 728, distance: 285.2
click at [1240, 728] on div at bounding box center [811, 480] width 1514 height 606
click at [1538, 160] on button "button" at bounding box center [1532, 151] width 29 height 29
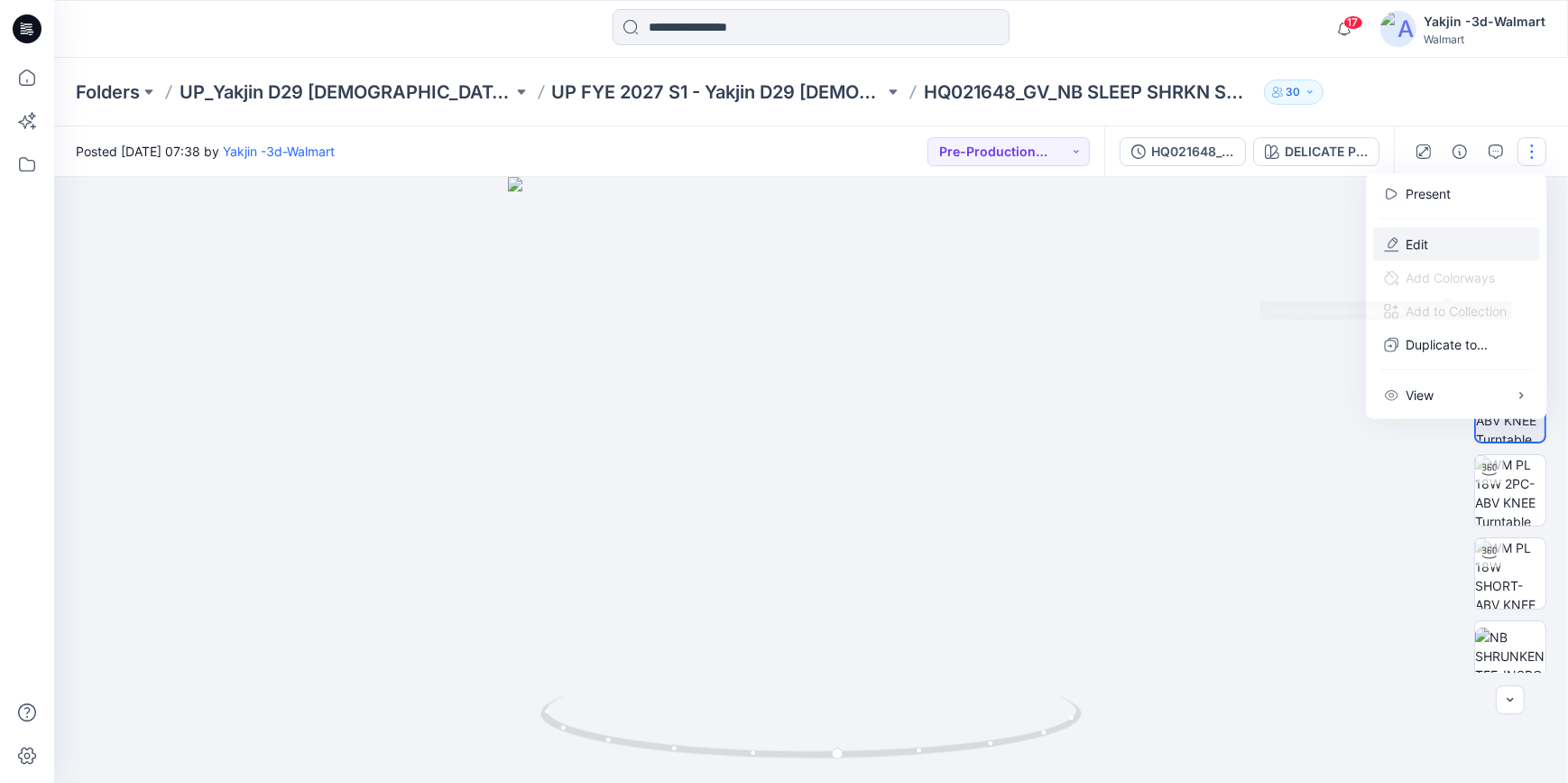
click at [1457, 251] on button "Edit" at bounding box center [1456, 245] width 166 height 34
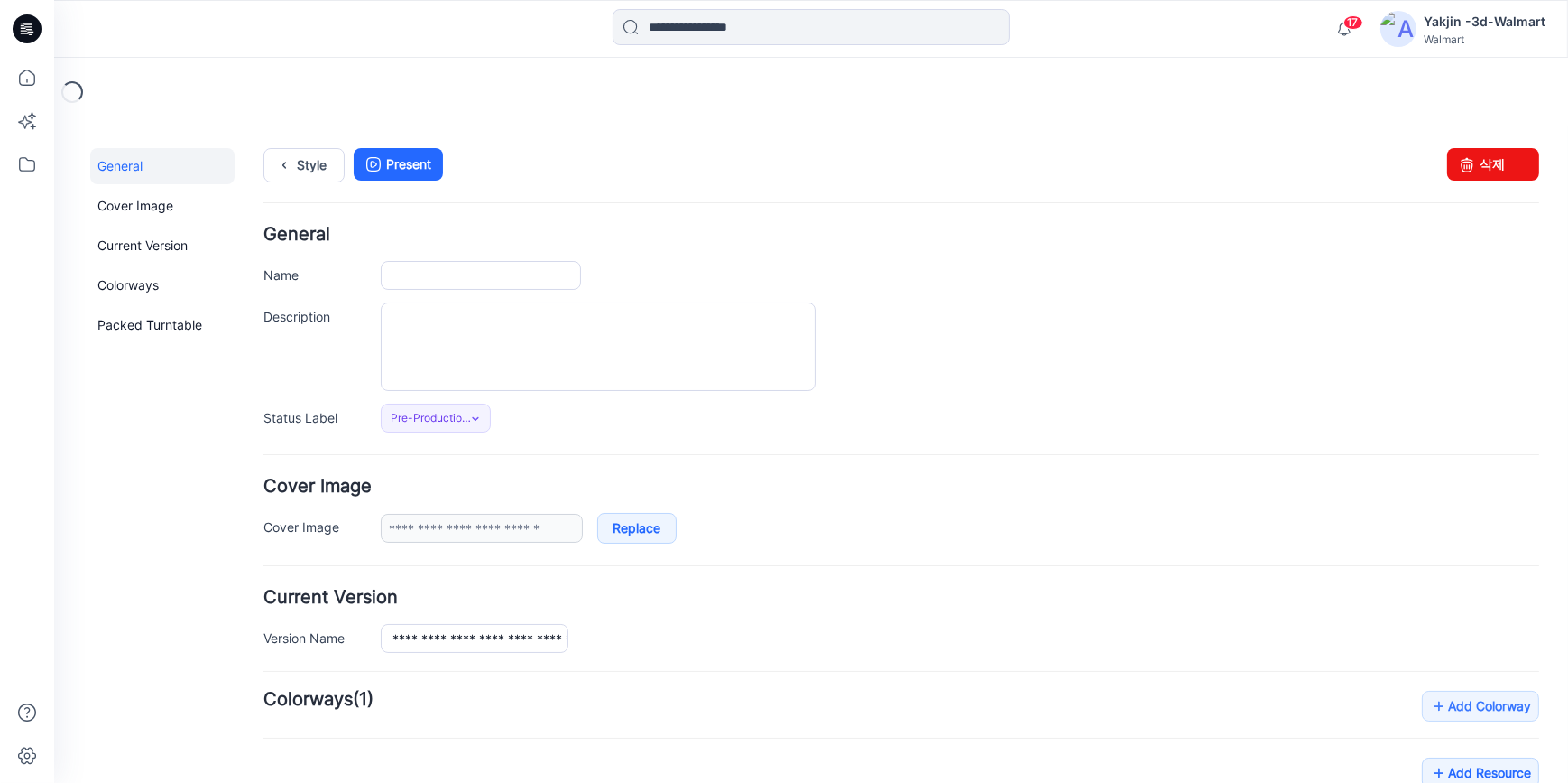
type input "**********"
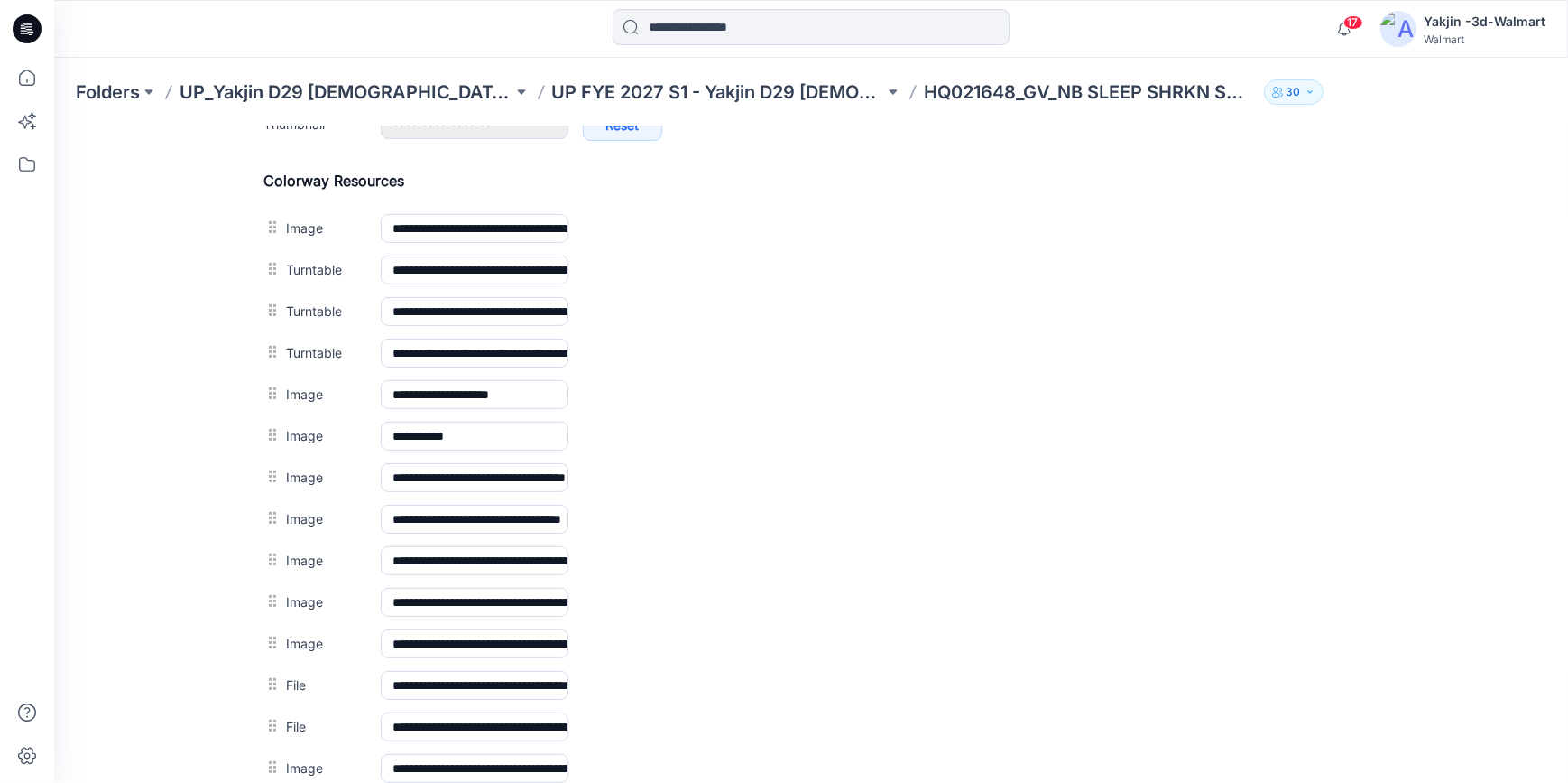
scroll to position [820, 0]
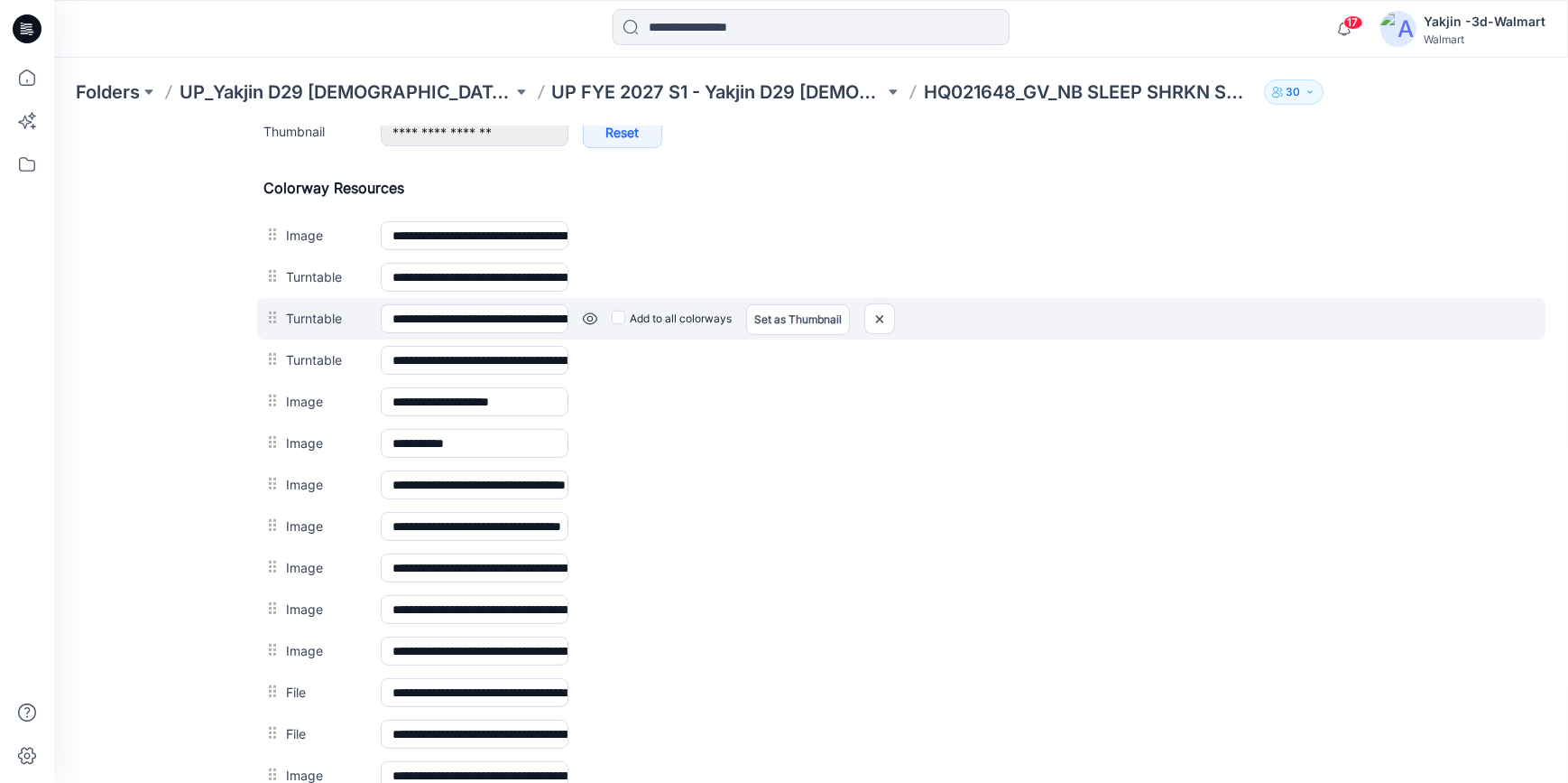
click at [54, 125] on link at bounding box center [54, 125] width 0 height 0
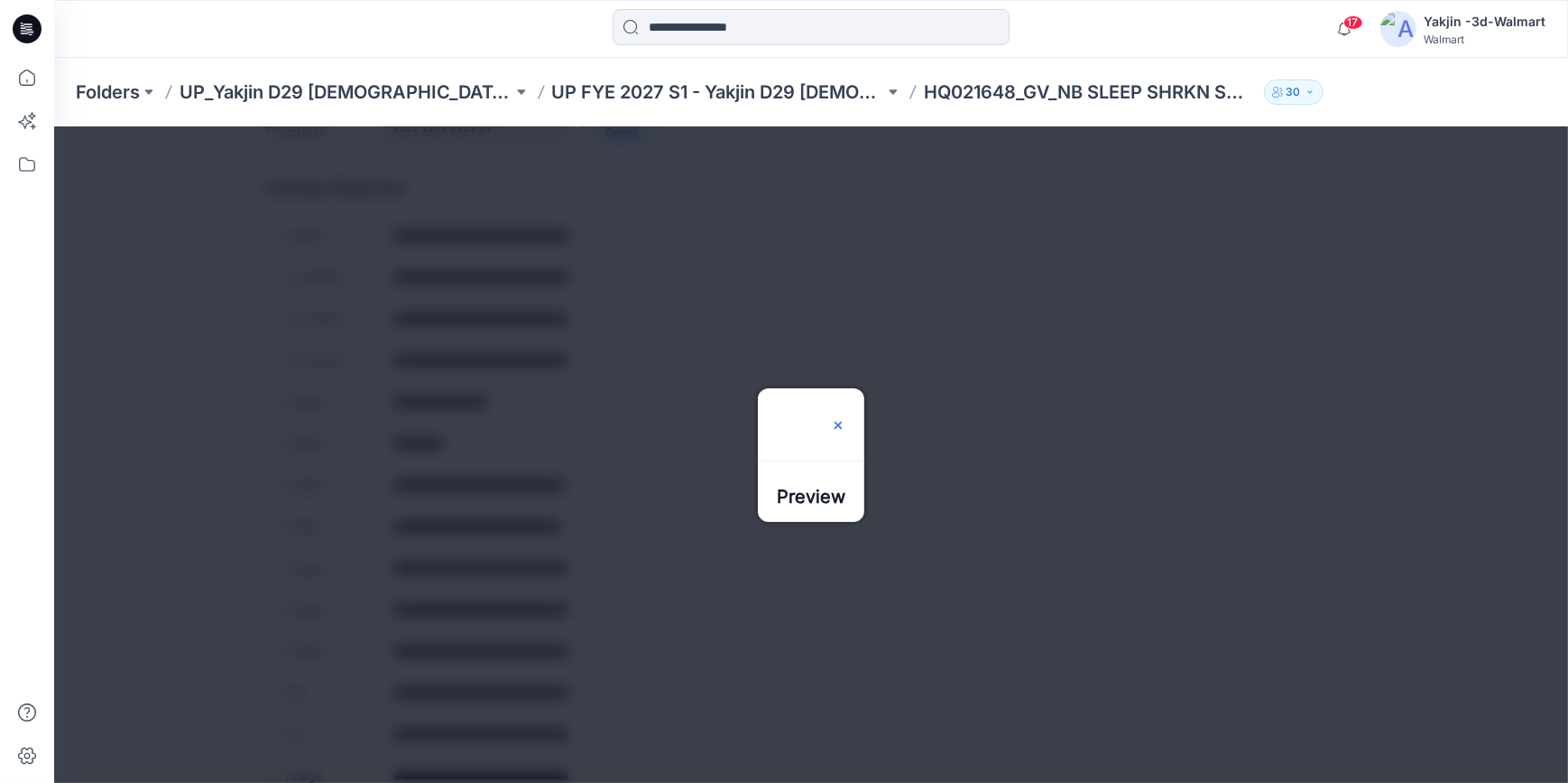
click at [845, 417] on img at bounding box center [838, 424] width 14 height 14
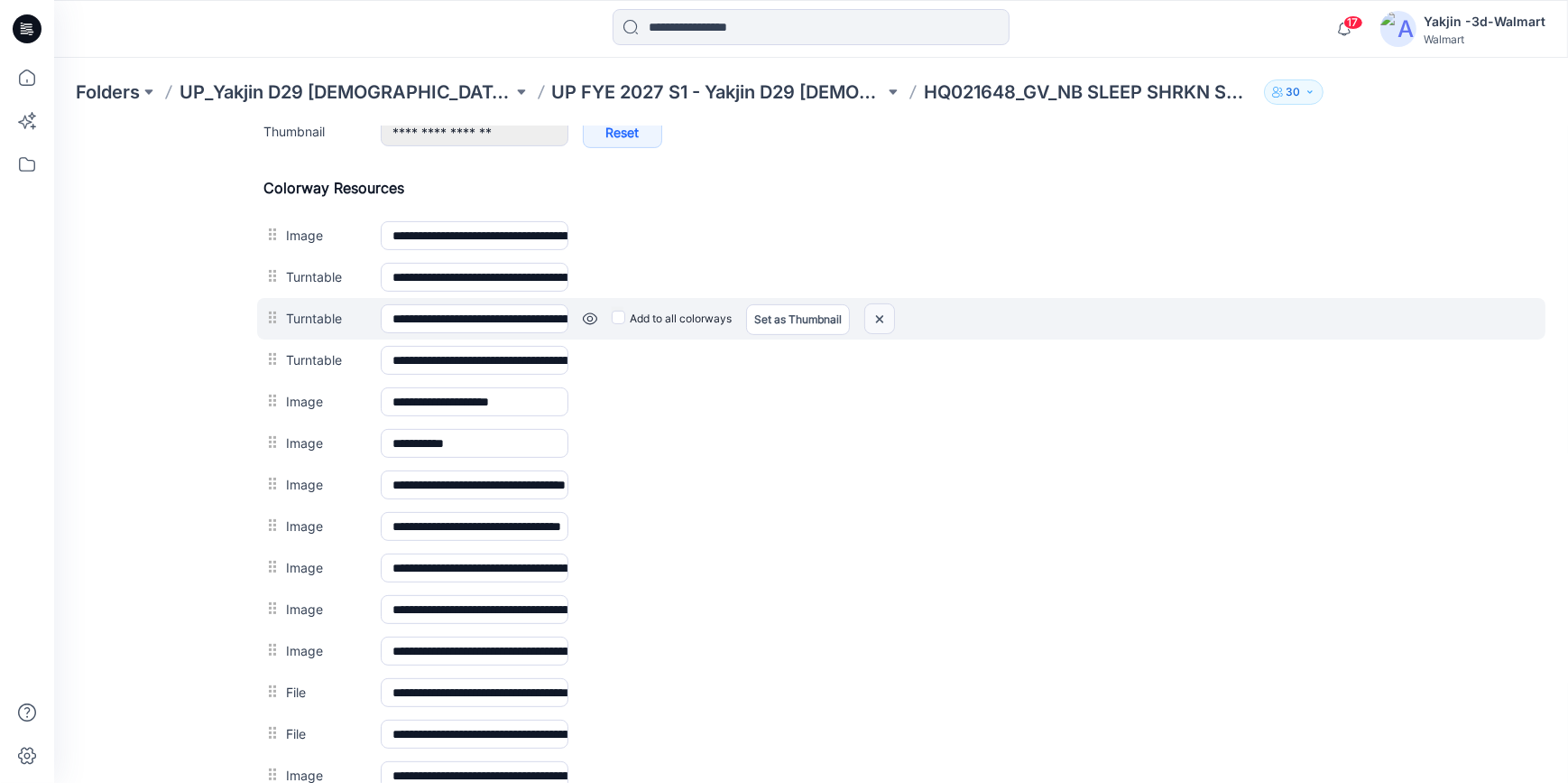
click at [54, 125] on img at bounding box center [54, 125] width 0 height 0
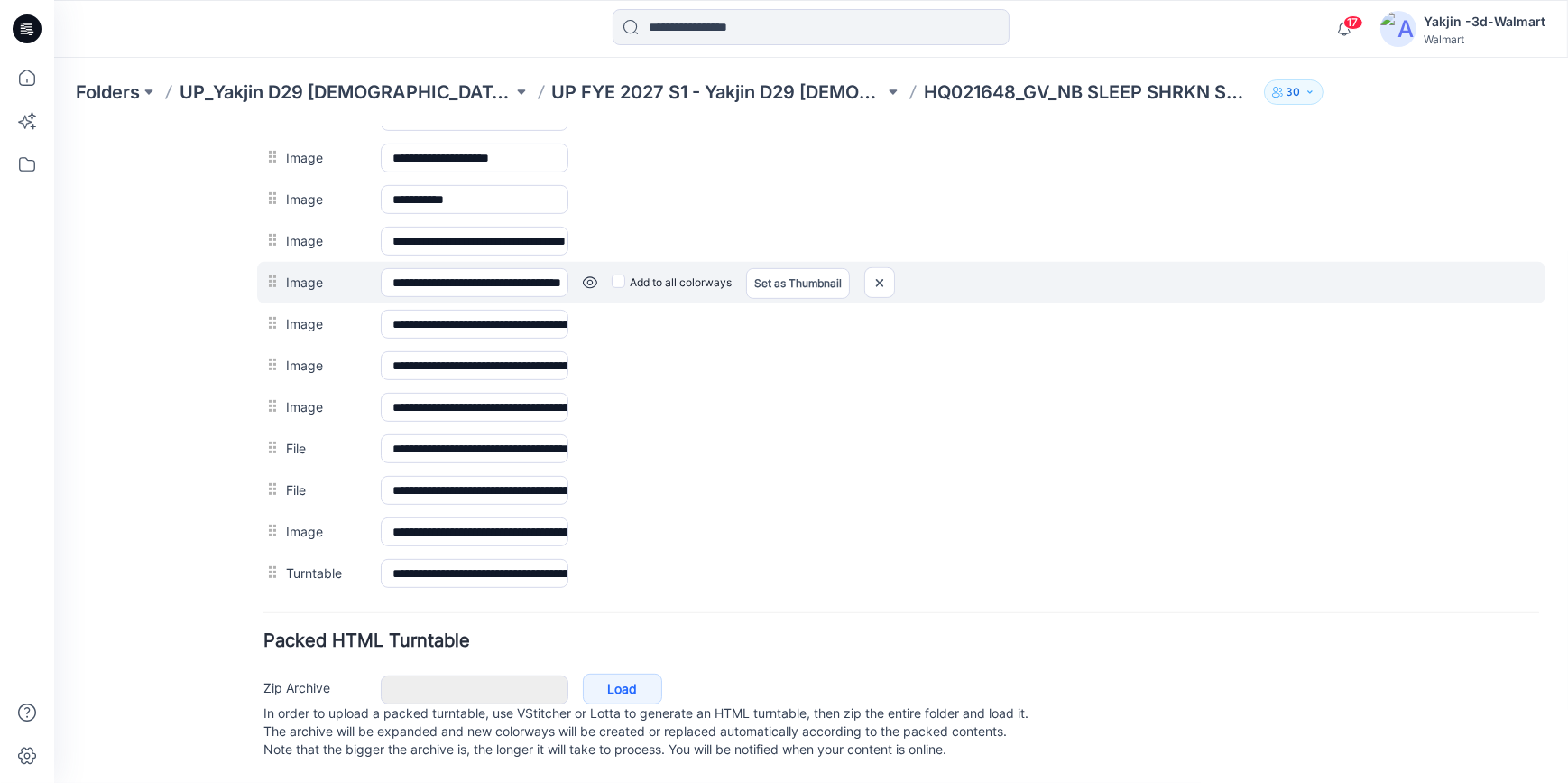
scroll to position [1038, 0]
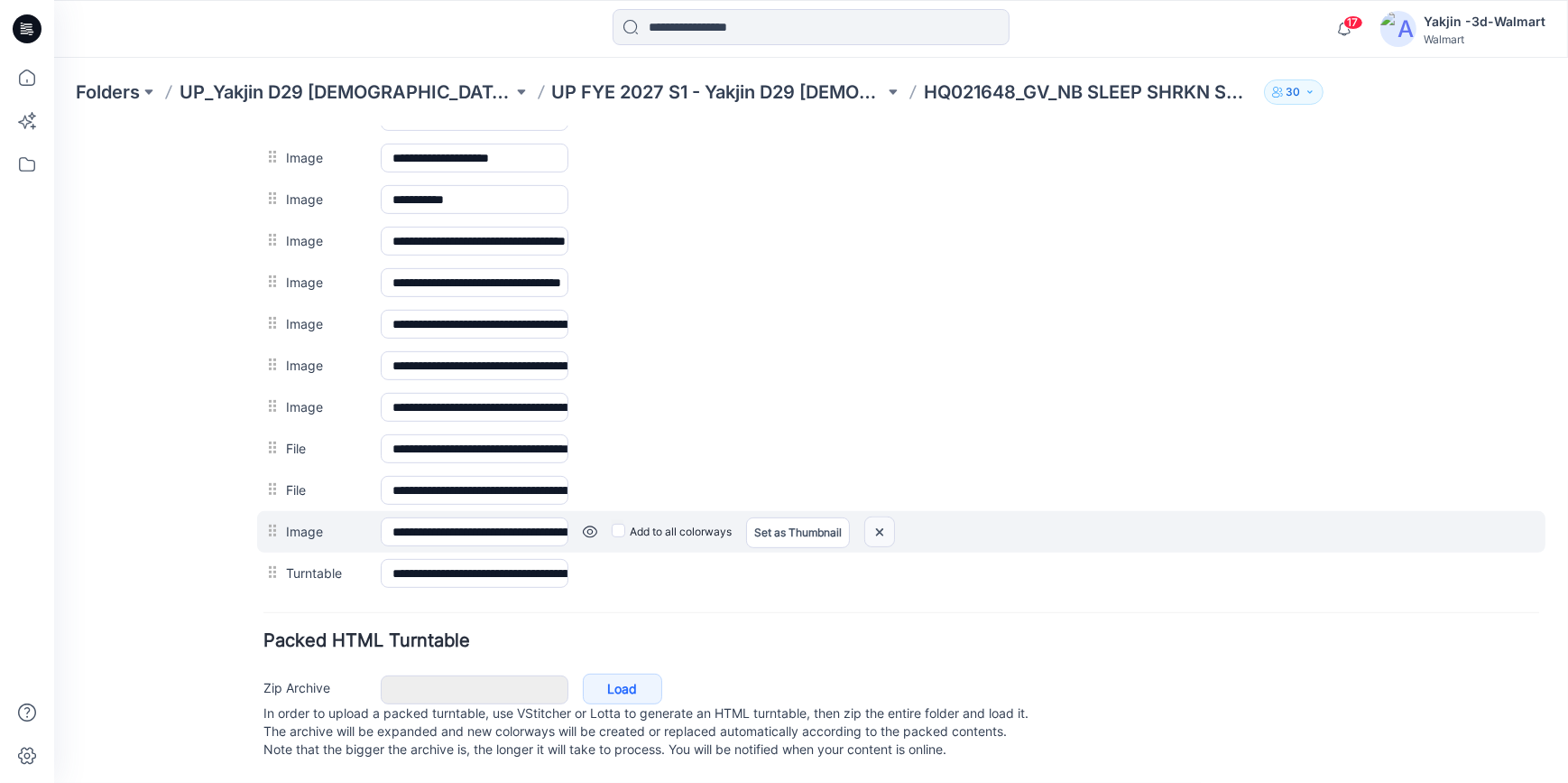
click at [54, 125] on img at bounding box center [54, 125] width 0 height 0
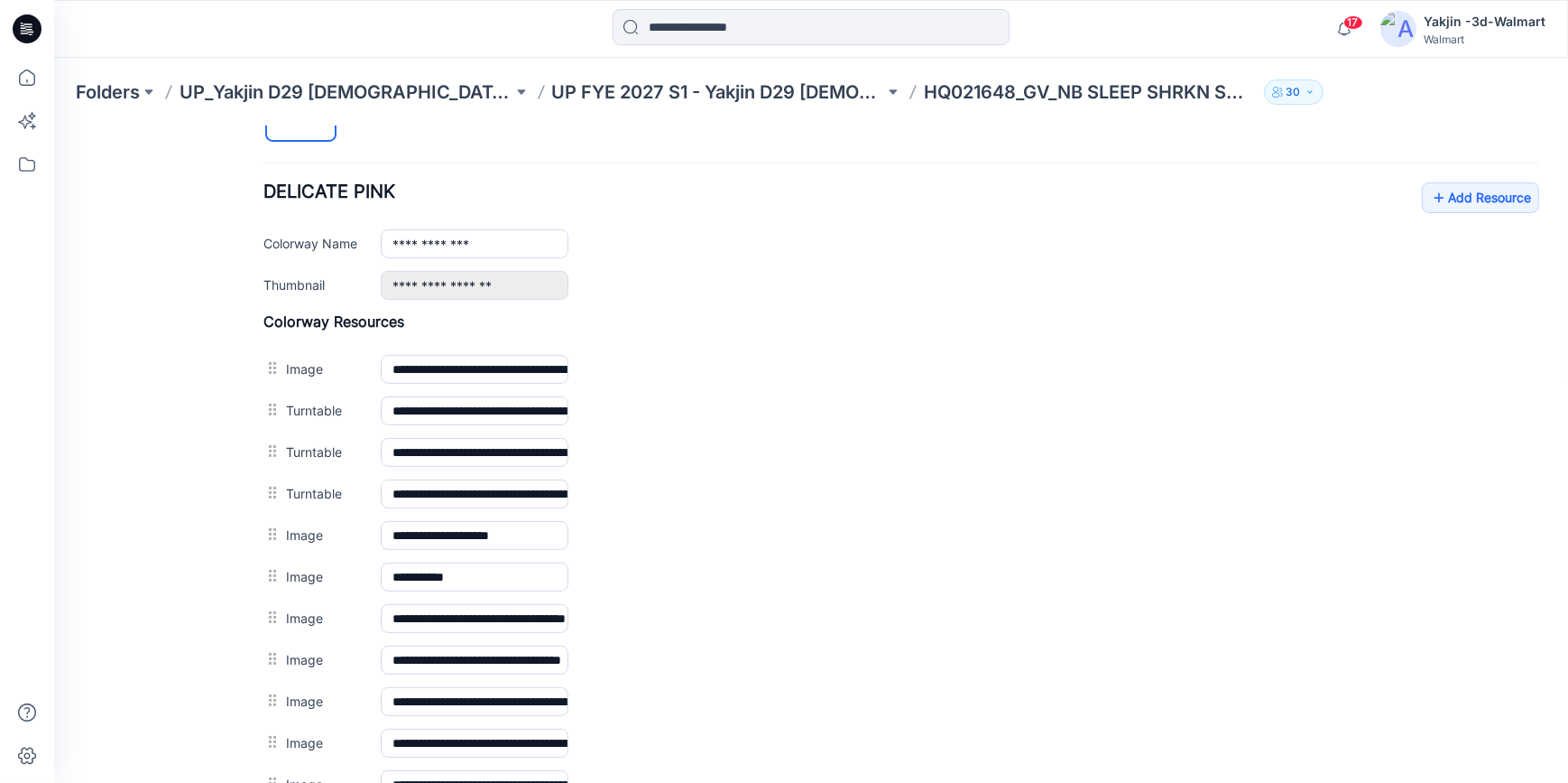
scroll to position [648, 0]
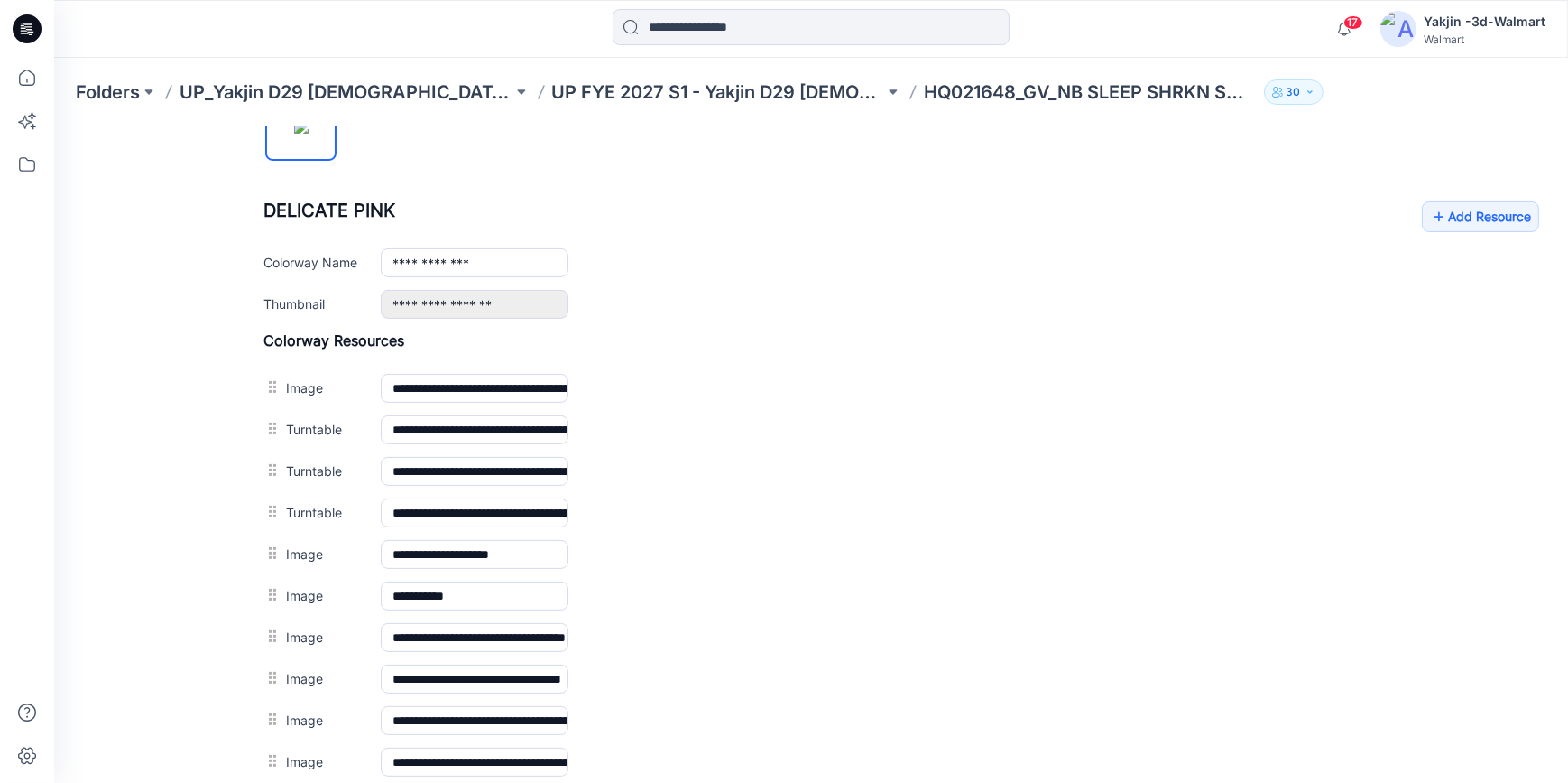
click at [207, 481] on div "General Cover Image Current Version Colorways Packed Turntable" at bounding box center [162, 297] width 145 height 1596
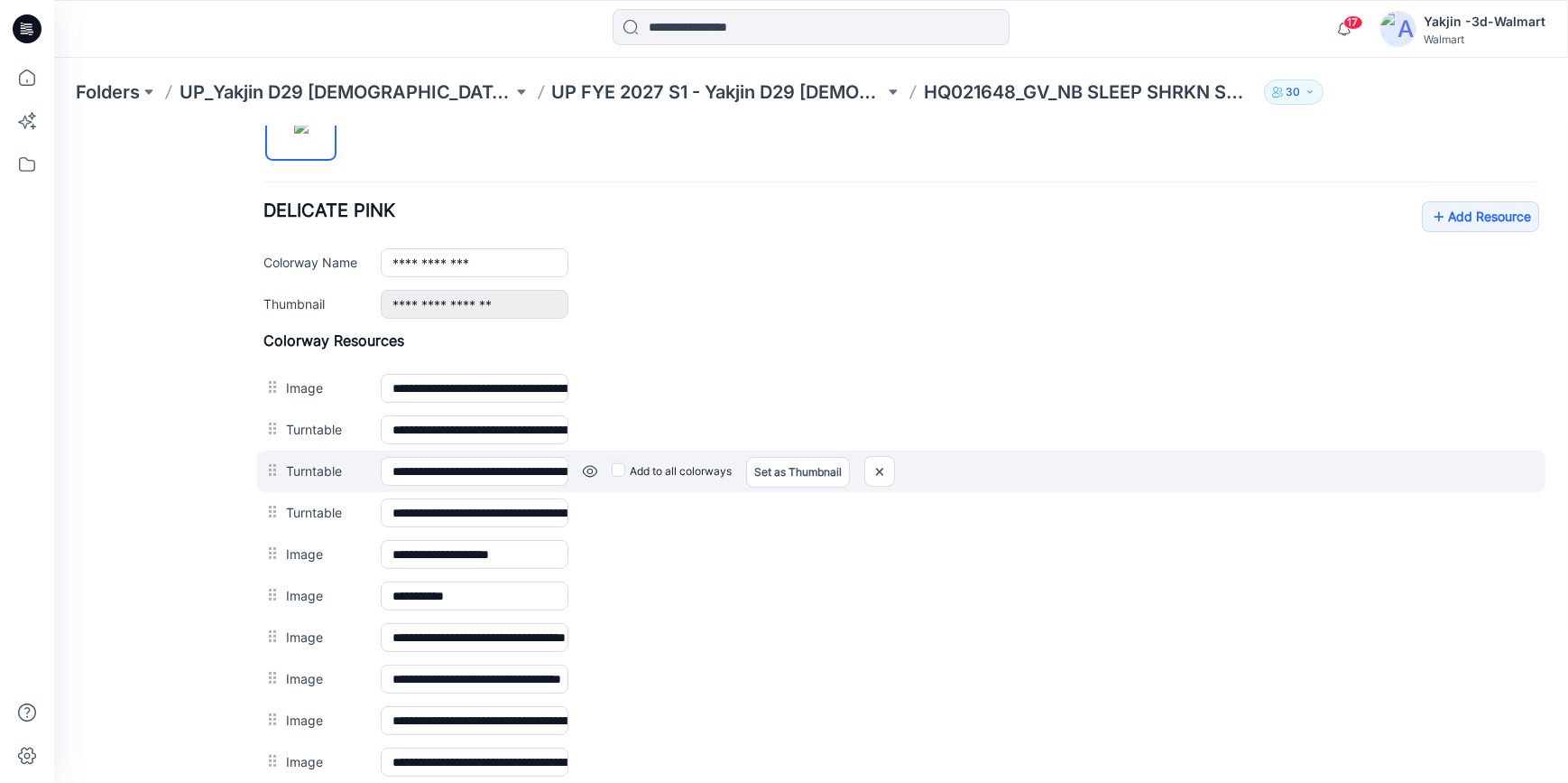
click at [54, 125] on link at bounding box center [54, 125] width 0 height 0
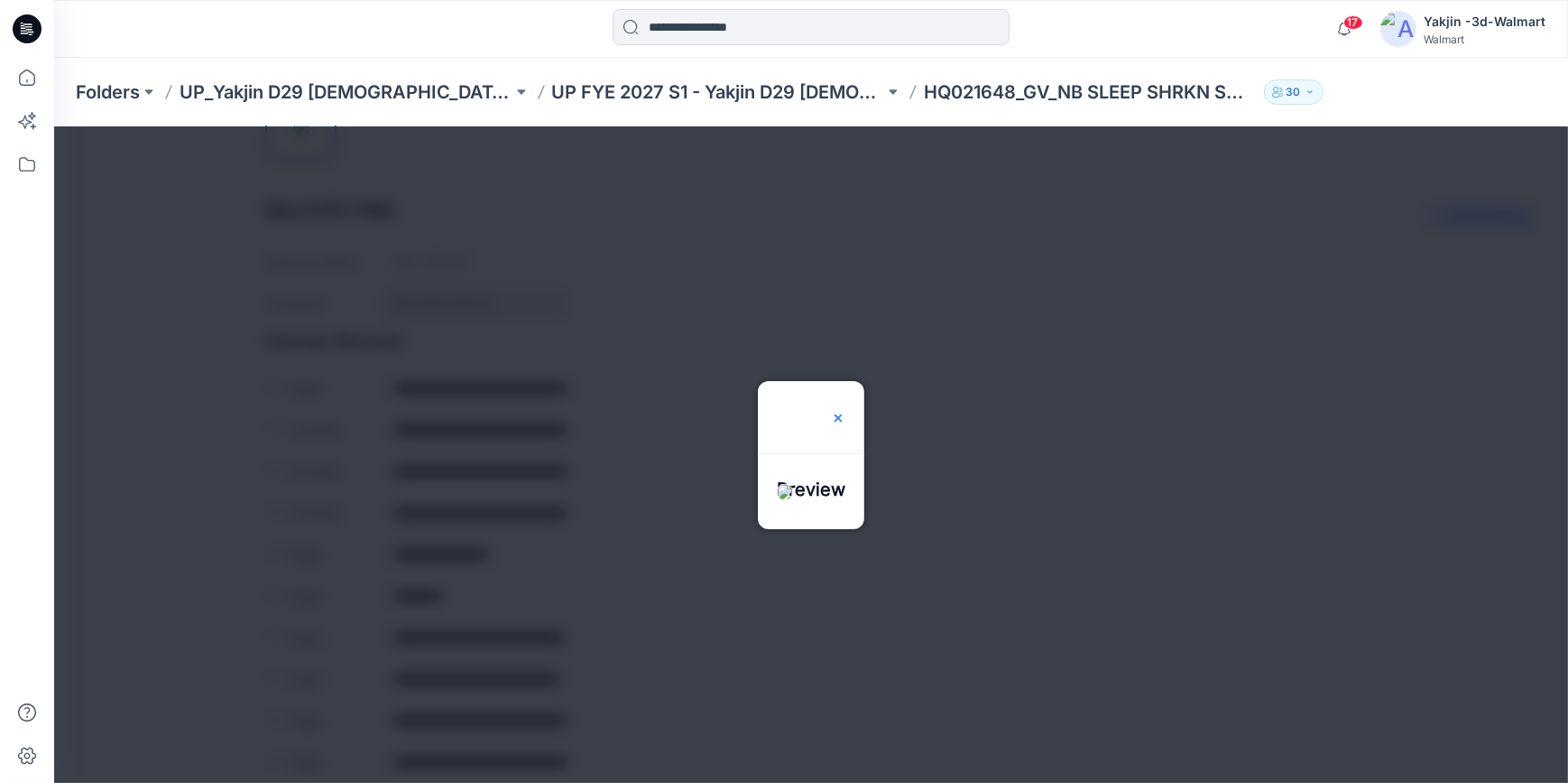
click at [845, 410] on img at bounding box center [838, 416] width 14 height 14
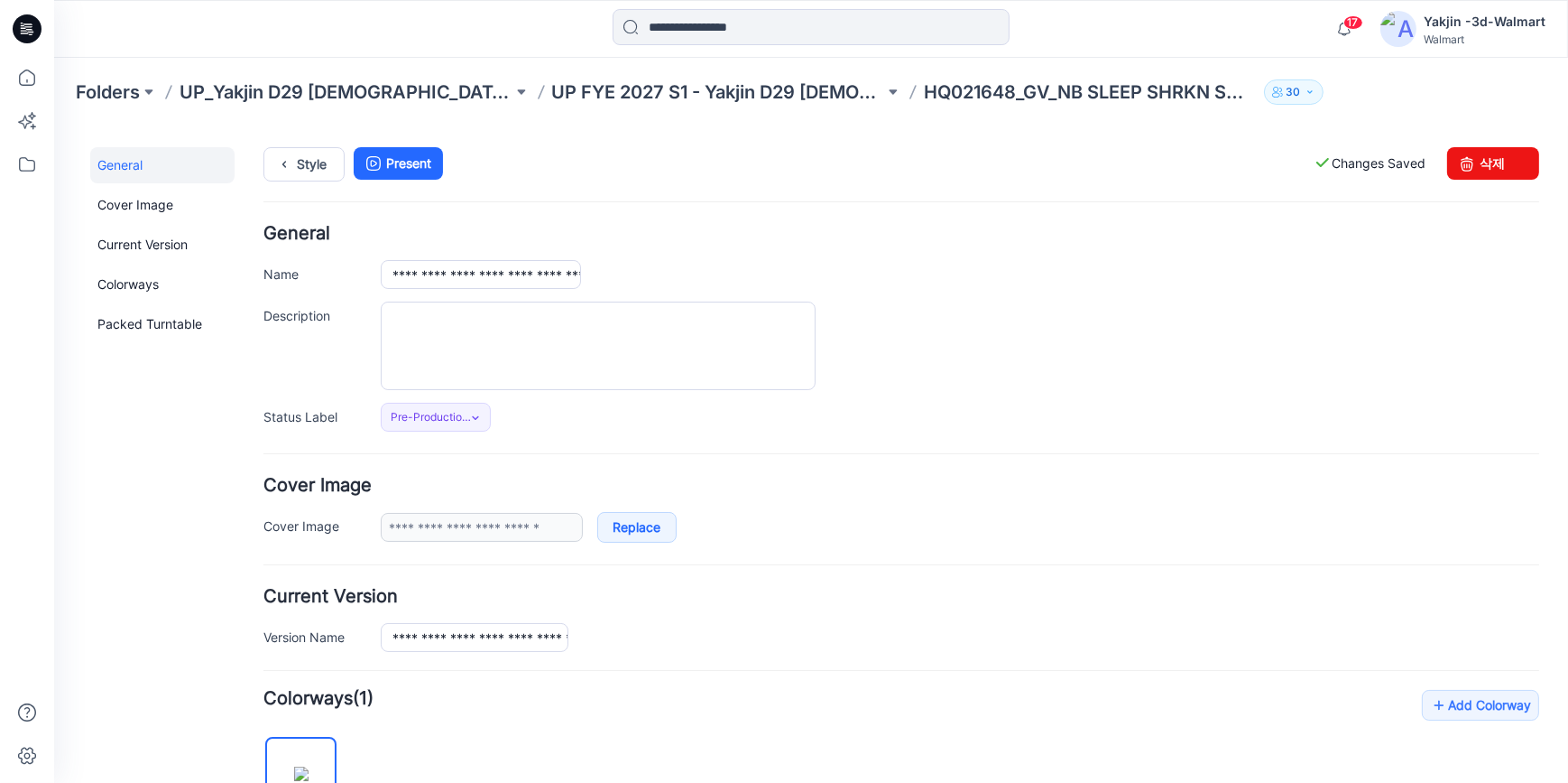
scroll to position [0, 0]
click at [292, 159] on icon at bounding box center [284, 164] width 25 height 33
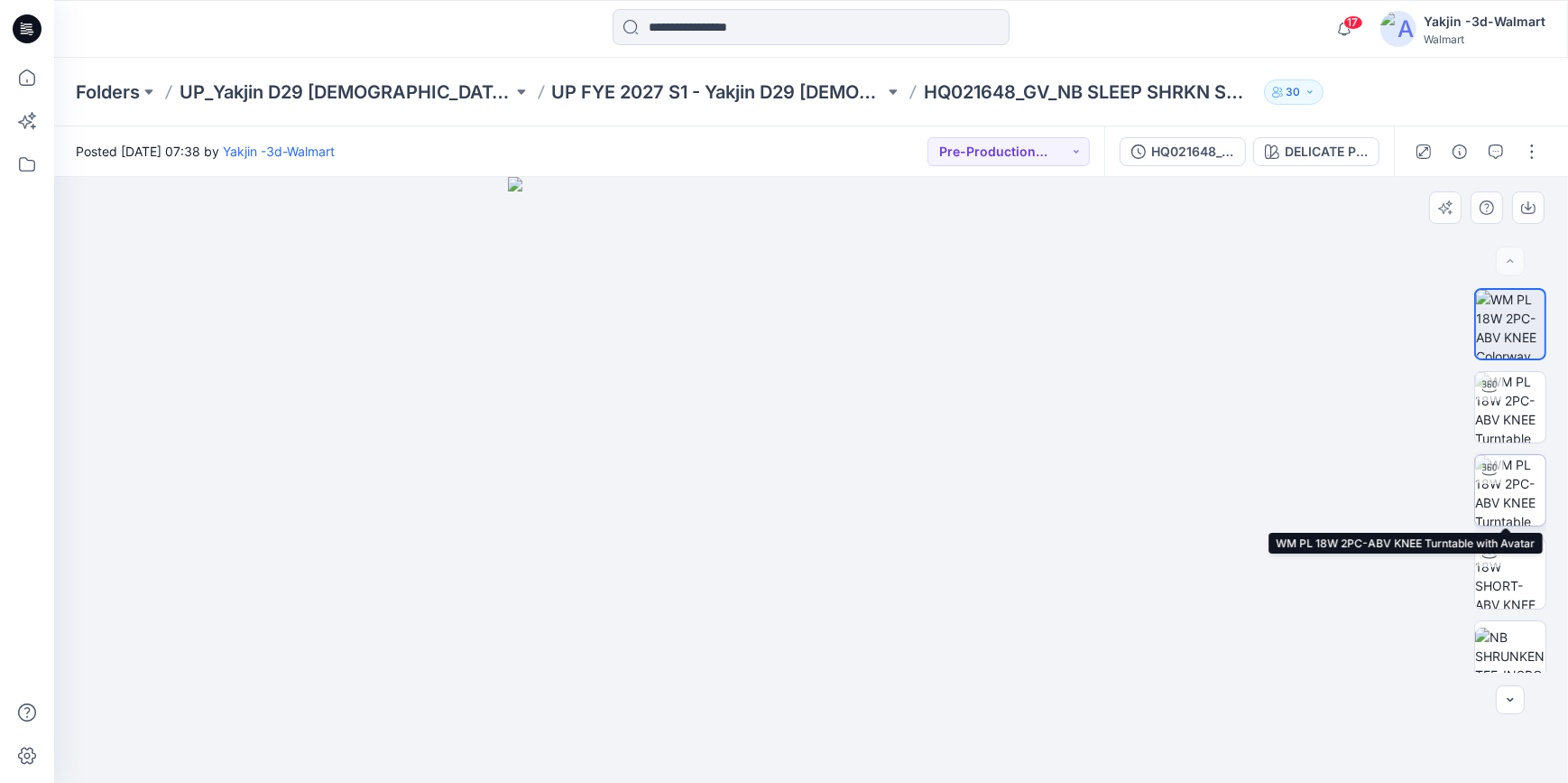
click at [1506, 495] on img at bounding box center [1509, 489] width 70 height 70
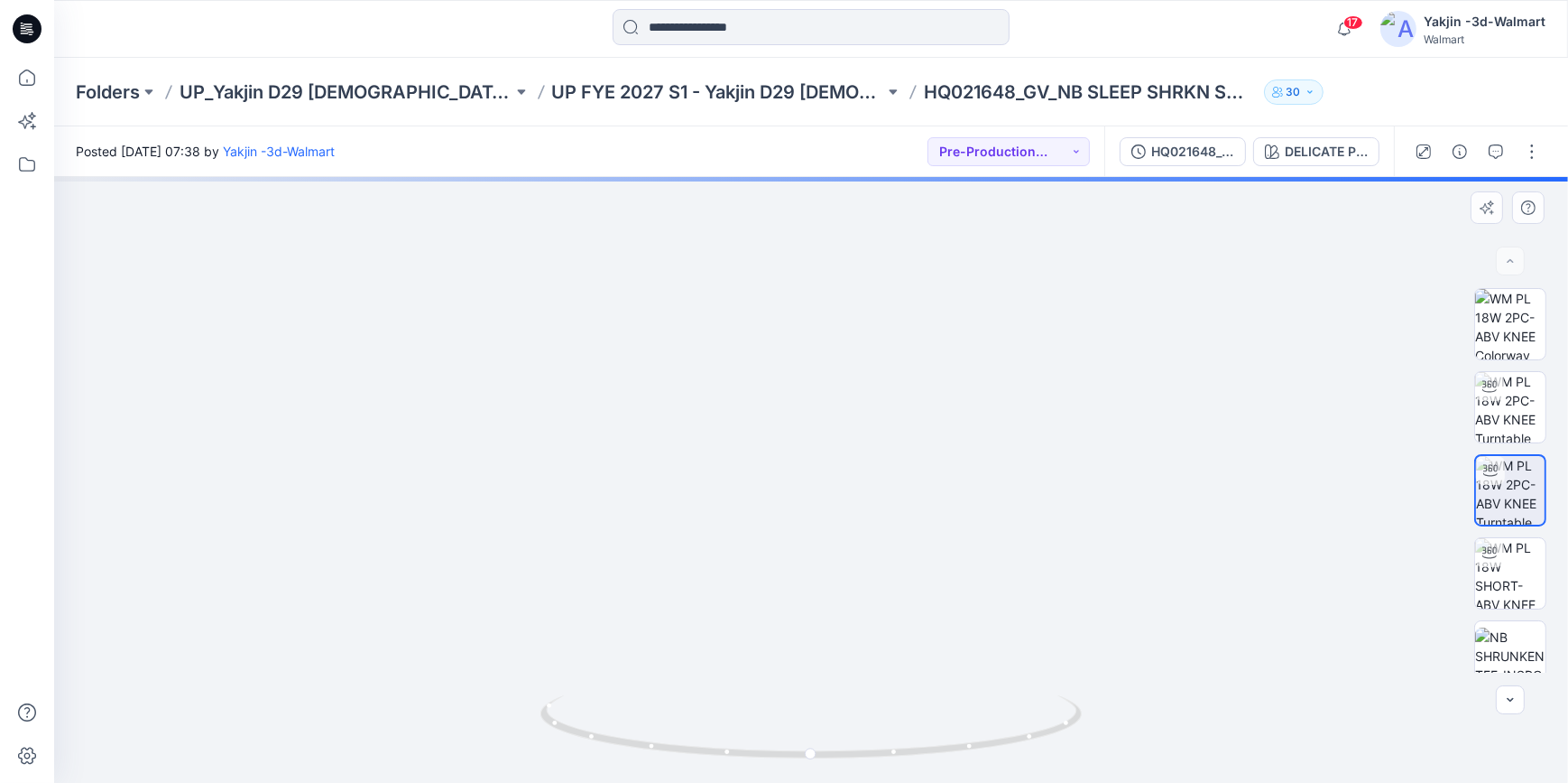
drag, startPoint x: 978, startPoint y: 280, endPoint x: 947, endPoint y: 573, distance: 294.6
click at [947, 573] on img at bounding box center [782, 345] width 1662 height 874
click at [1504, 416] on img at bounding box center [1509, 407] width 70 height 70
drag, startPoint x: 1004, startPoint y: 329, endPoint x: 965, endPoint y: 646, distance: 319.4
click at [965, 646] on img at bounding box center [773, 164] width 2543 height 1239
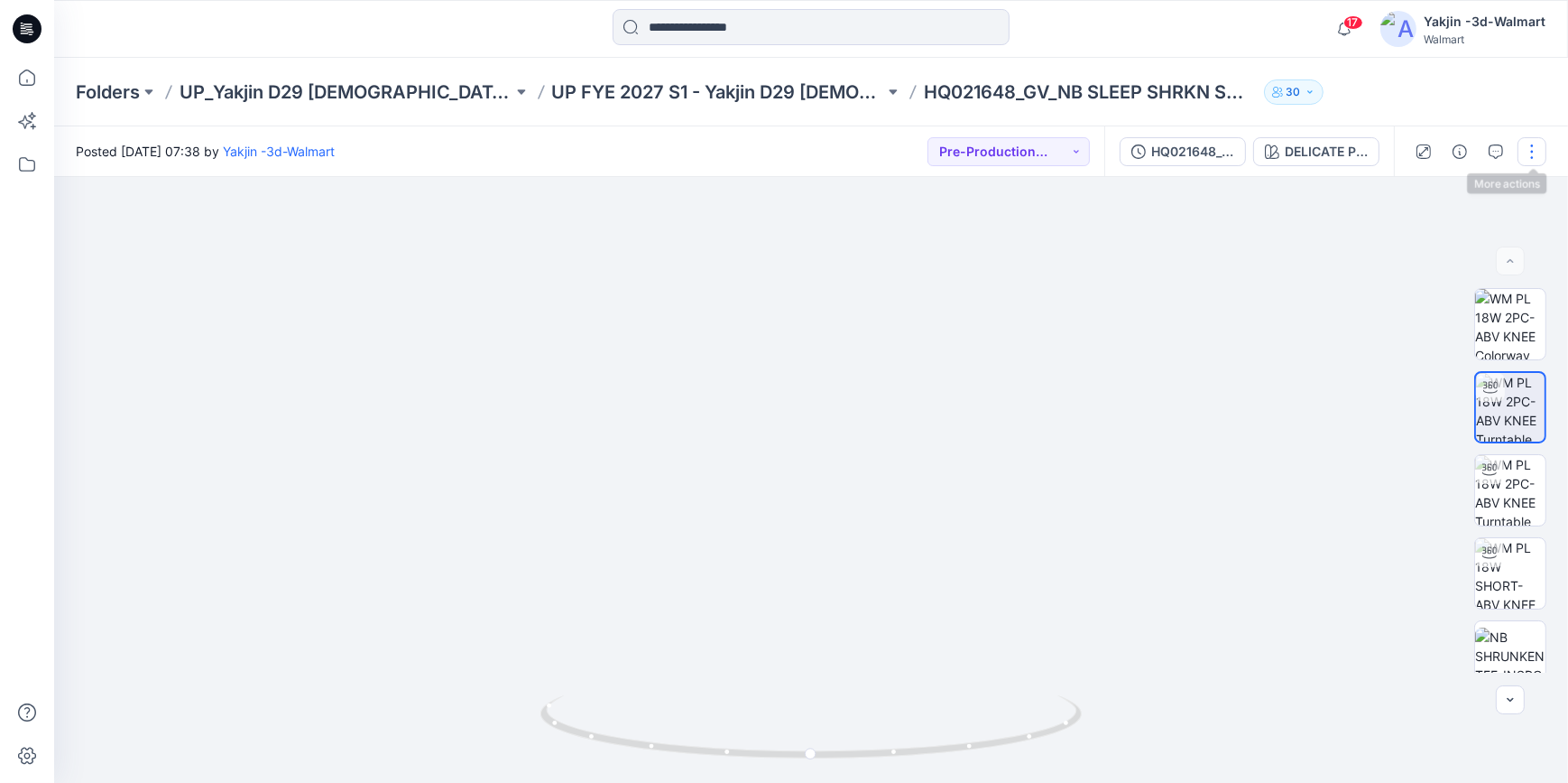
click at [1538, 150] on button "button" at bounding box center [1532, 151] width 29 height 29
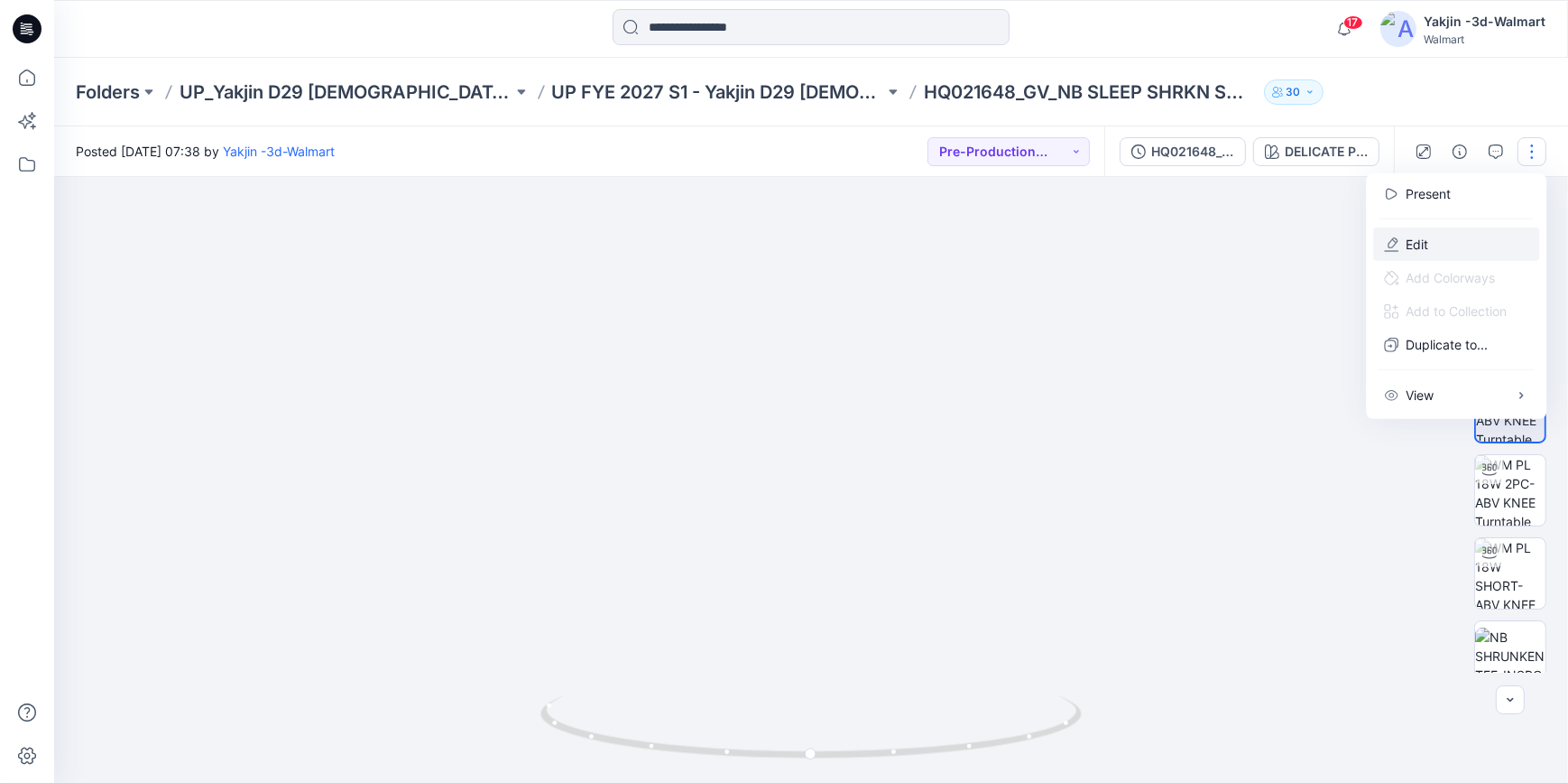
click at [1461, 241] on button "Edit" at bounding box center [1456, 245] width 166 height 34
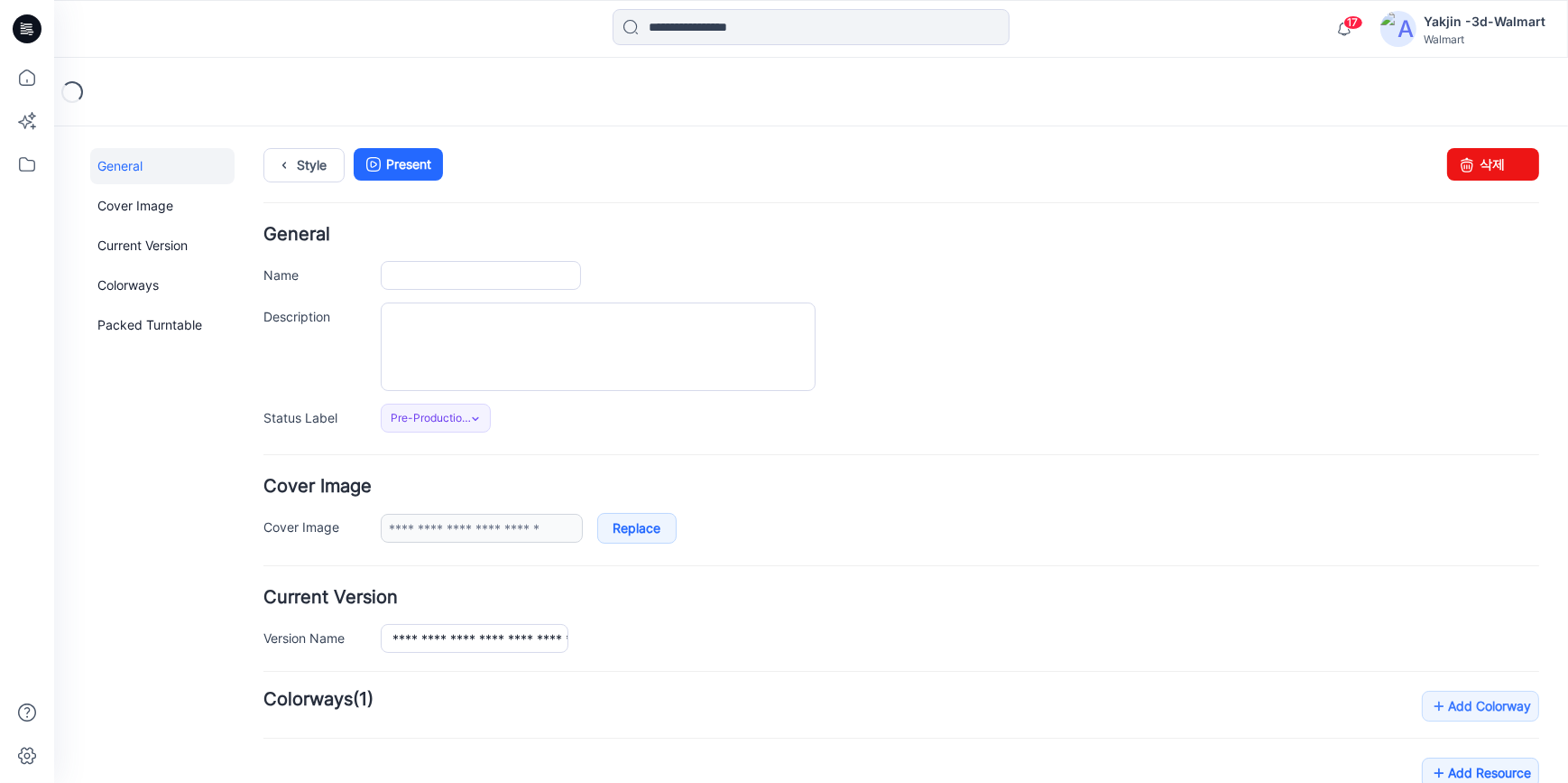
type input "**********"
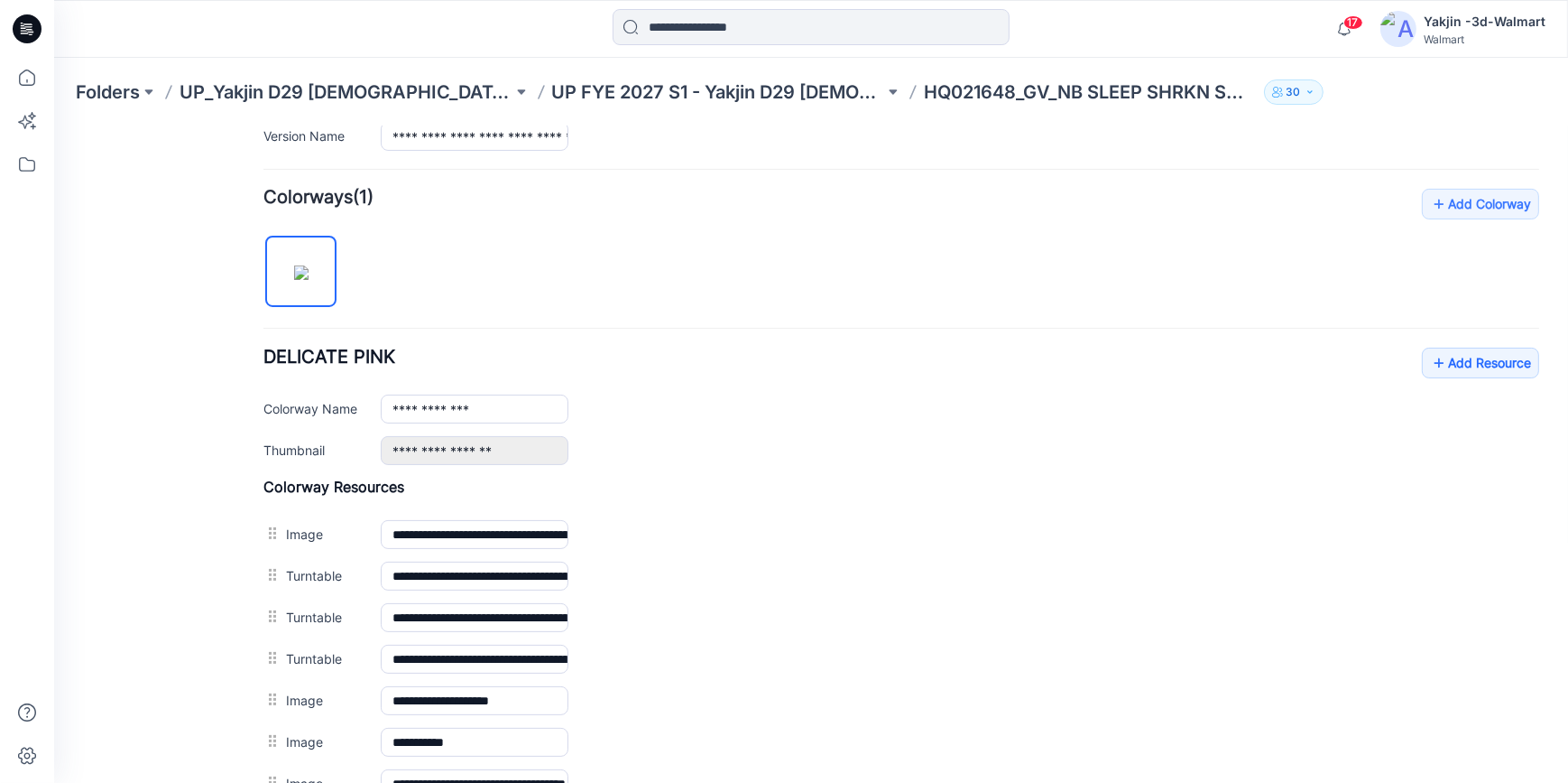
scroll to position [656, 0]
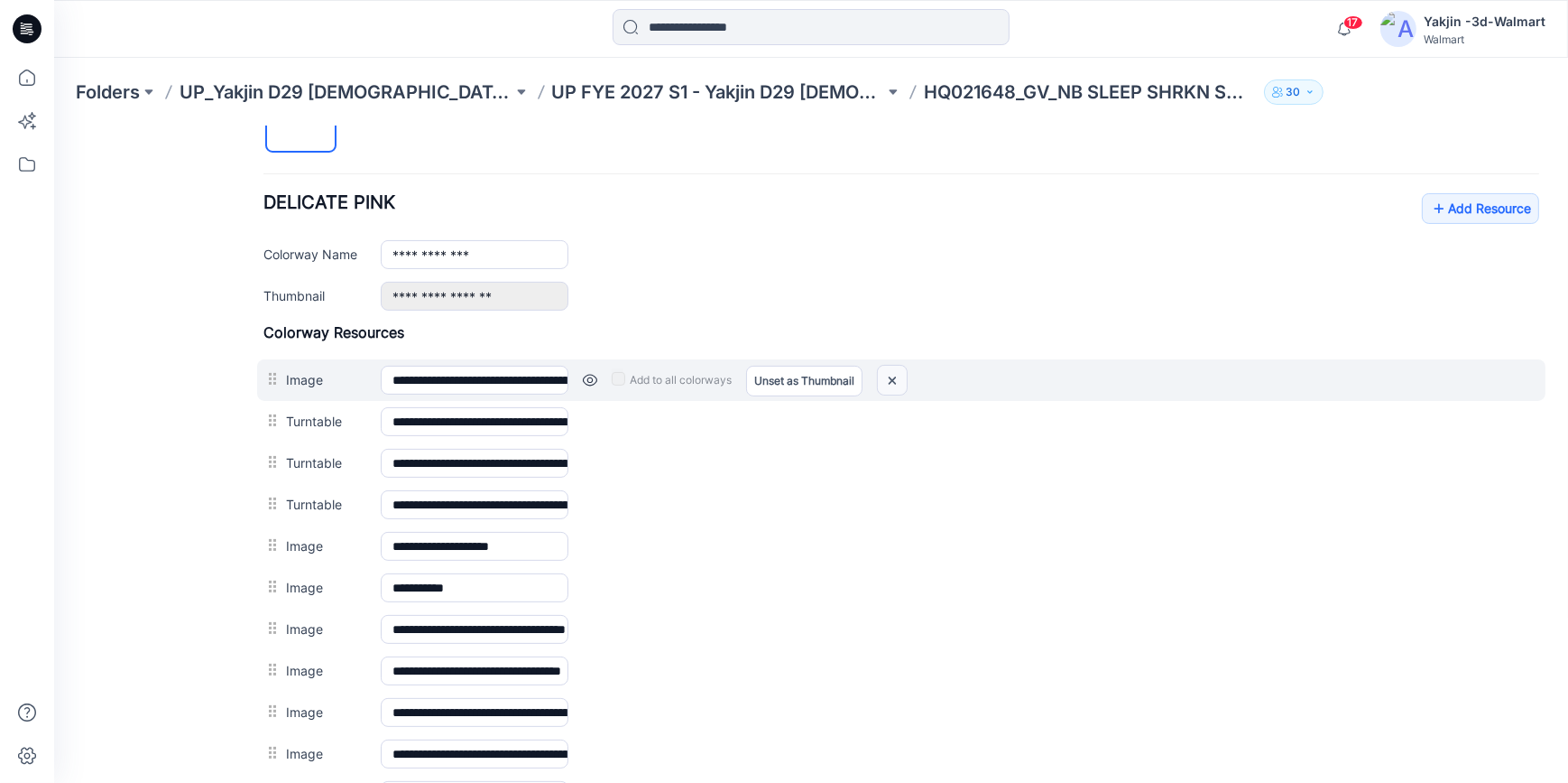
drag, startPoint x: 901, startPoint y: 385, endPoint x: 911, endPoint y: 217, distance: 168.3
click at [901, 385] on img at bounding box center [892, 380] width 29 height 30
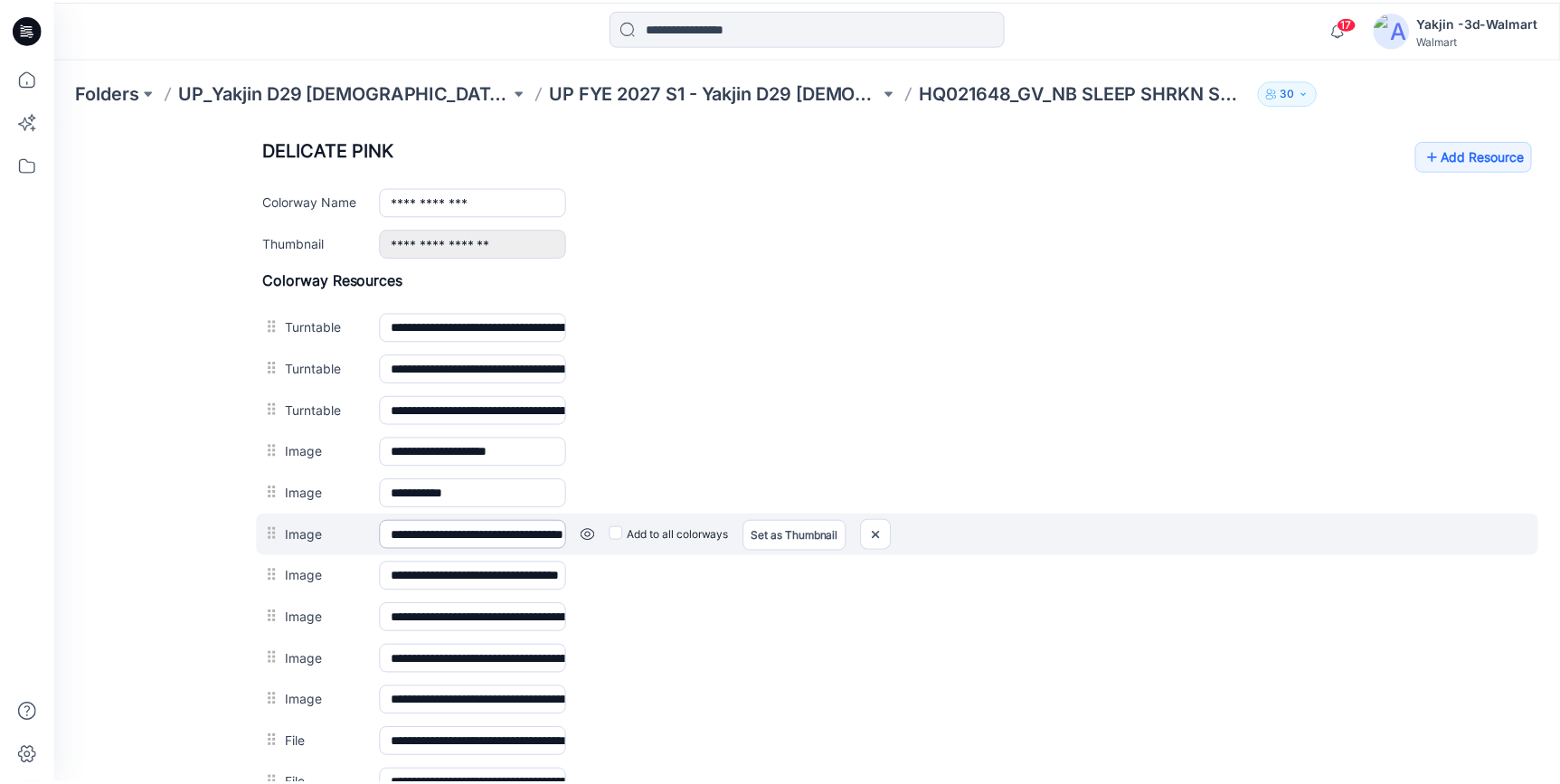
scroll to position [739, 0]
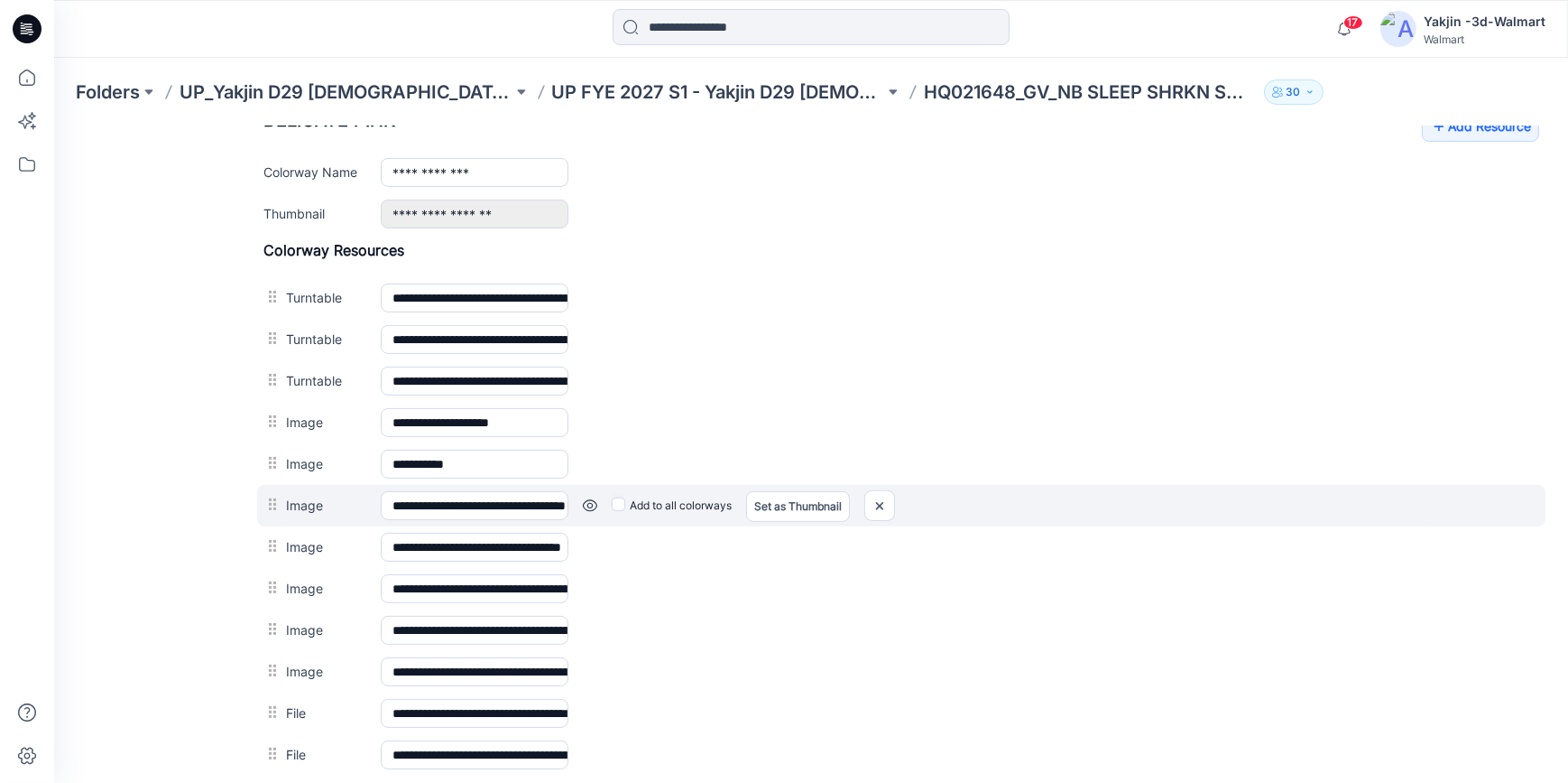
click at [54, 125] on link at bounding box center [54, 125] width 0 height 0
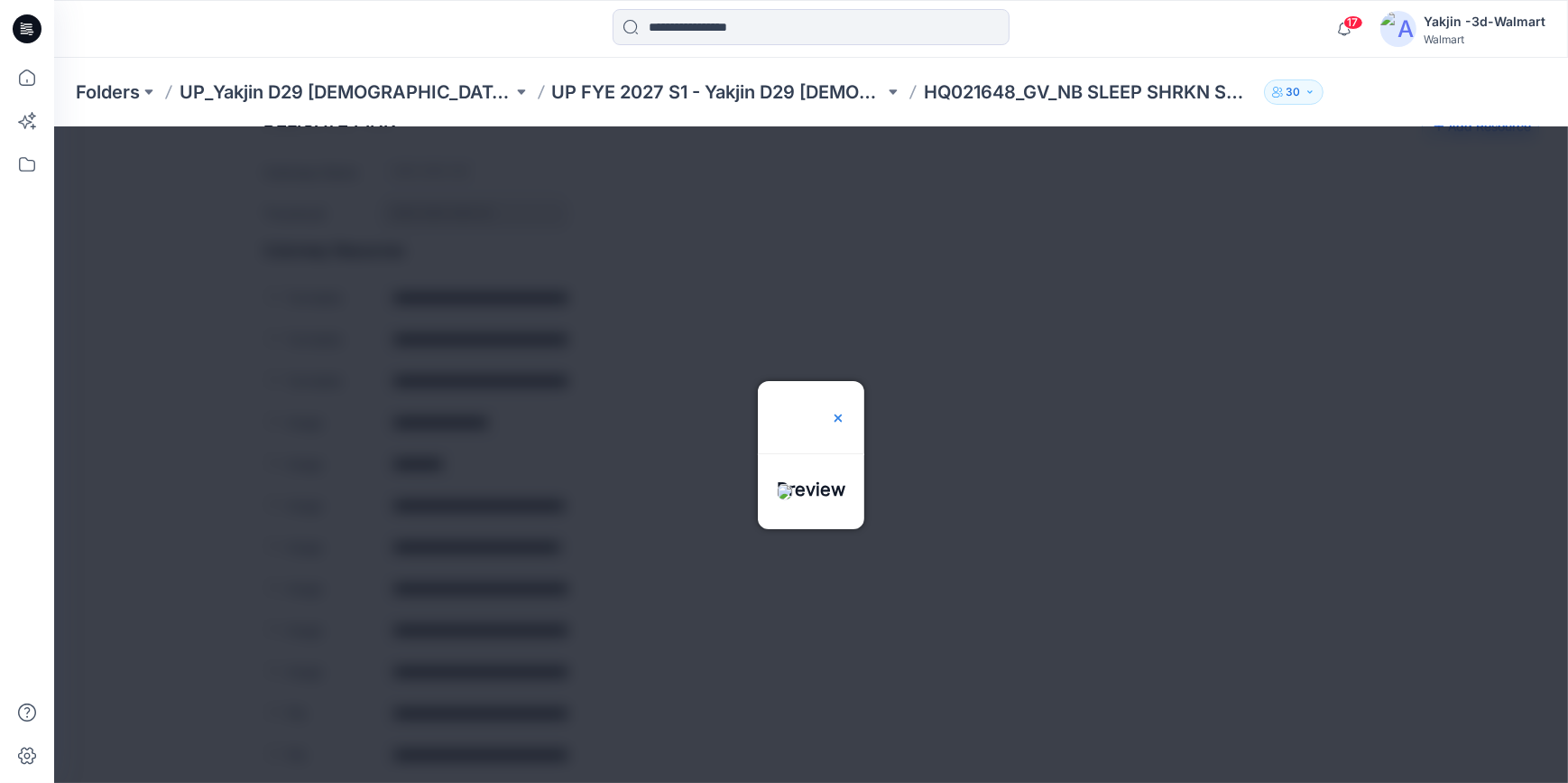
click at [845, 410] on img at bounding box center [838, 416] width 14 height 14
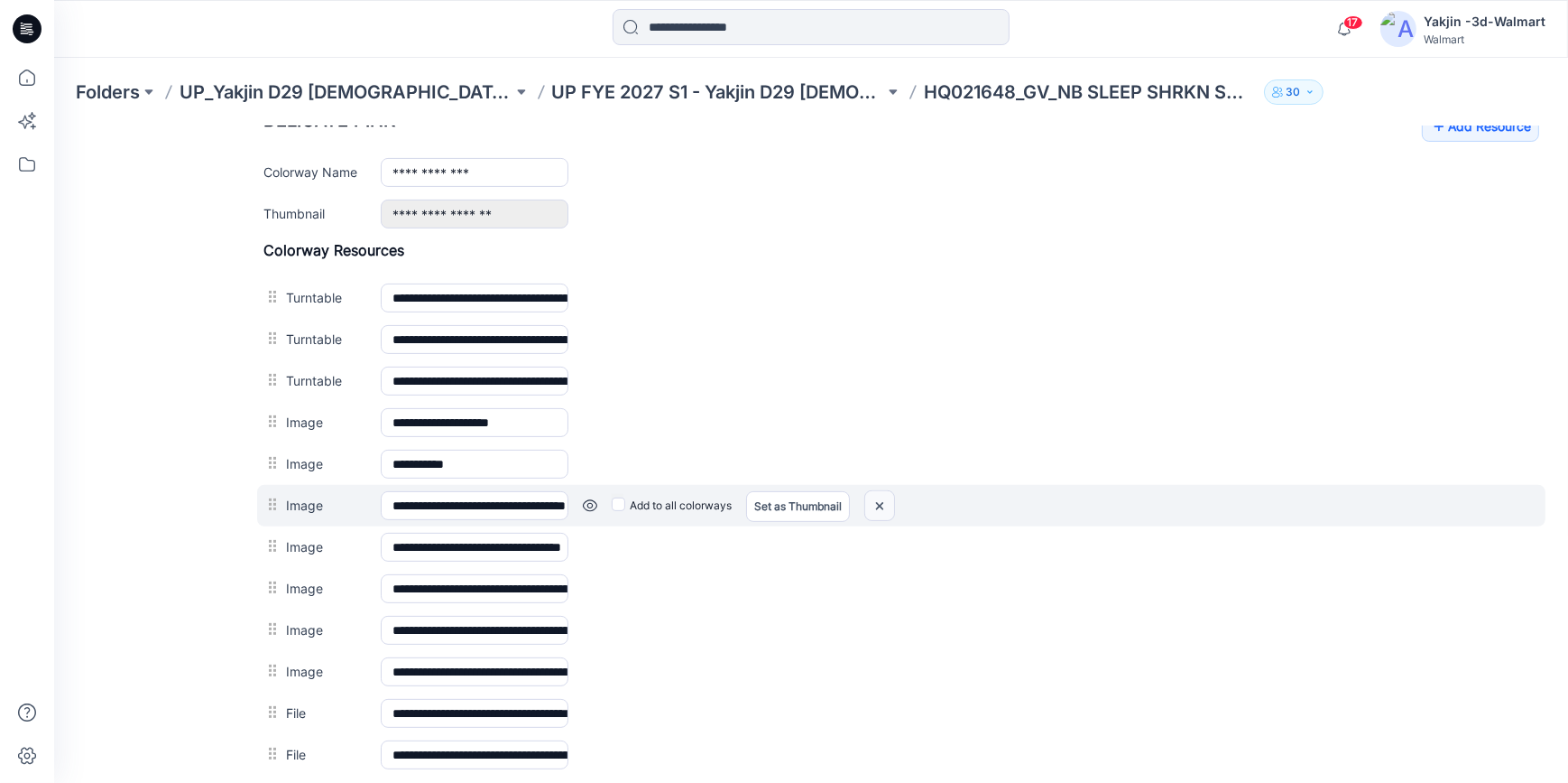
click at [54, 125] on img at bounding box center [54, 125] width 0 height 0
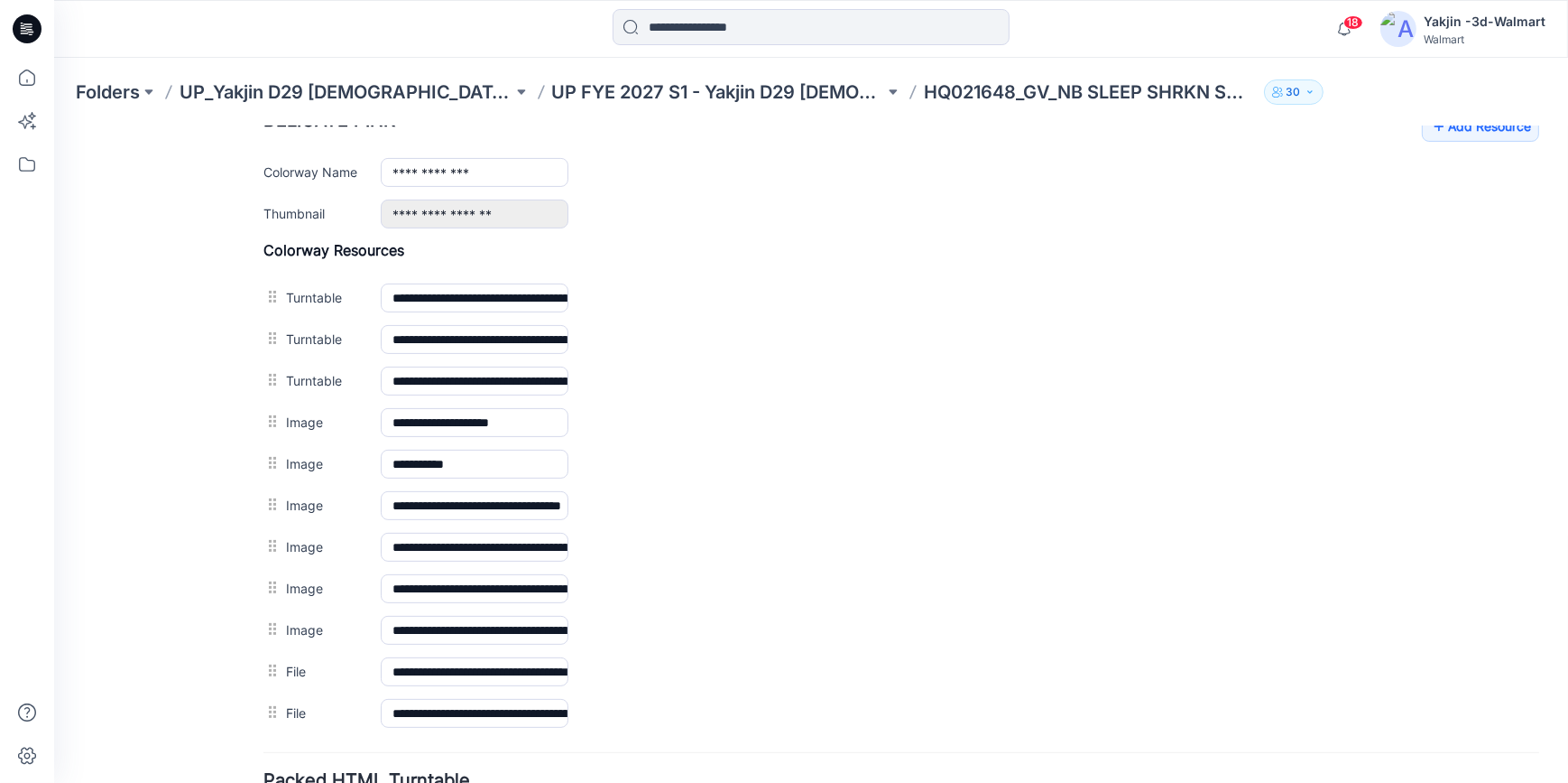
drag, startPoint x: 29, startPoint y: 24, endPoint x: 234, endPoint y: 42, distance: 205.8
click at [29, 24] on icon at bounding box center [28, 23] width 9 height 1
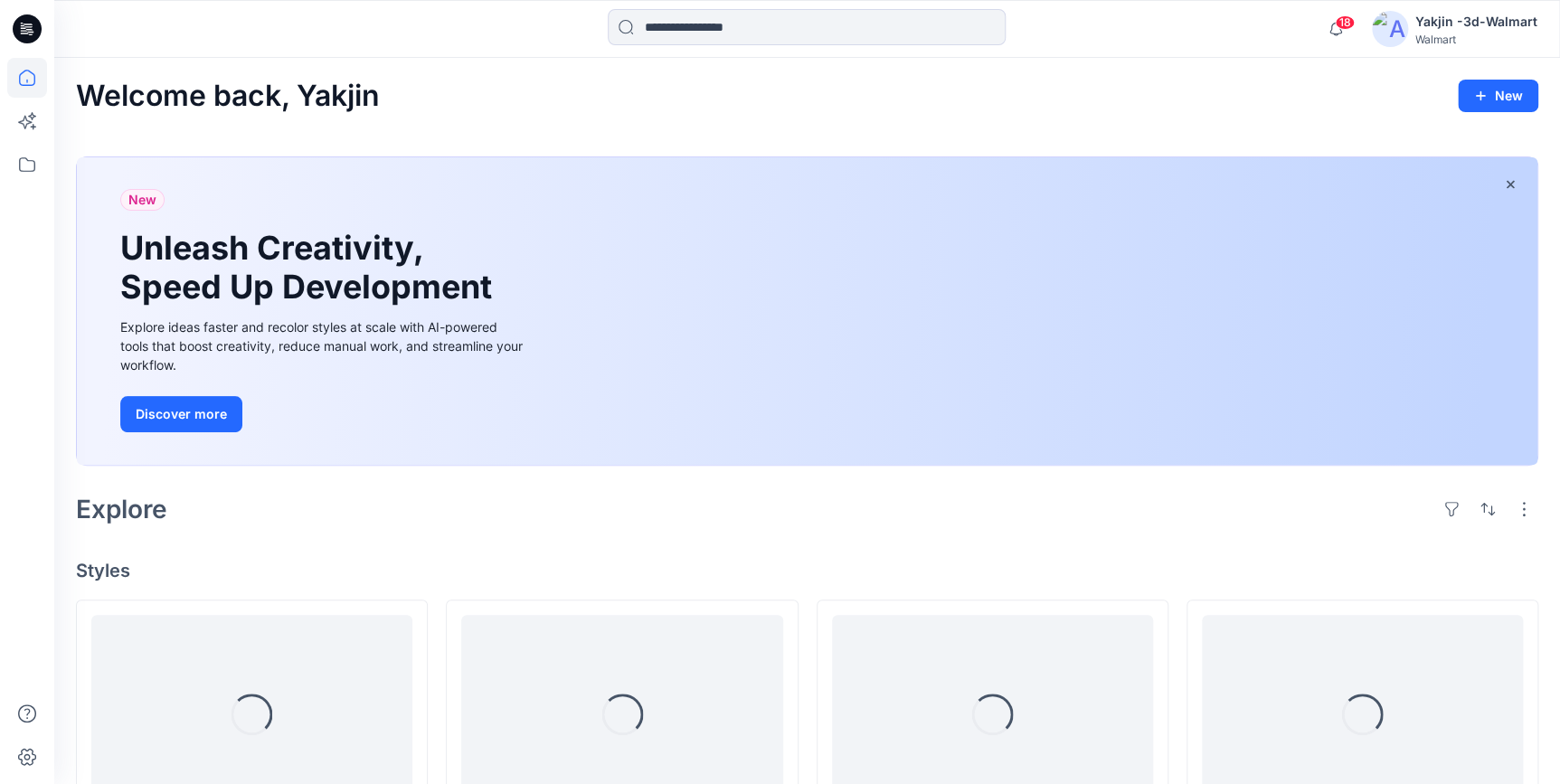
scroll to position [492, 0]
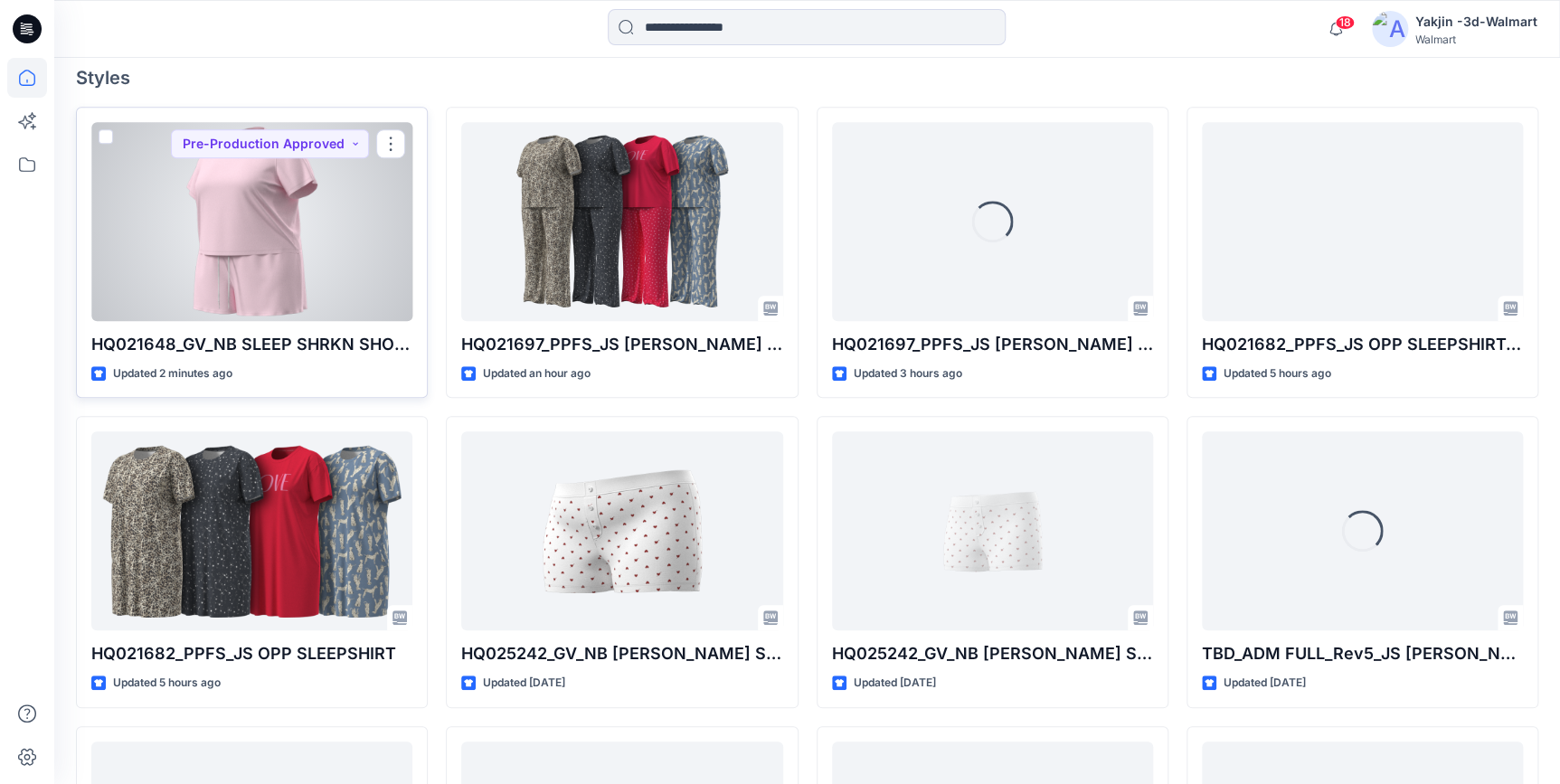
click at [309, 277] on div at bounding box center [251, 221] width 321 height 199
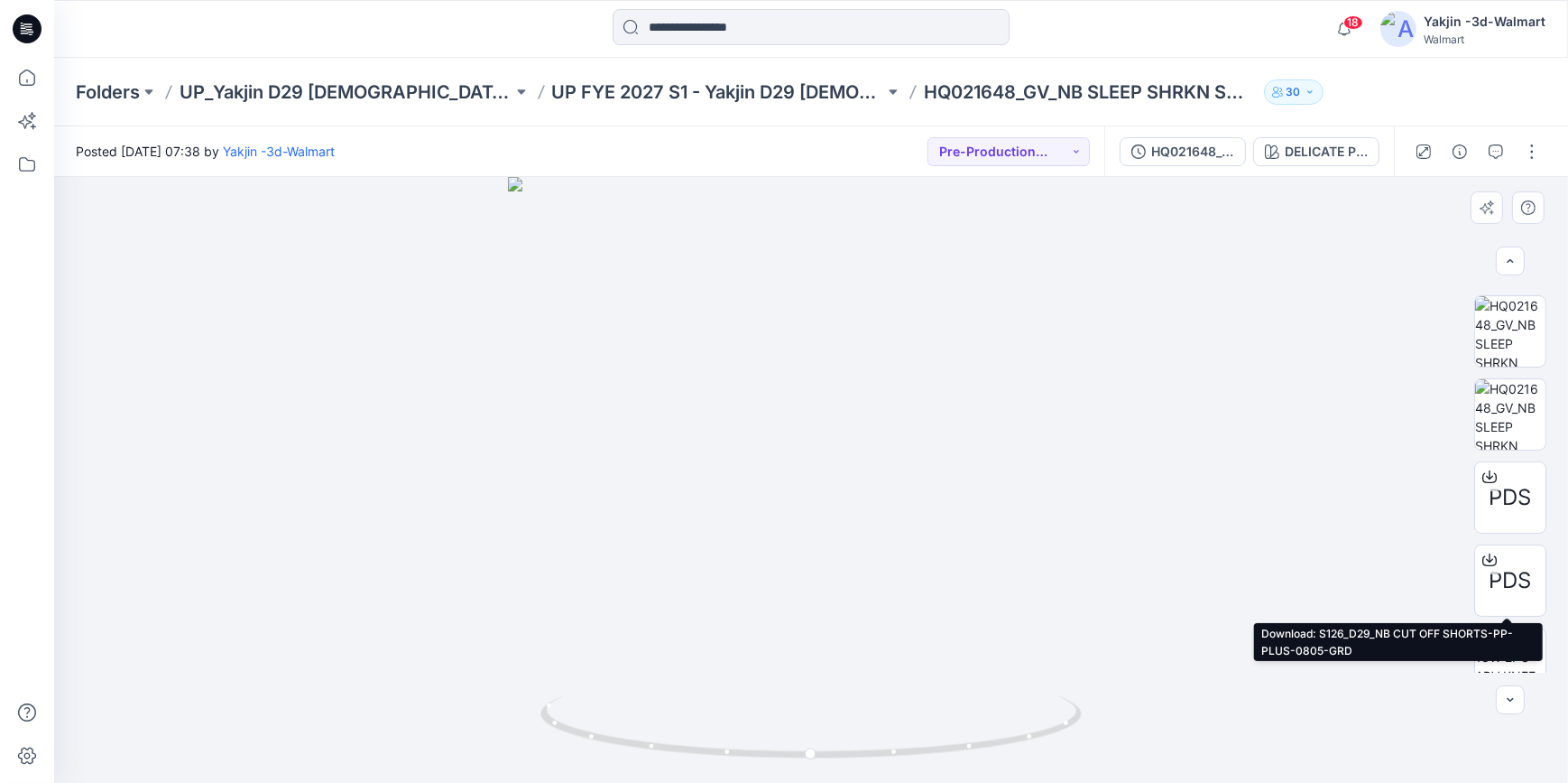
scroll to position [683, 0]
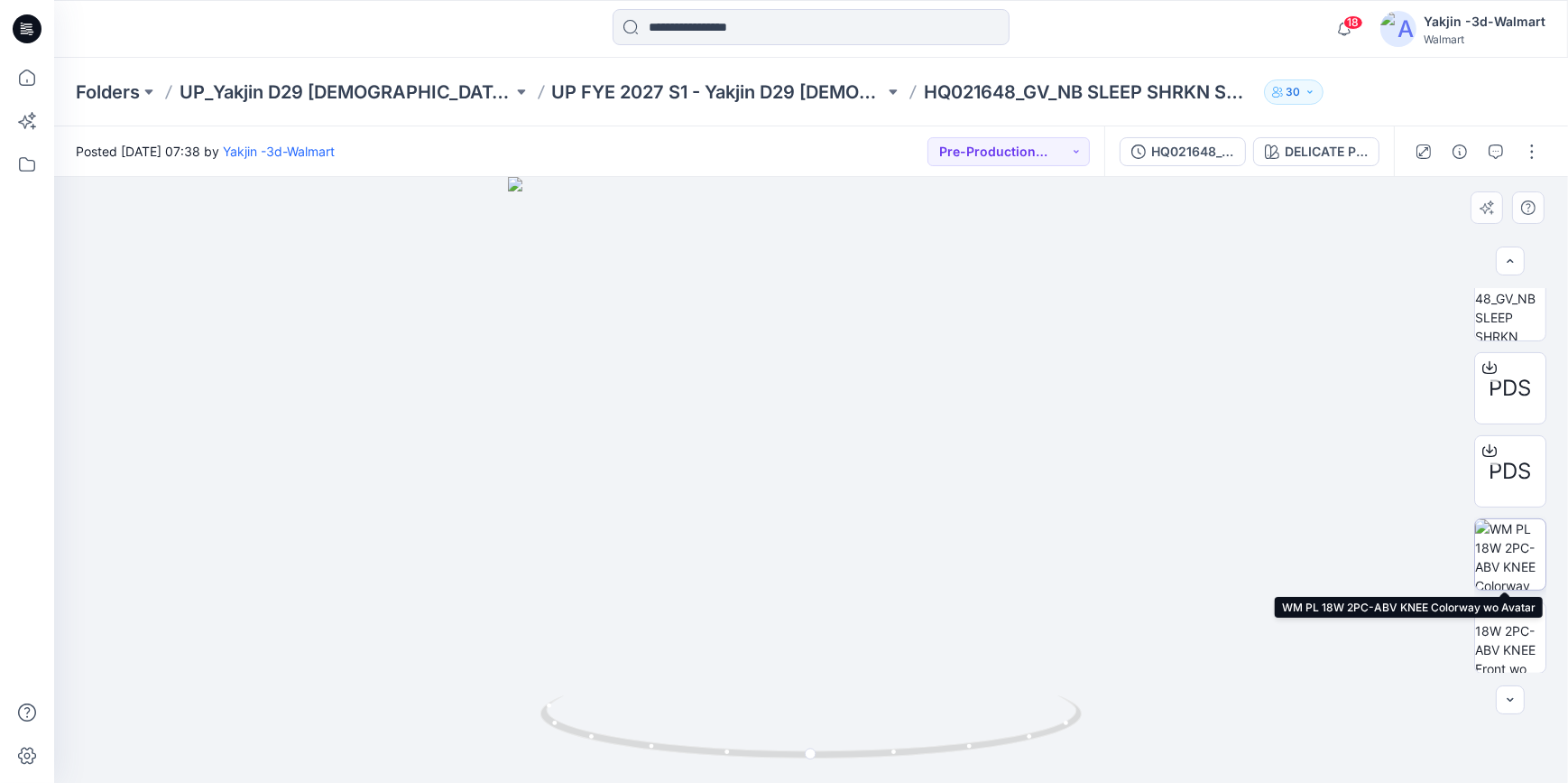
click at [1506, 562] on img at bounding box center [1509, 553] width 70 height 70
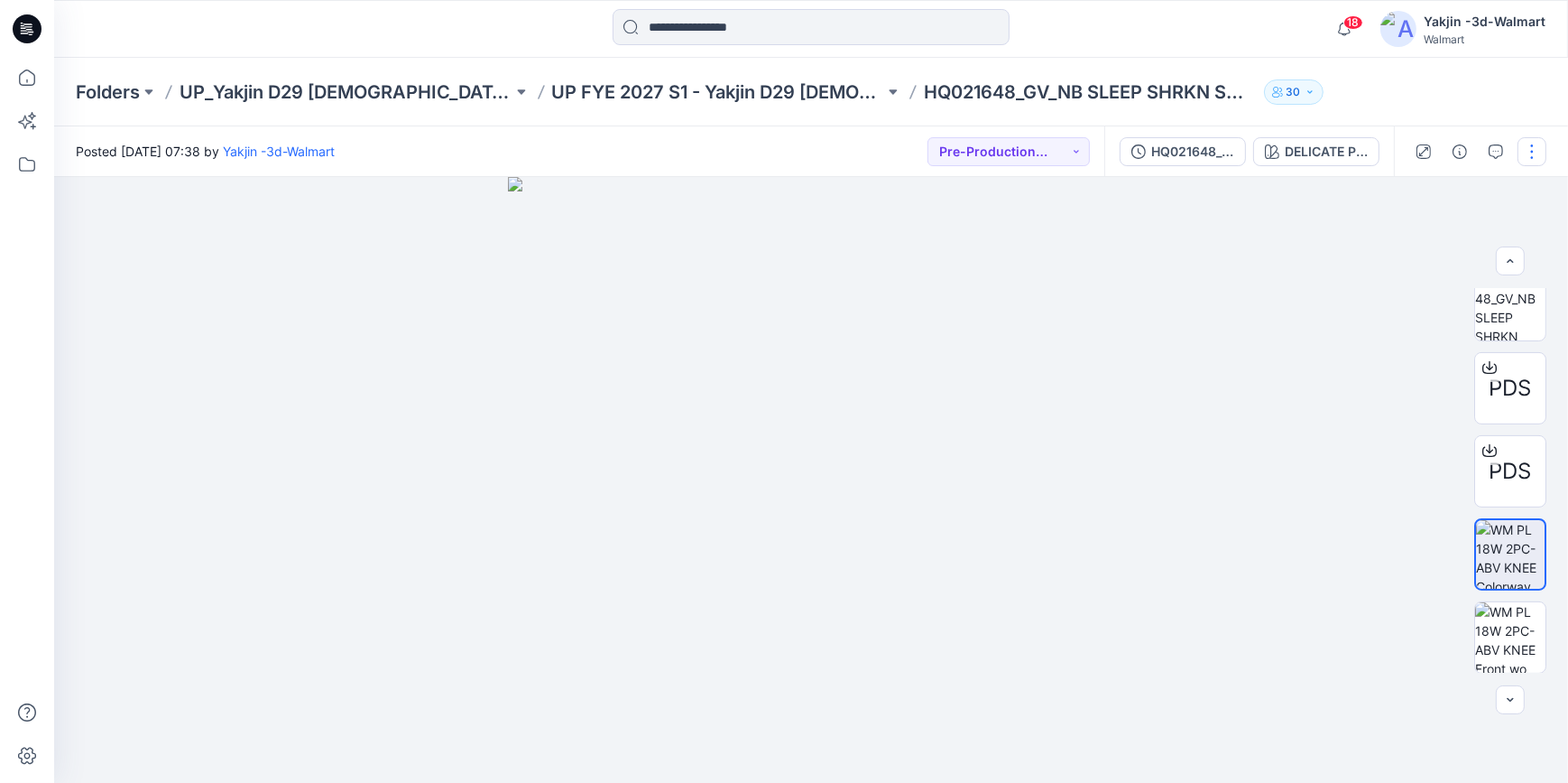
click at [1538, 146] on button "button" at bounding box center [1532, 151] width 29 height 29
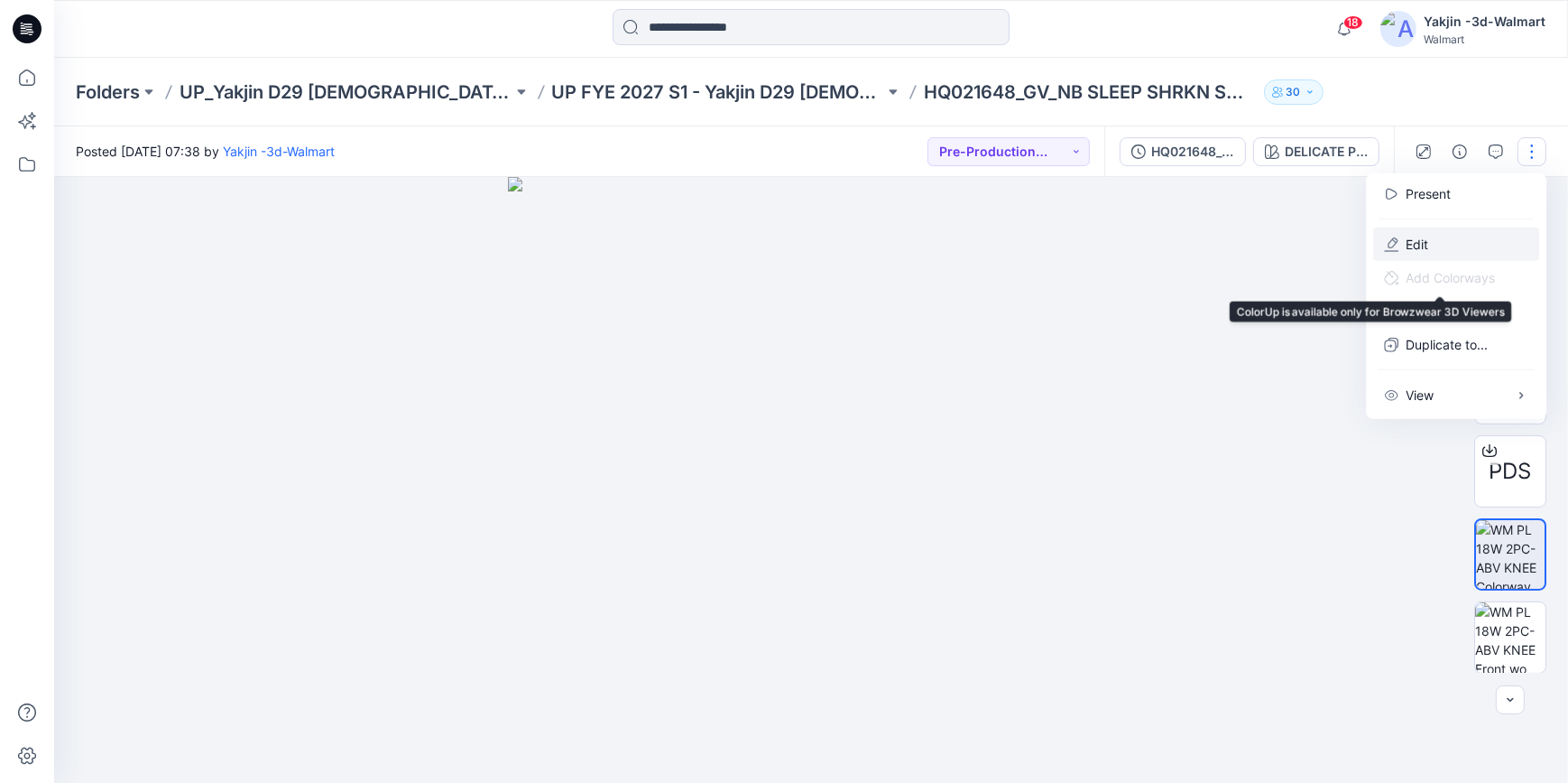
click at [1429, 241] on button "Edit" at bounding box center [1456, 245] width 166 height 34
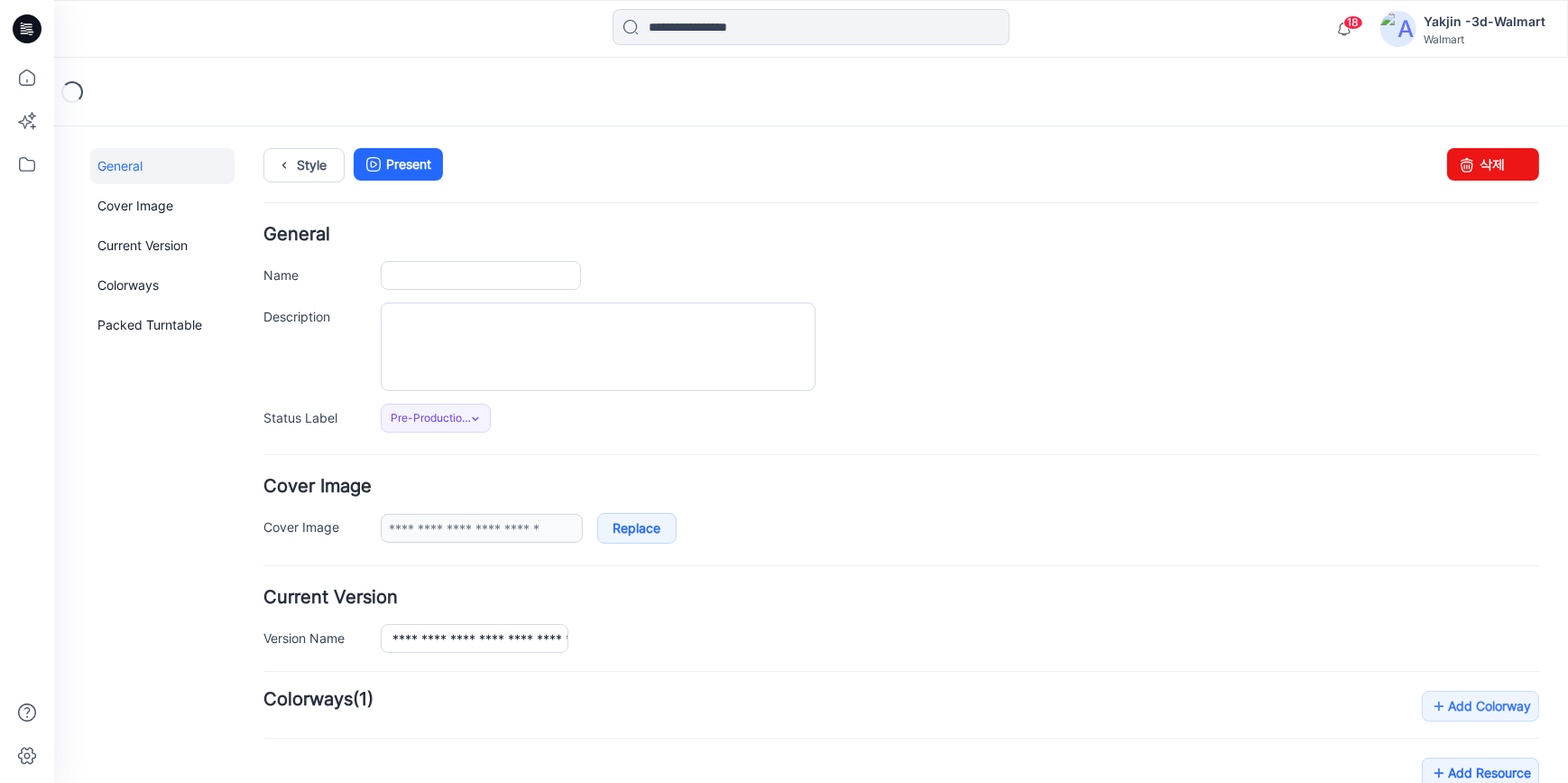
type input "**********"
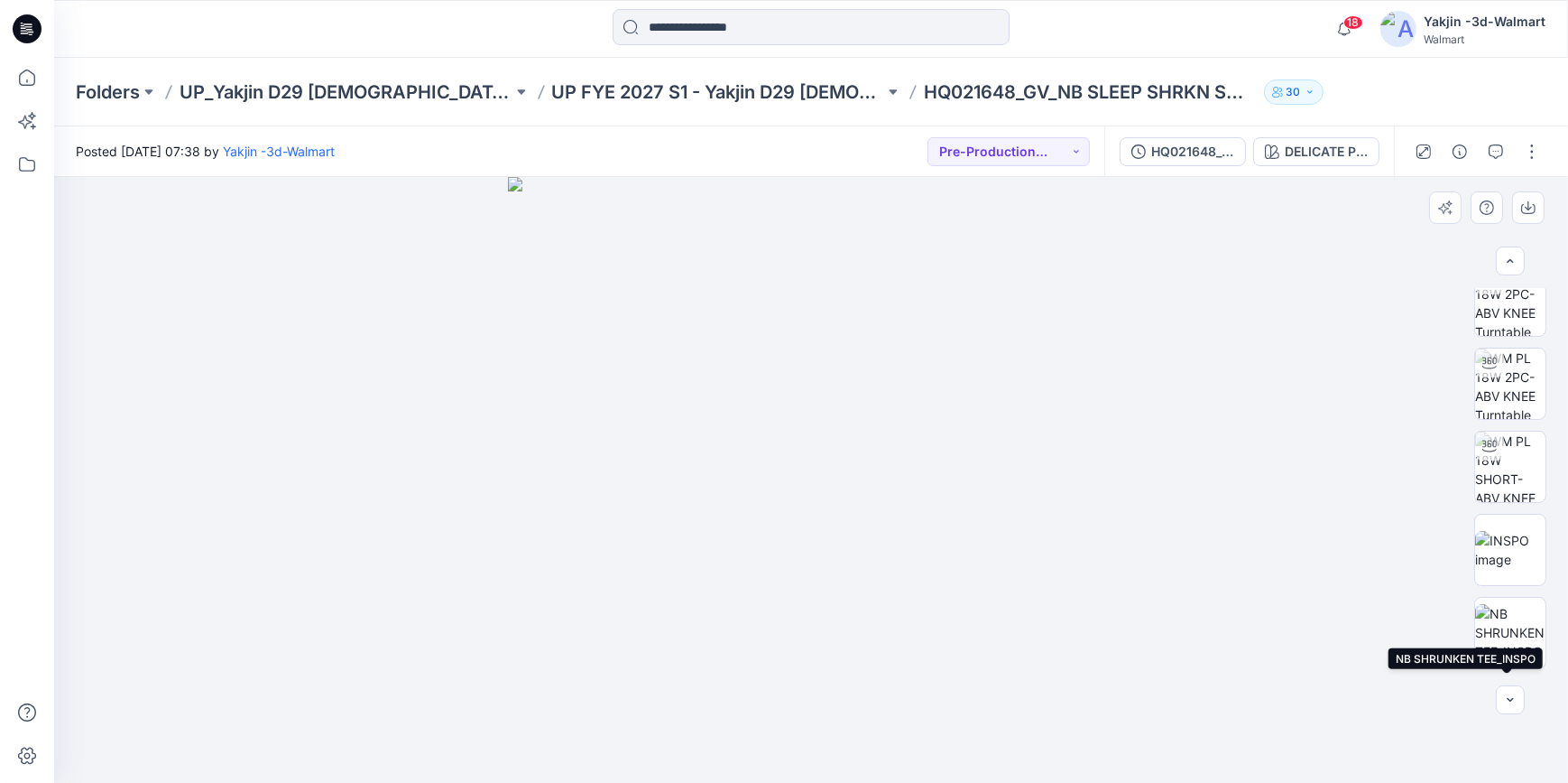
scroll to position [27, 0]
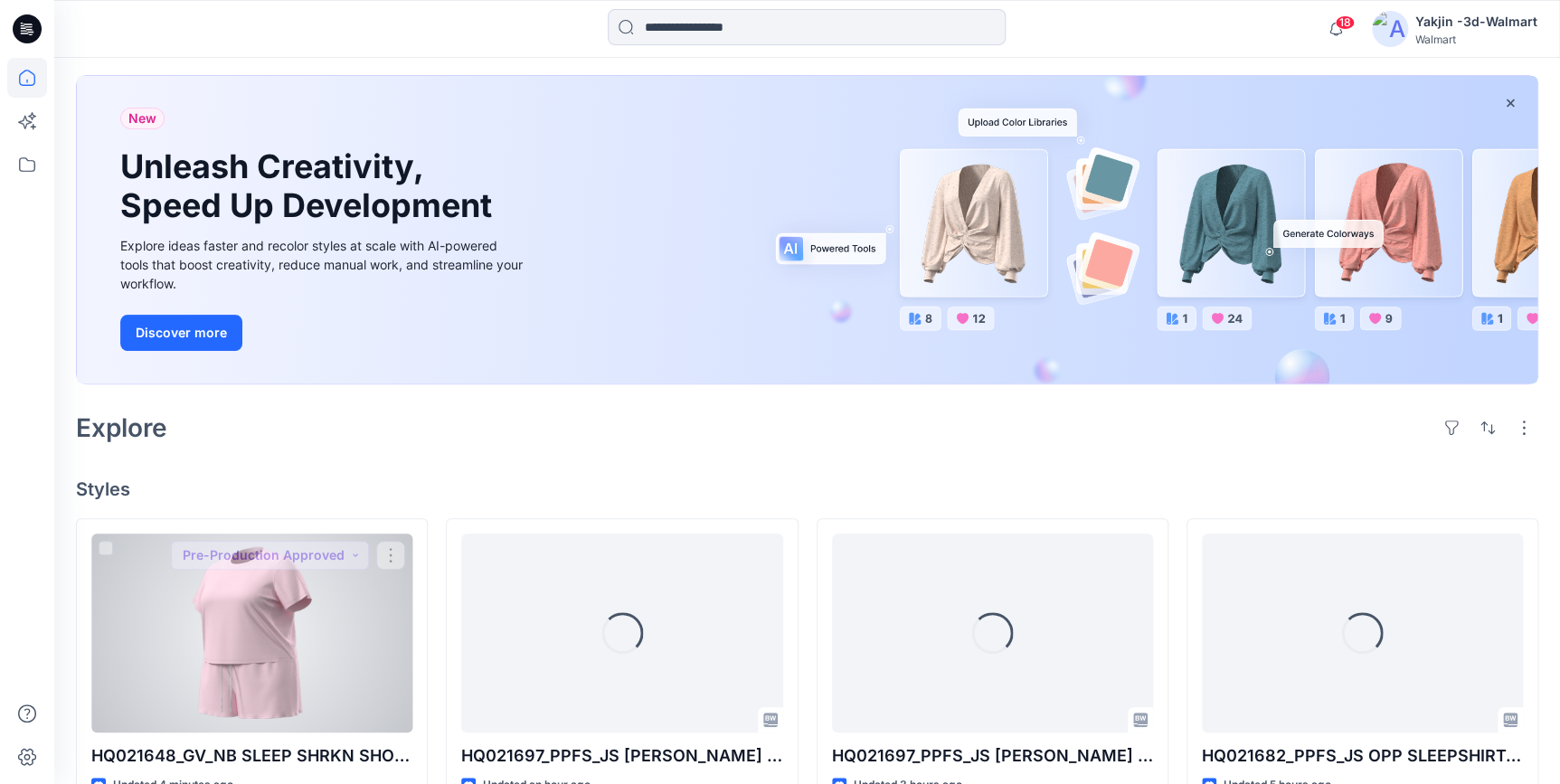
scroll to position [81, 0]
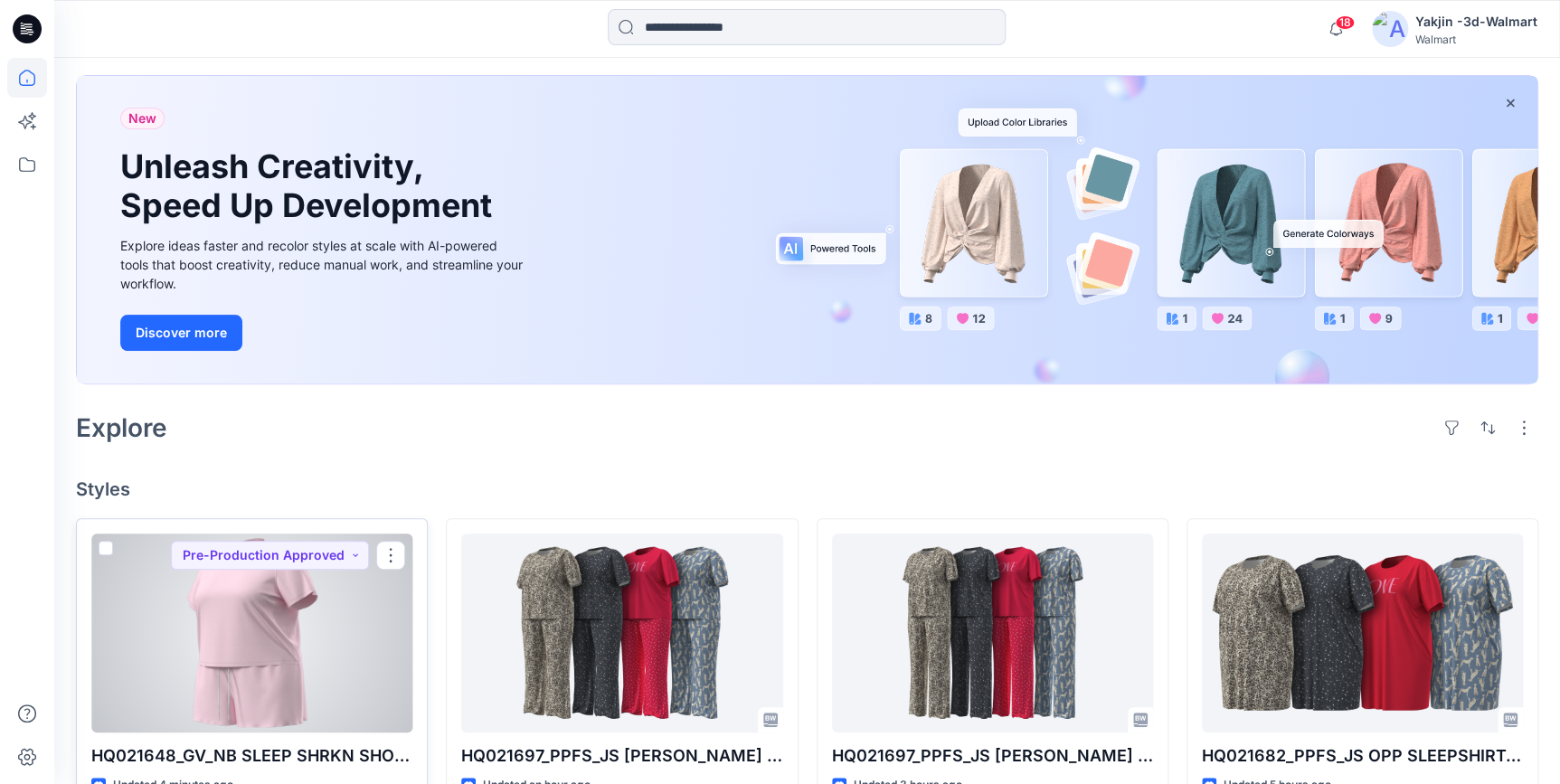
click at [256, 677] on div at bounding box center [251, 633] width 321 height 199
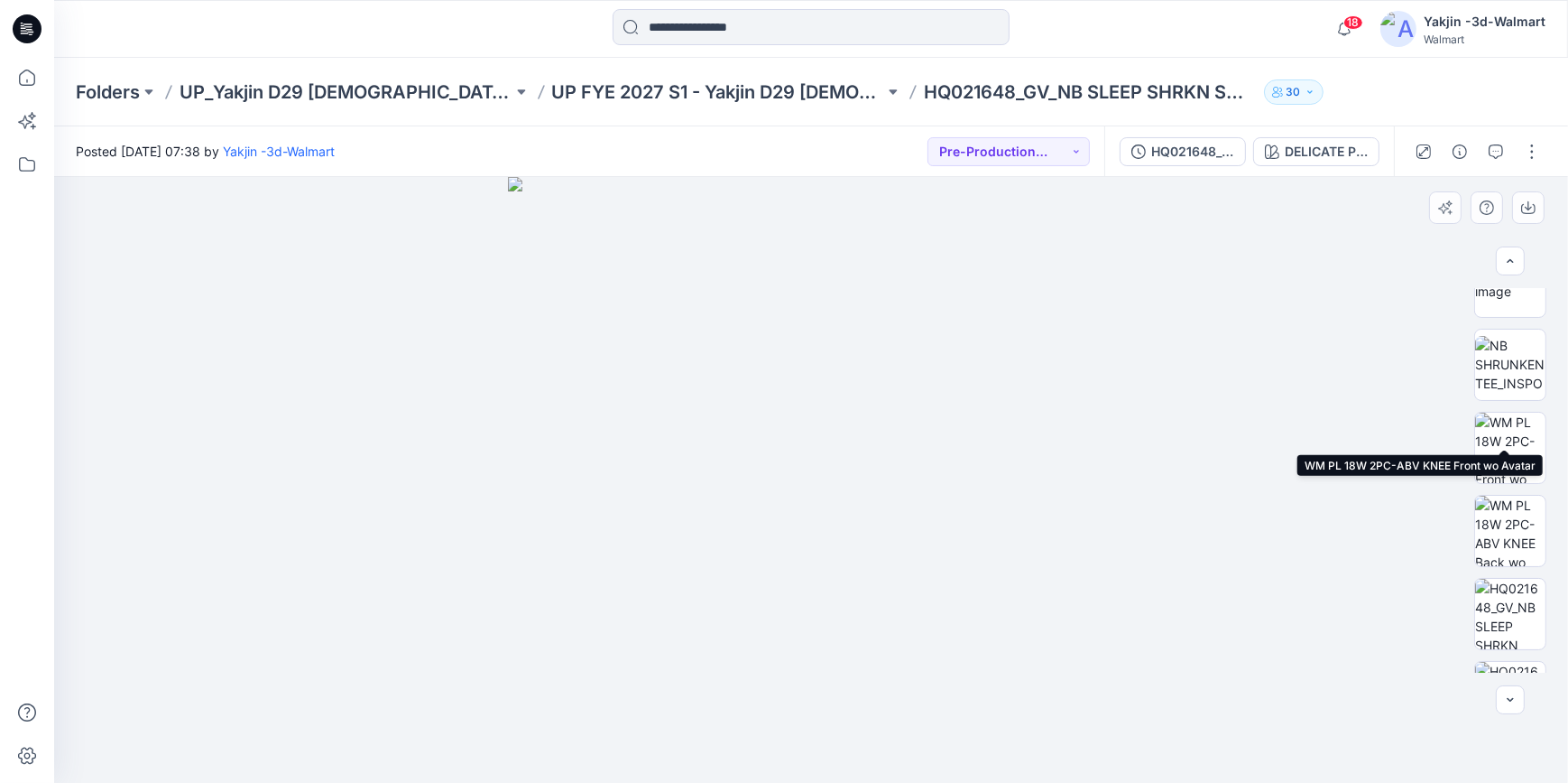
scroll to position [410, 0]
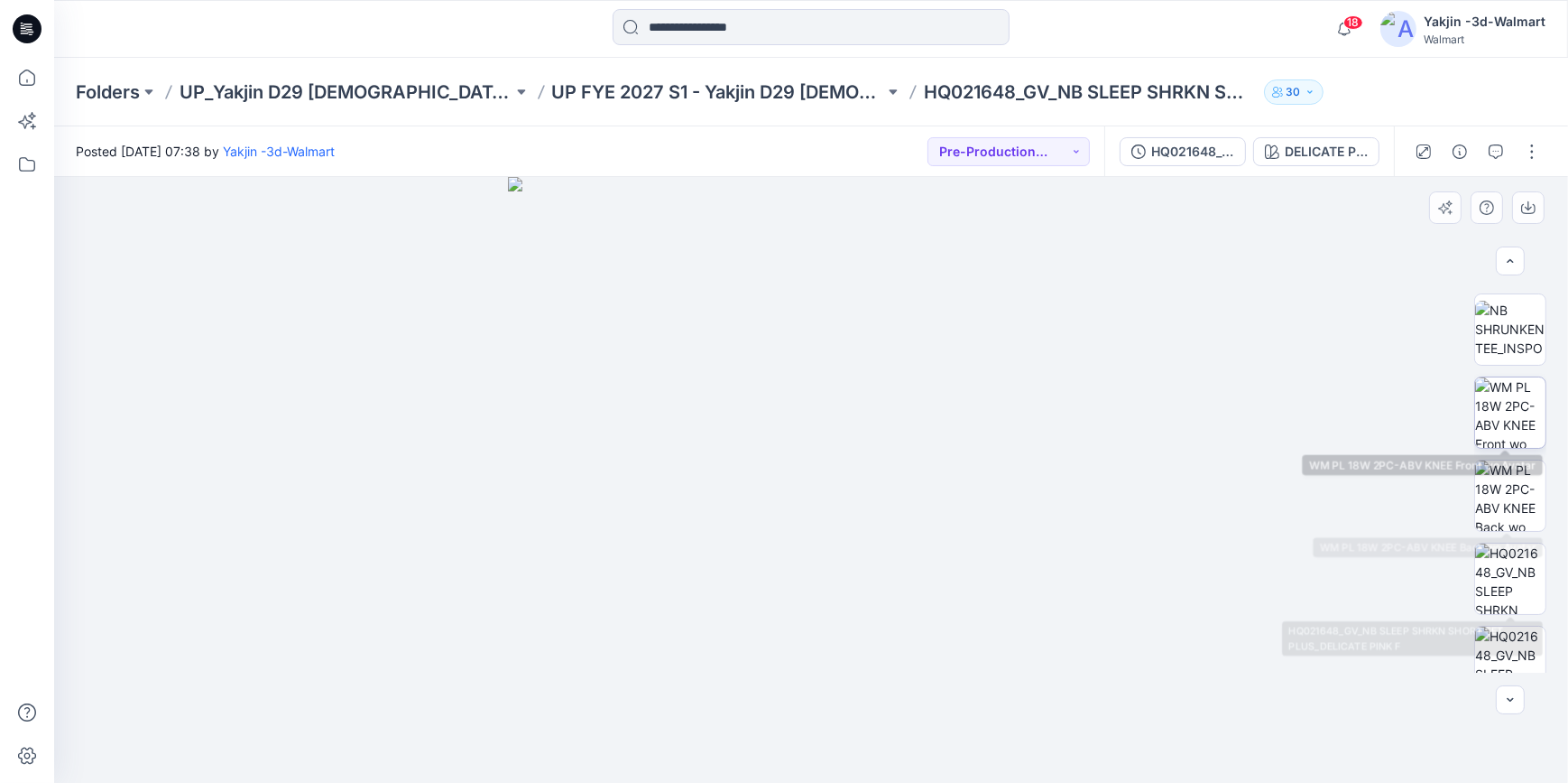
click at [1510, 398] on img at bounding box center [1509, 412] width 70 height 70
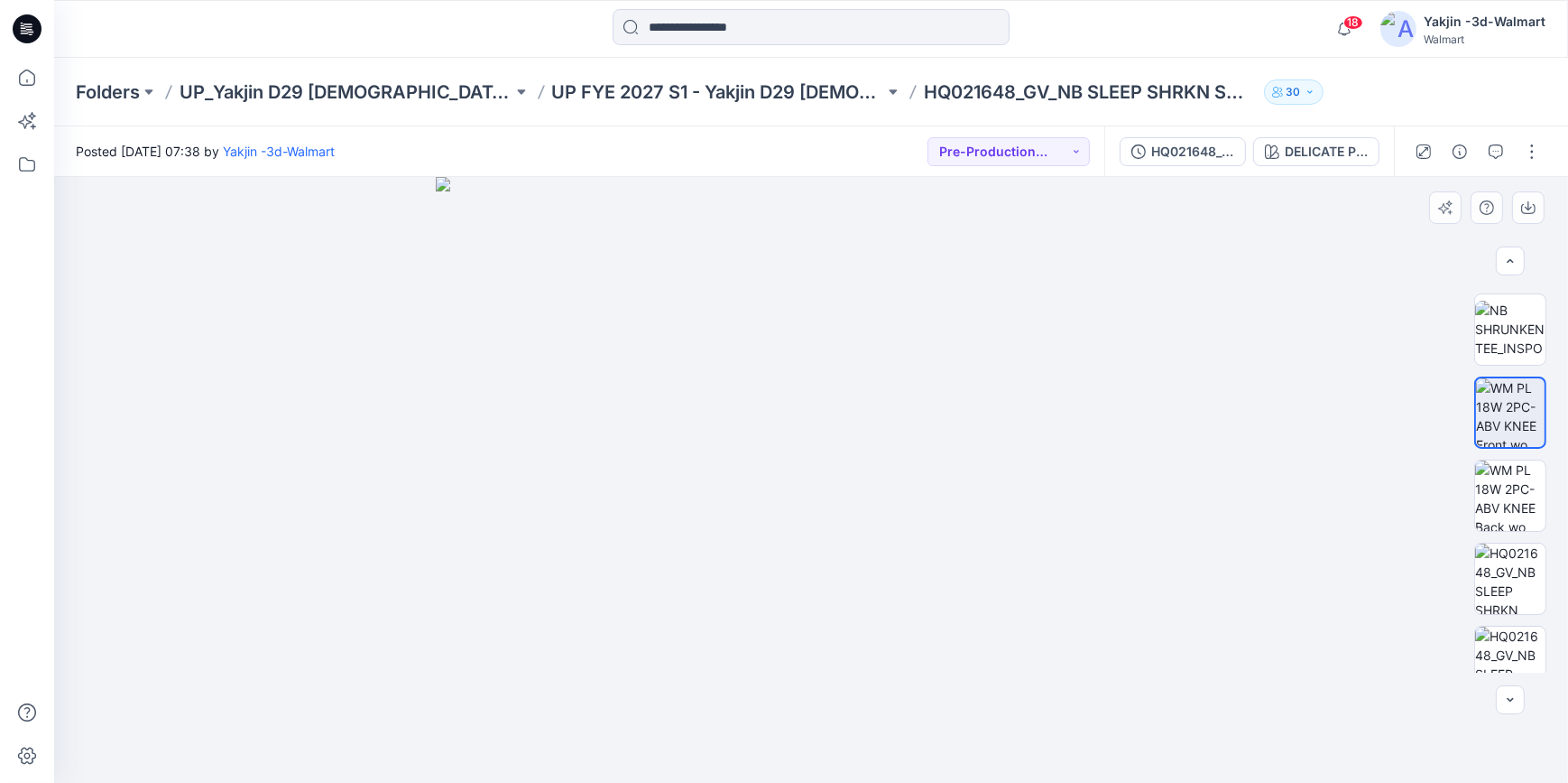
drag, startPoint x: 1002, startPoint y: 371, endPoint x: 1003, endPoint y: 525, distance: 154.0
click at [1003, 525] on img at bounding box center [811, 480] width 751 height 606
click at [1519, 479] on img at bounding box center [1509, 495] width 70 height 70
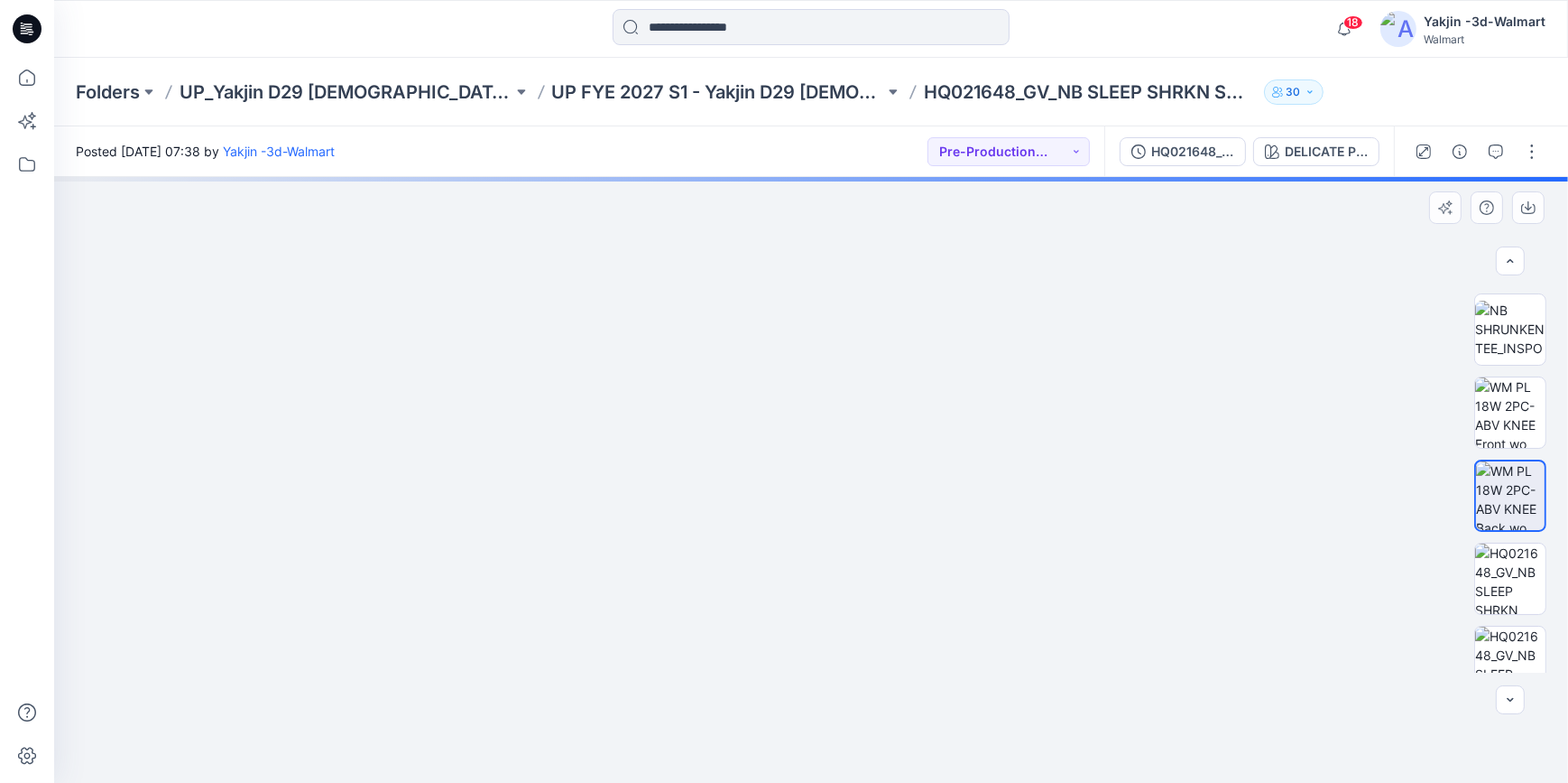
drag, startPoint x: 827, startPoint y: 294, endPoint x: 828, endPoint y: 344, distance: 50.0
click at [828, 344] on img at bounding box center [812, 438] width 775 height 690
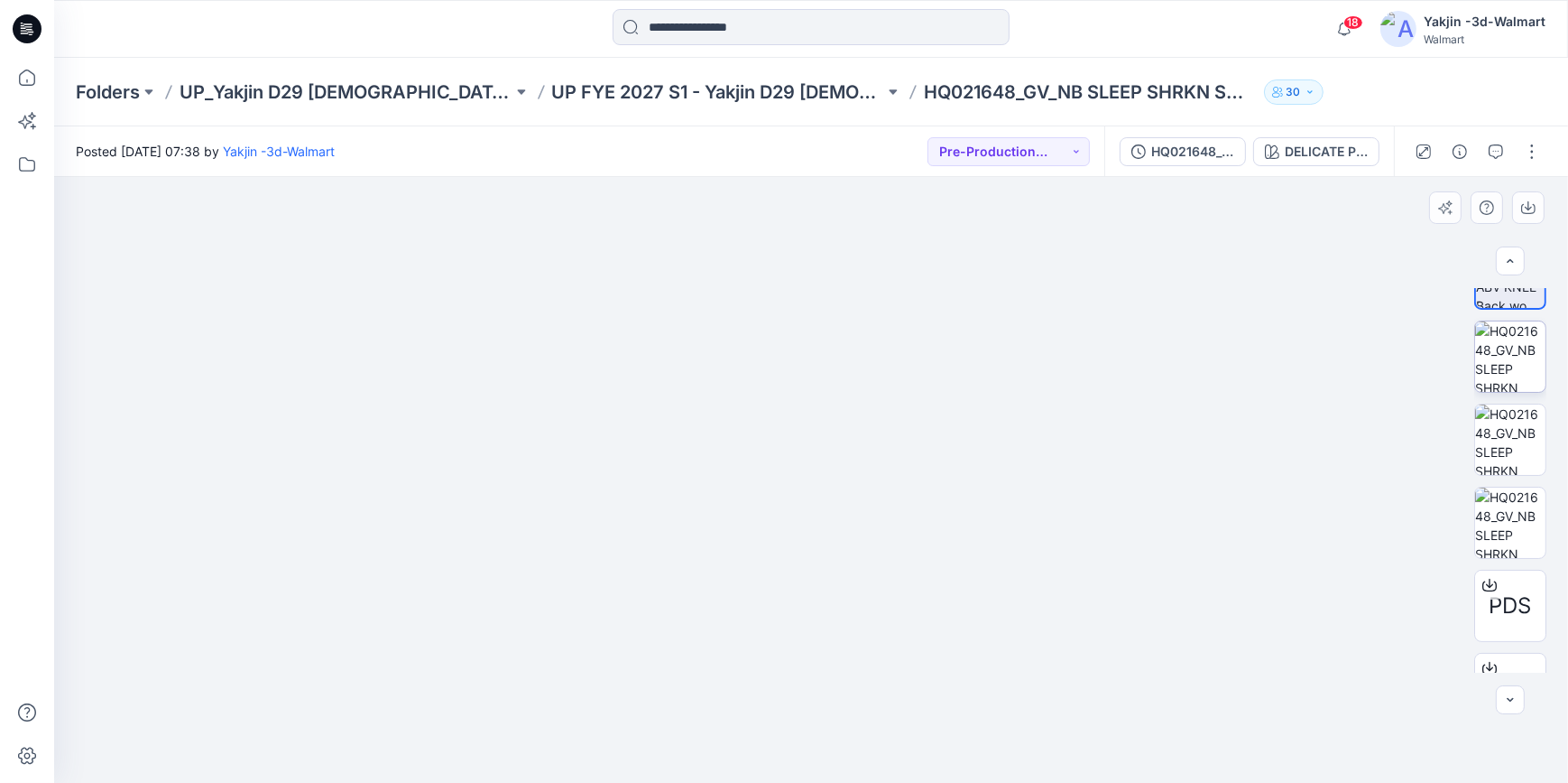
scroll to position [601, 0]
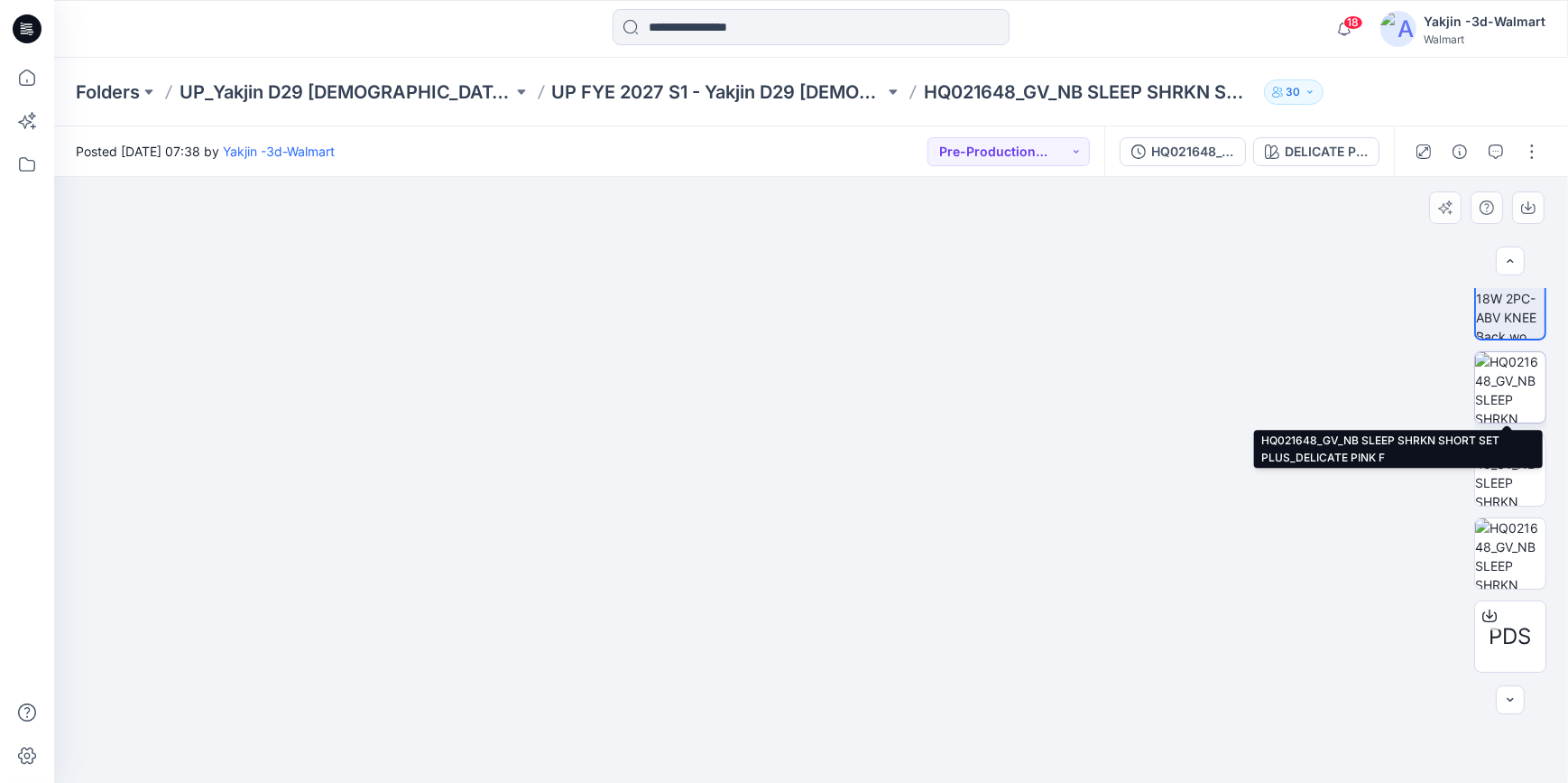
click at [1522, 412] on img at bounding box center [1509, 386] width 70 height 70
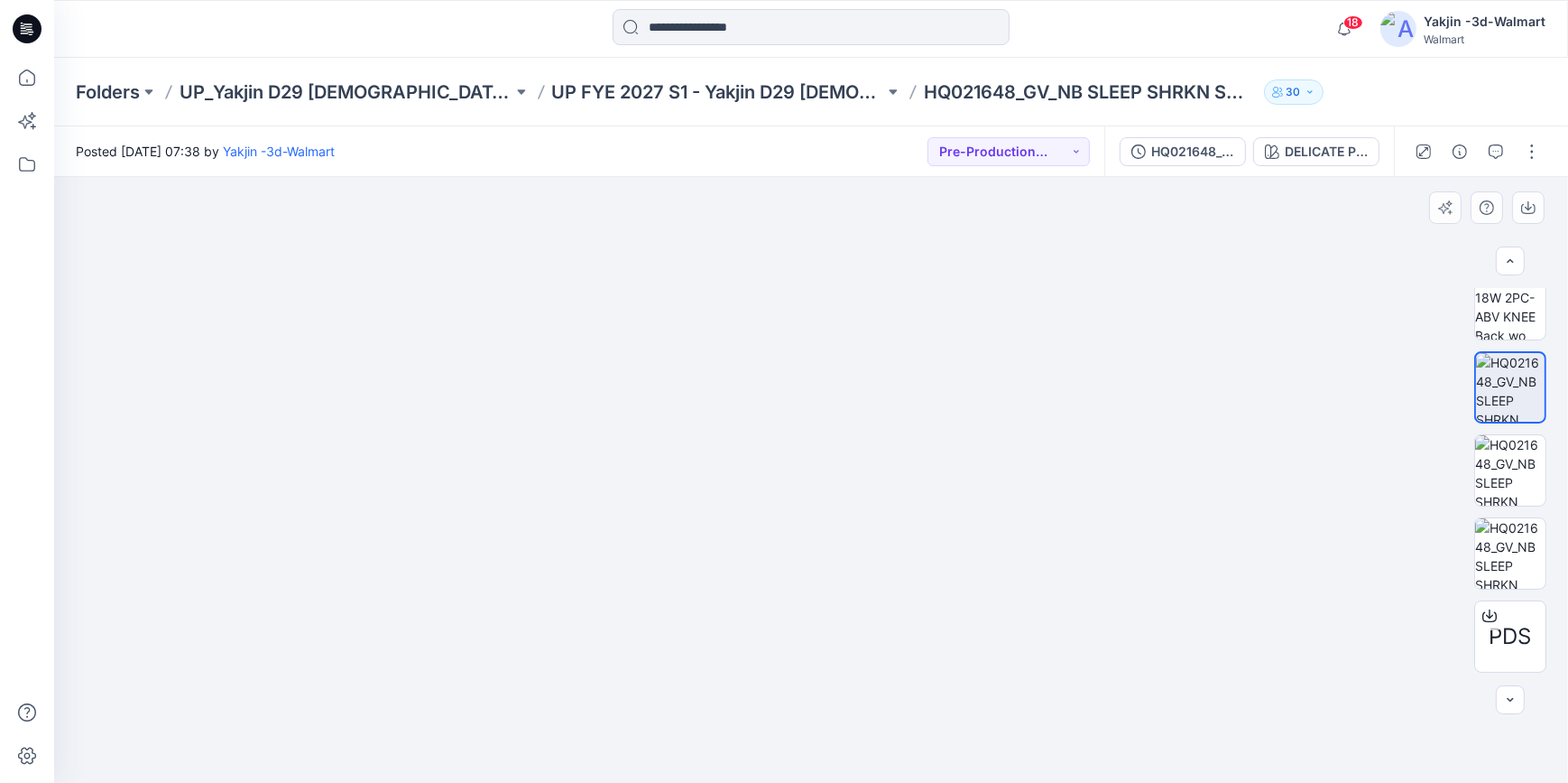
drag, startPoint x: 983, startPoint y: 361, endPoint x: 961, endPoint y: 695, distance: 334.7
click at [961, 695] on img at bounding box center [794, 296] width 1977 height 976
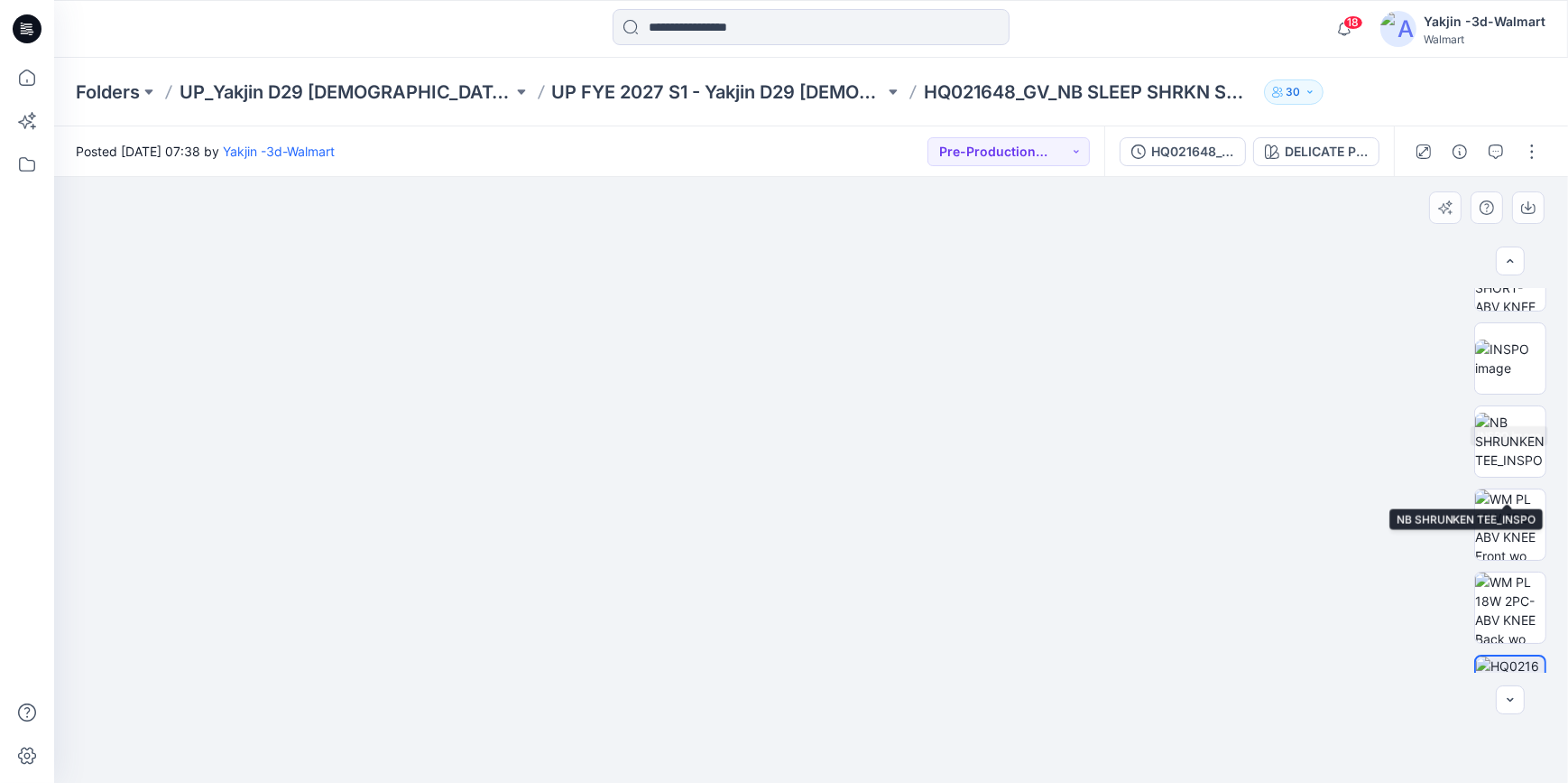
scroll to position [273, 0]
